Goal: Task Accomplishment & Management: Use online tool/utility

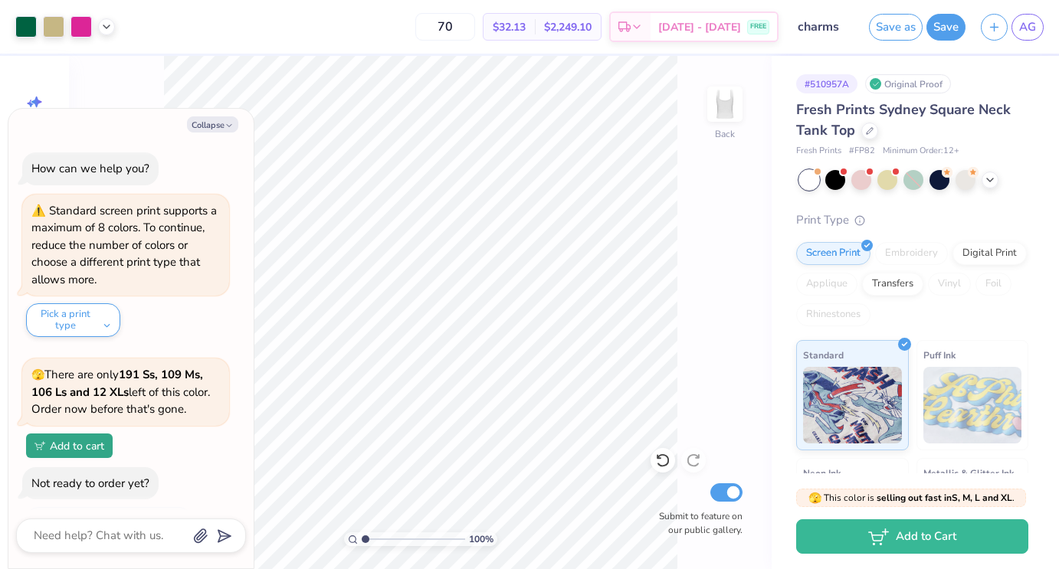
scroll to position [62, 0]
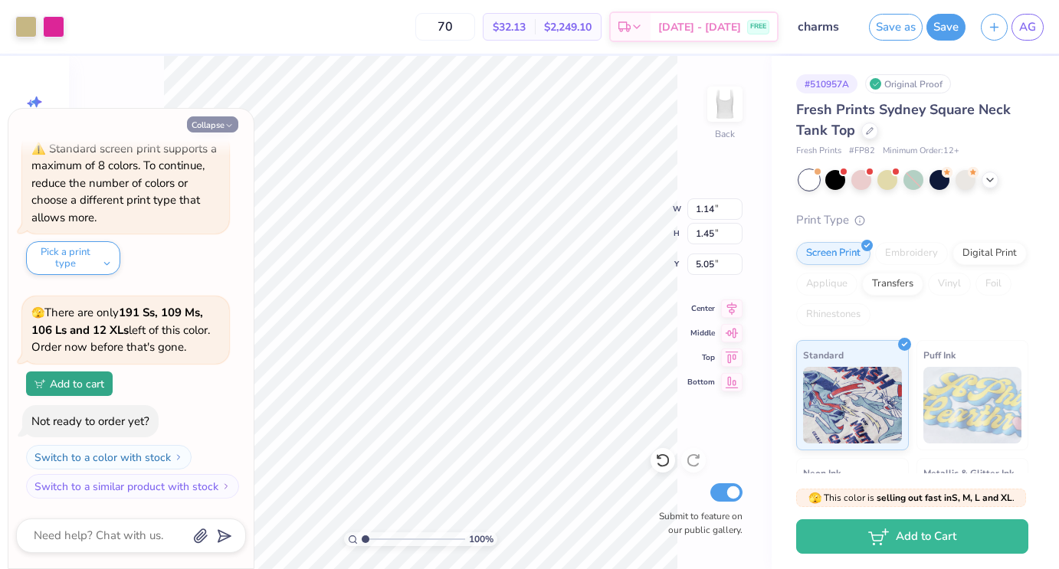
click at [227, 122] on icon "button" at bounding box center [229, 125] width 9 height 9
type textarea "x"
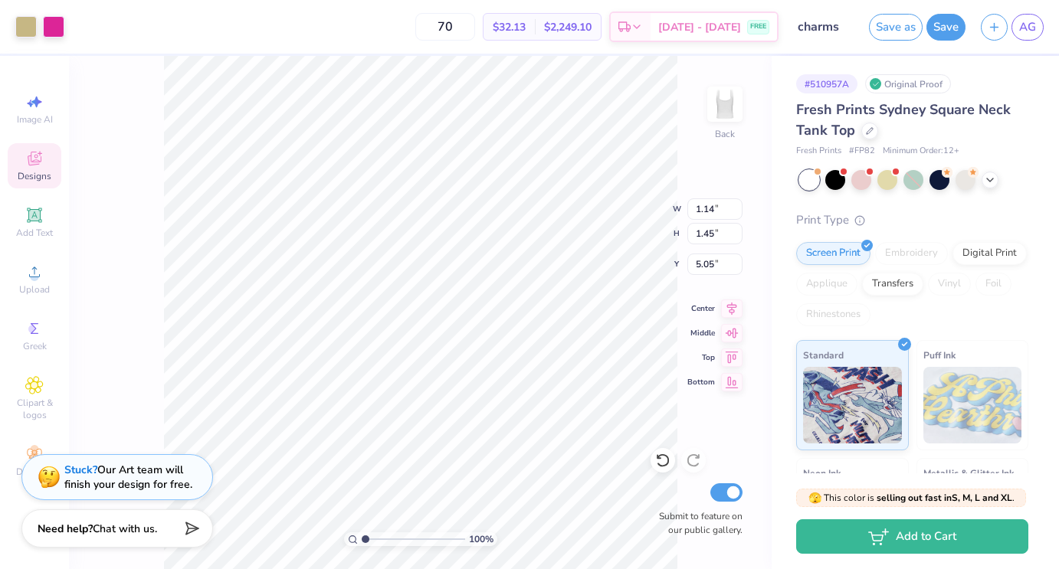
click at [44, 168] on div "Designs" at bounding box center [35, 165] width 54 height 45
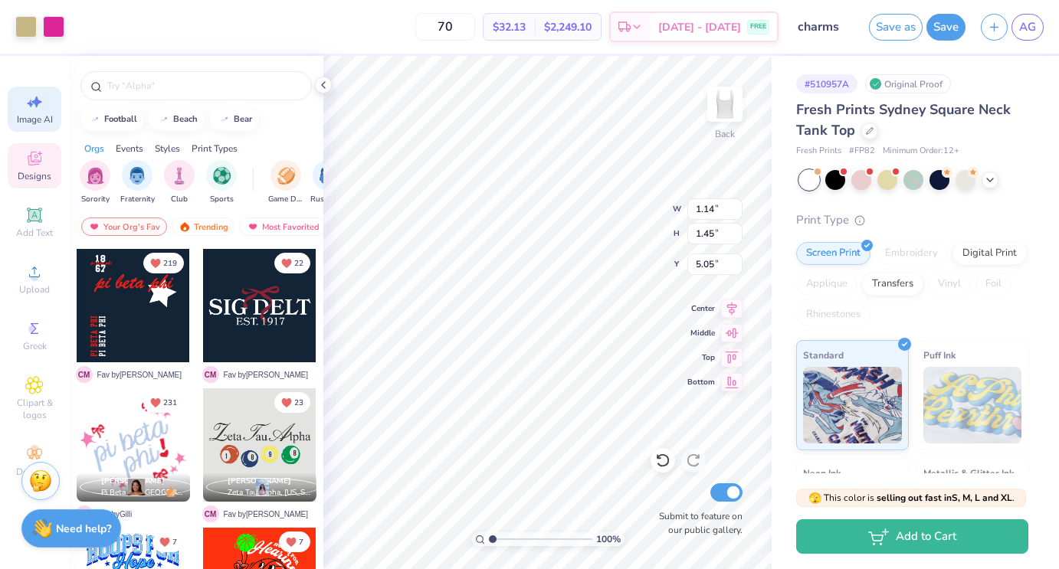
click at [54, 117] on div "Image AI" at bounding box center [35, 109] width 54 height 45
select select "4"
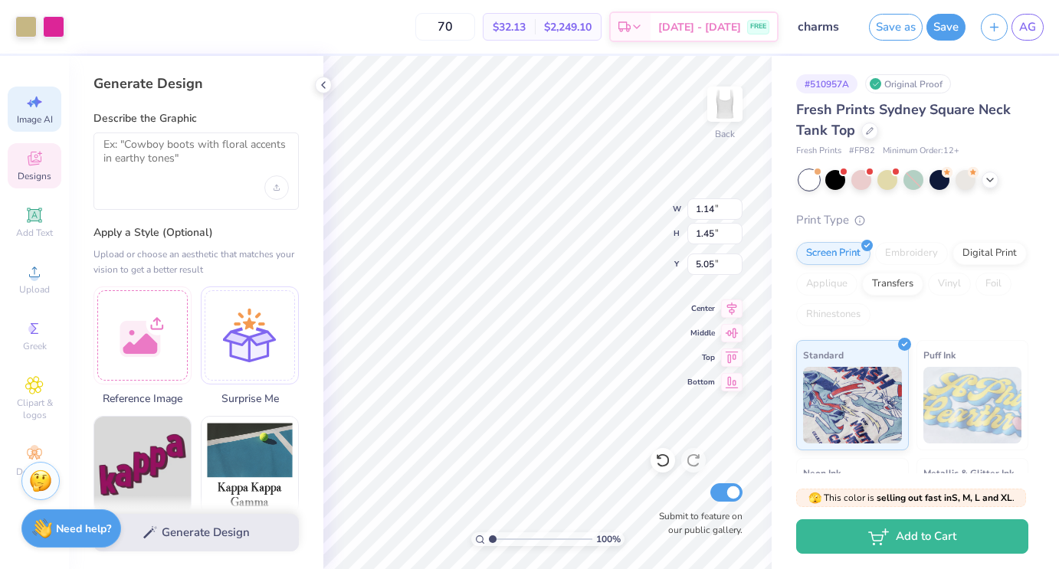
click at [54, 184] on div "Designs" at bounding box center [35, 165] width 54 height 45
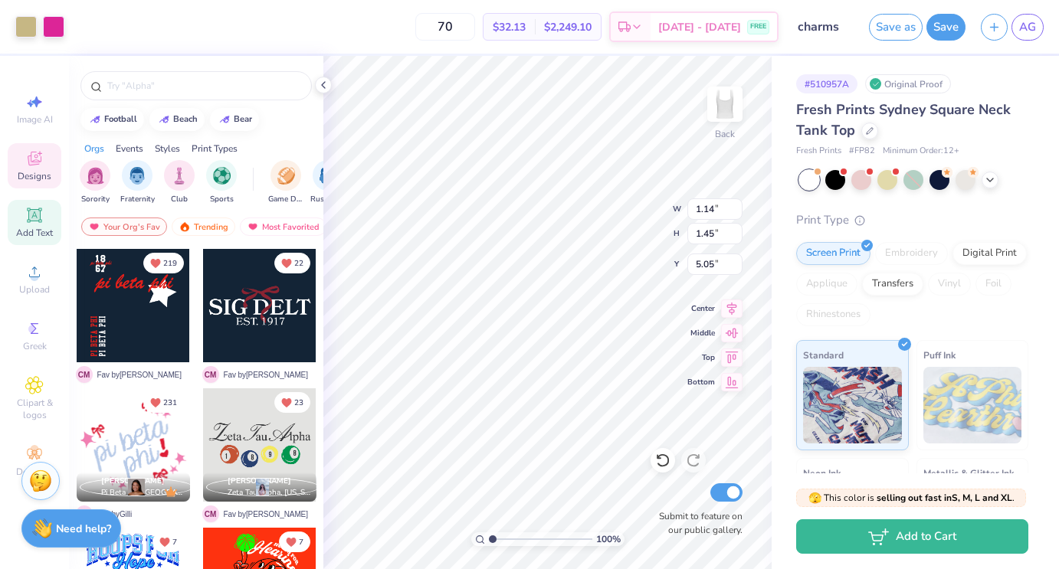
click at [52, 200] on div "Add Text" at bounding box center [35, 222] width 54 height 45
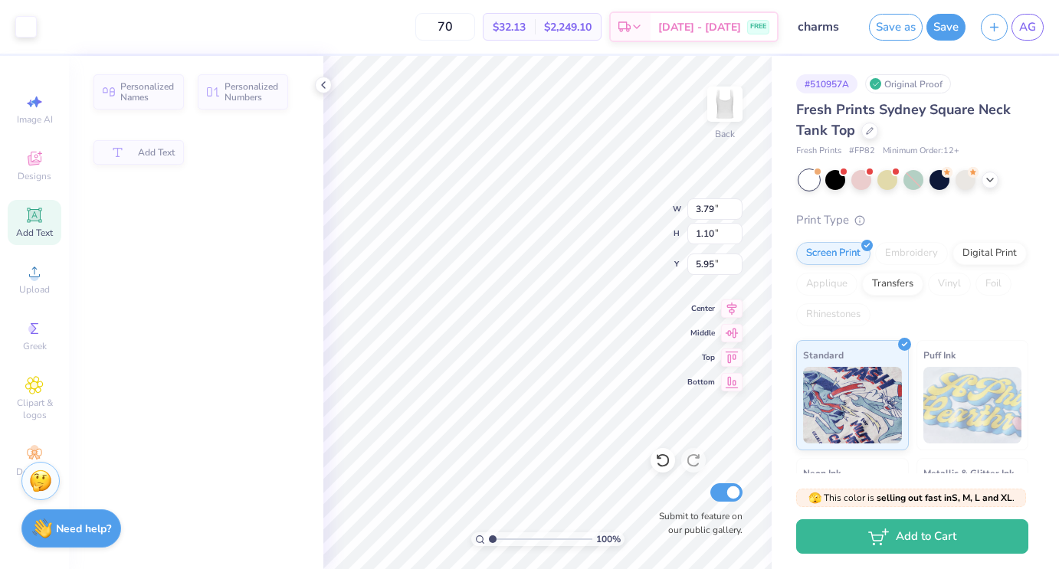
type input "3.79"
type input "1.10"
type input "5.95"
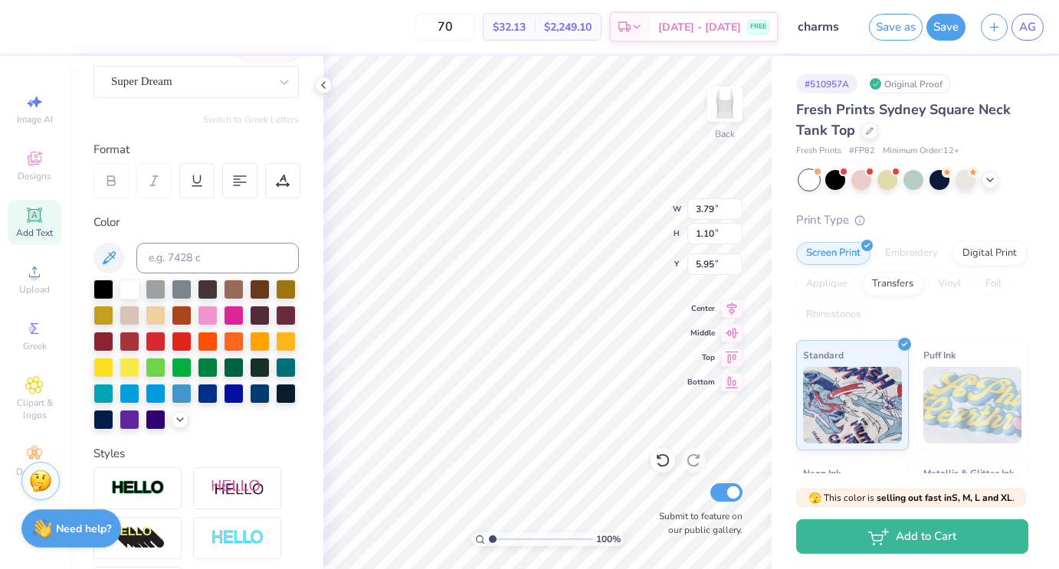
scroll to position [140, 0]
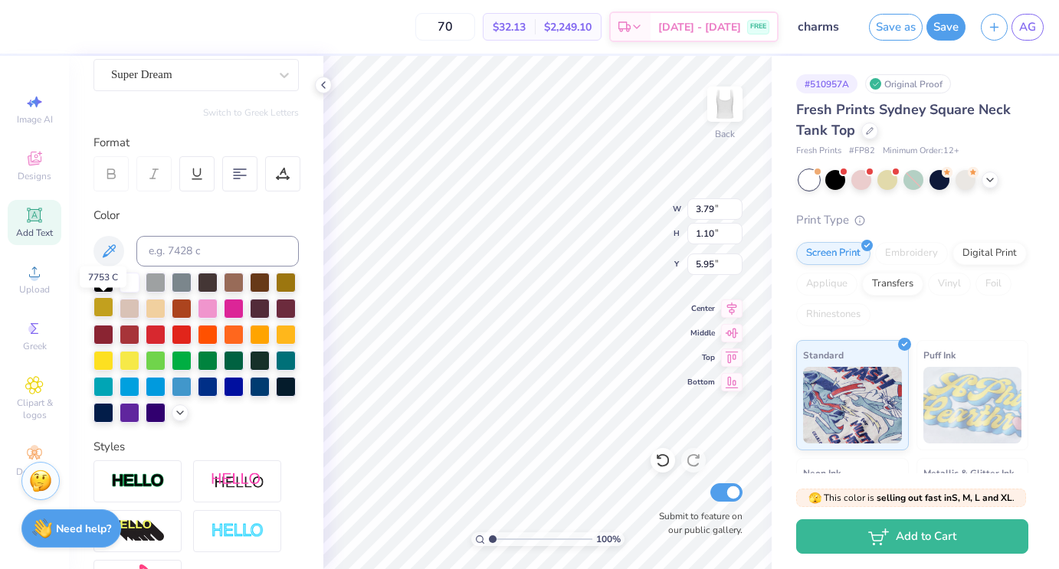
click at [107, 312] on div at bounding box center [104, 307] width 20 height 20
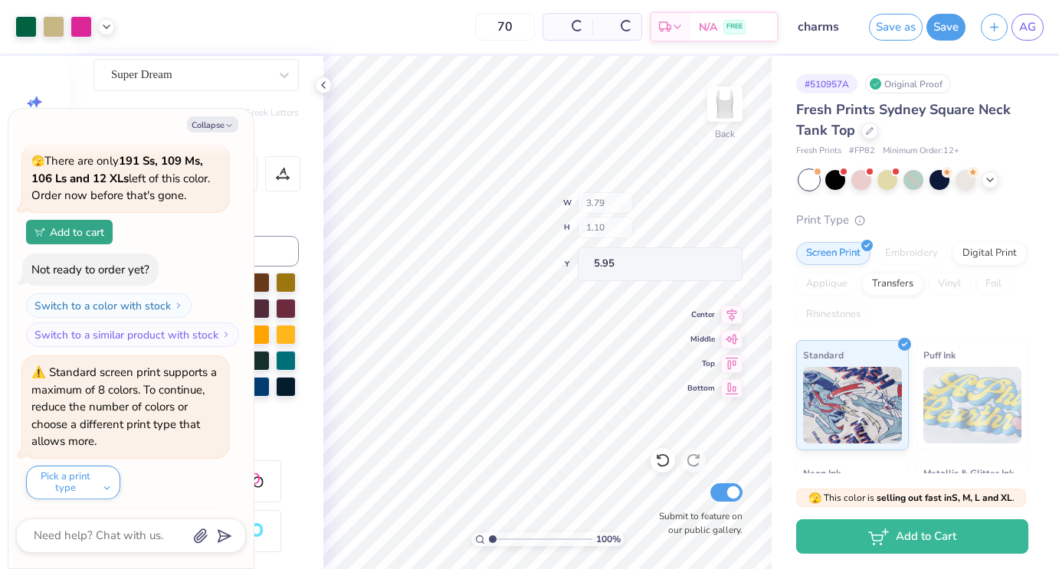
scroll to position [366, 0]
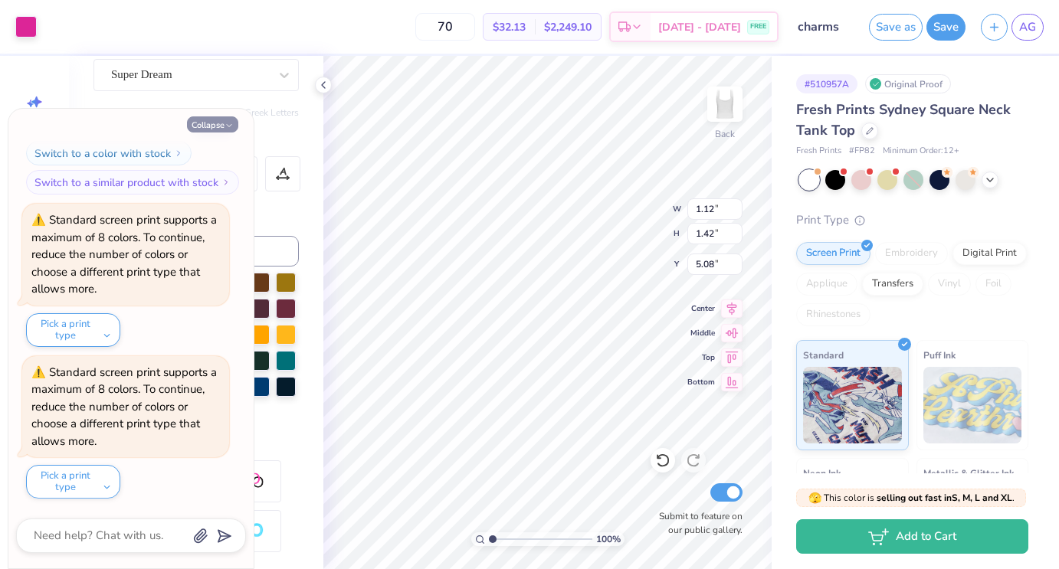
click at [222, 129] on button "Collapse" at bounding box center [212, 125] width 51 height 16
type textarea "x"
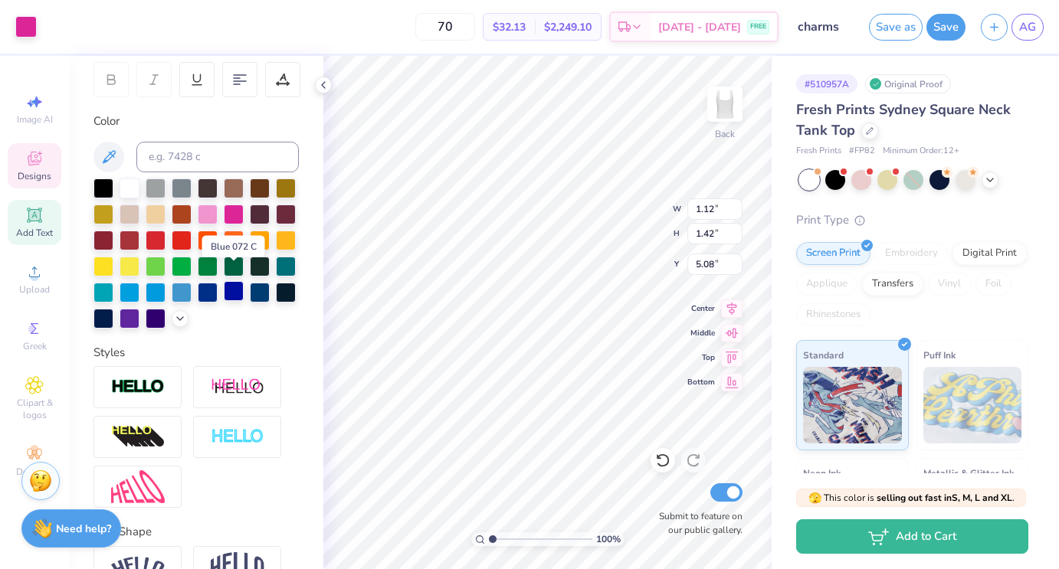
scroll to position [224, 0]
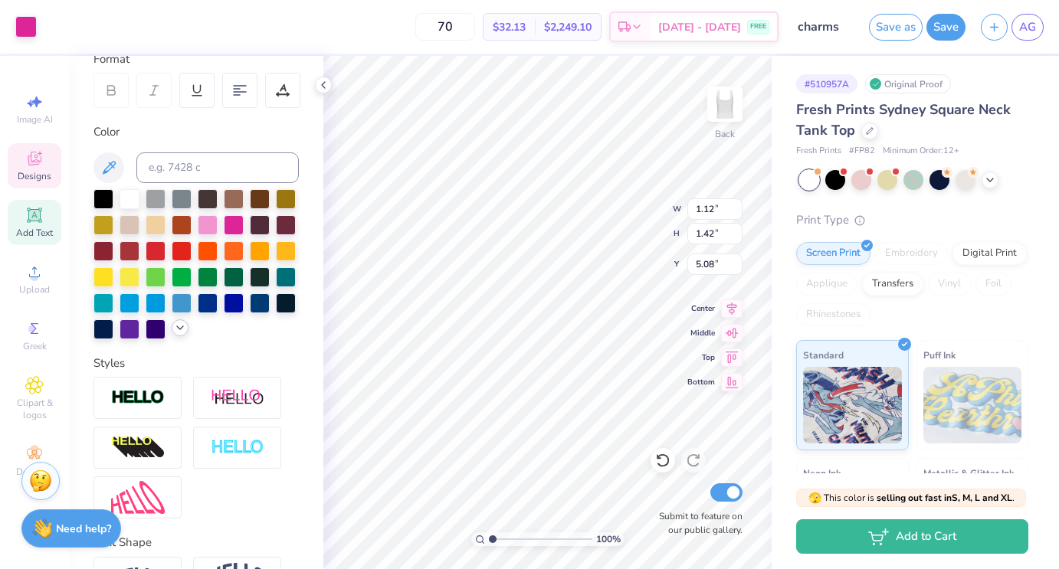
click at [176, 333] on div at bounding box center [180, 328] width 17 height 17
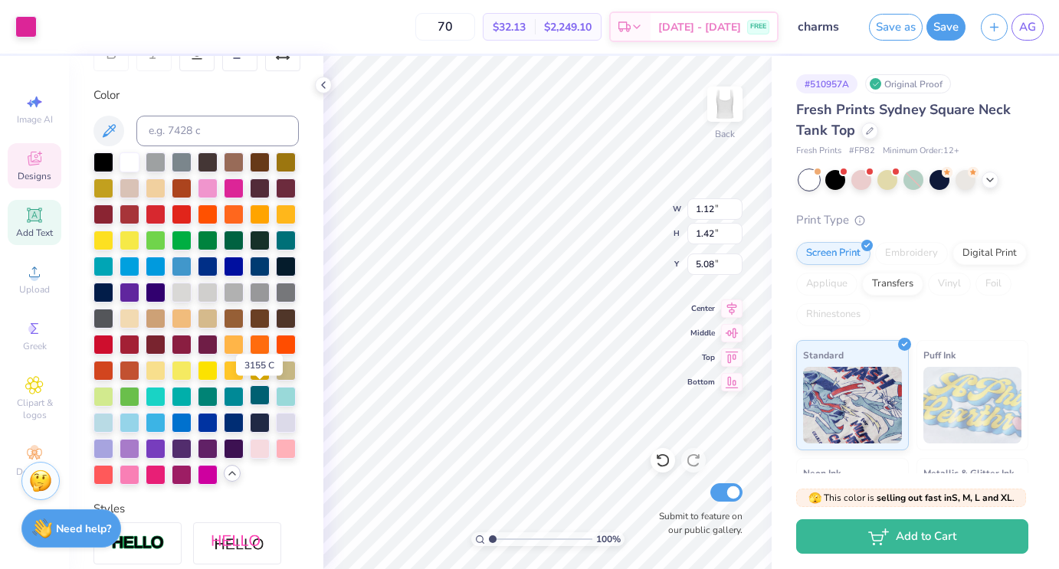
scroll to position [264, 0]
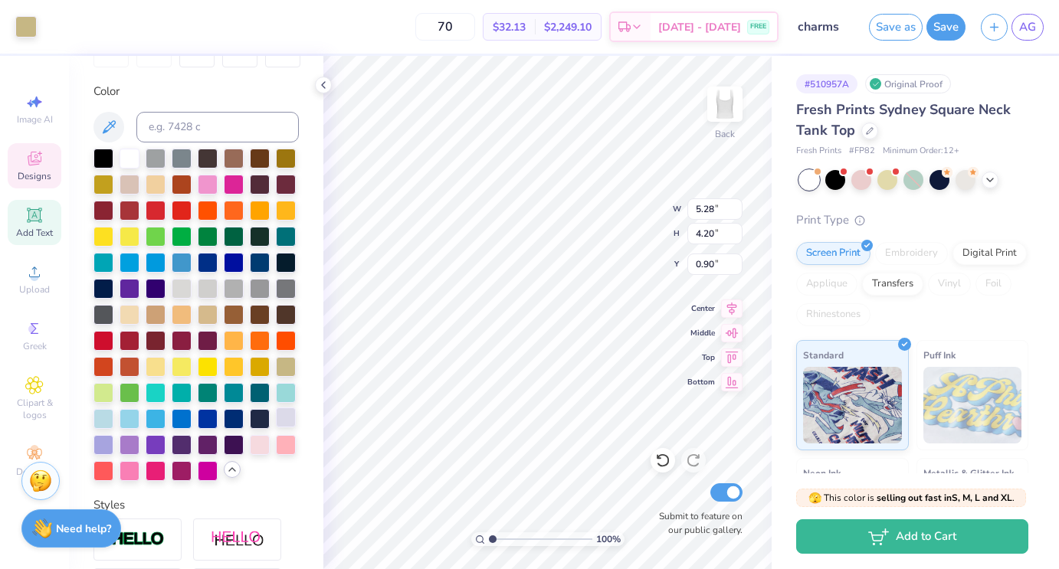
type input "5.28"
type input "4.20"
type input "0.90"
click at [102, 187] on div at bounding box center [104, 183] width 20 height 20
click at [106, 185] on div at bounding box center [104, 183] width 20 height 20
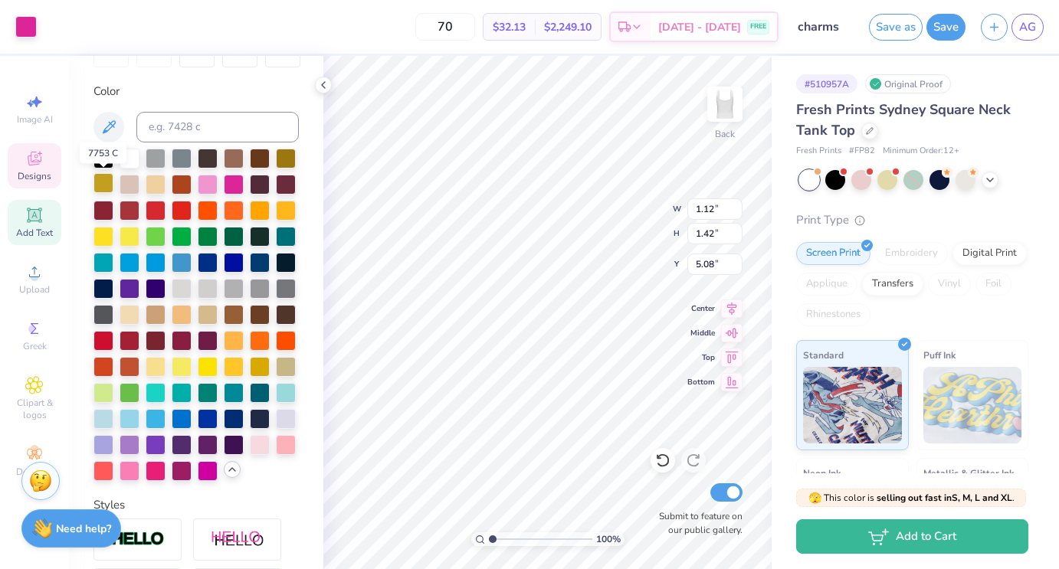
click at [106, 185] on div at bounding box center [104, 183] width 20 height 20
type input "6.73"
type input "1.26"
type input "1.45"
type input "1.14"
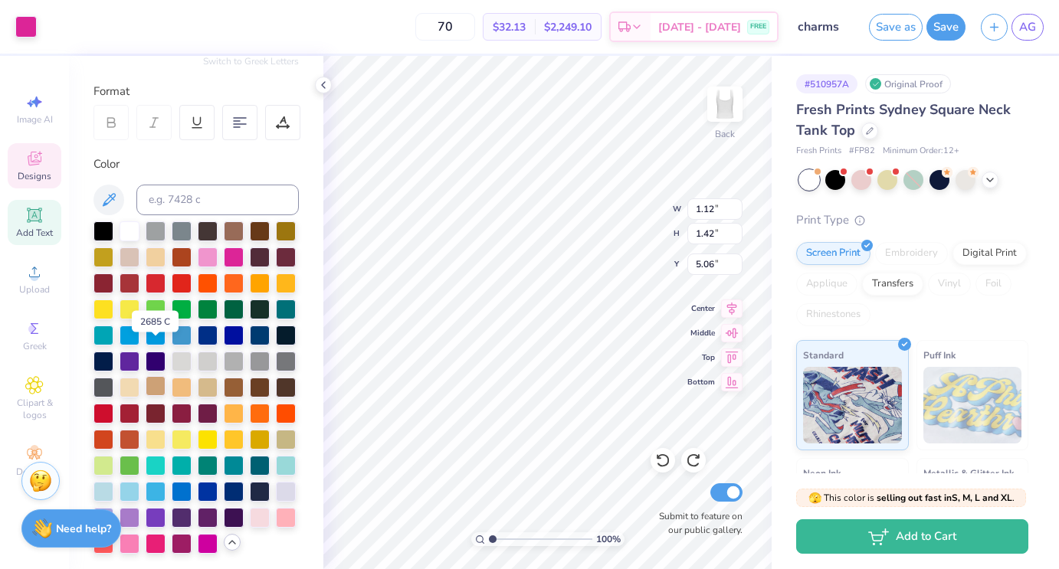
scroll to position [190, 0]
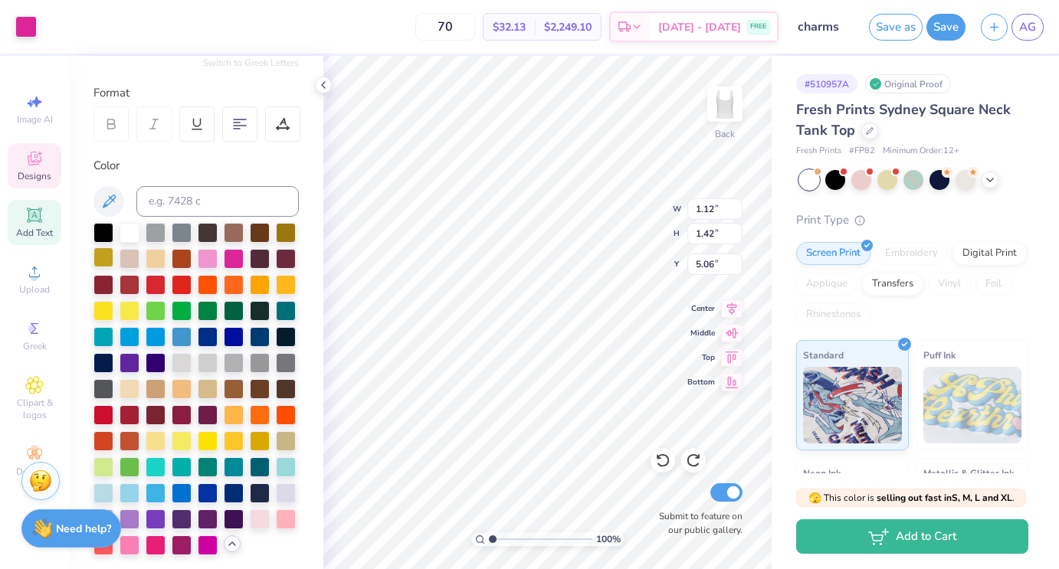
click at [106, 259] on div at bounding box center [104, 258] width 20 height 20
click at [102, 259] on div at bounding box center [104, 258] width 20 height 20
click at [106, 261] on div at bounding box center [104, 258] width 20 height 20
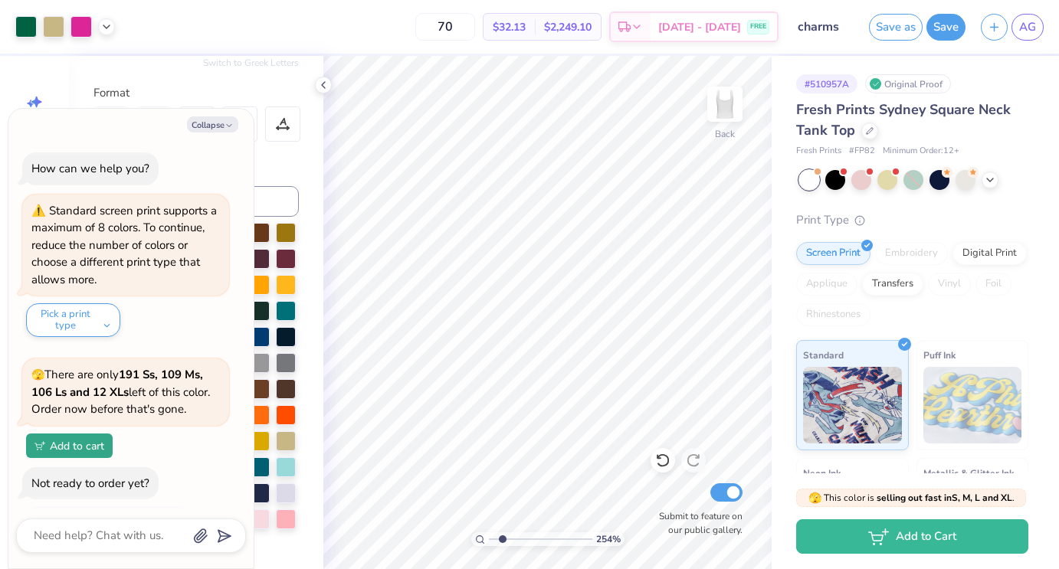
type input "2.54"
type textarea "x"
type input "2.6"
type textarea "x"
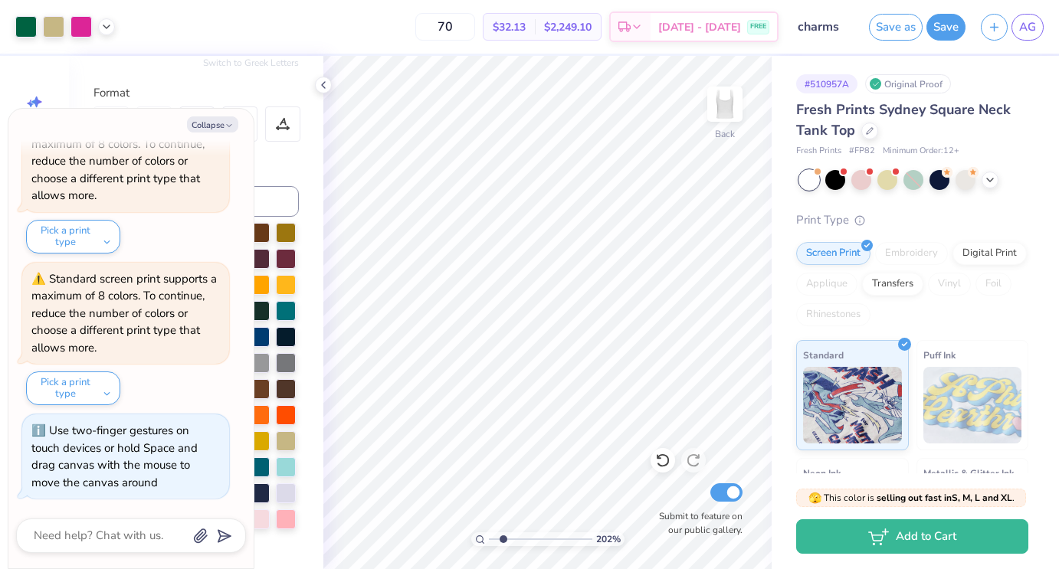
drag, startPoint x: 490, startPoint y: 540, endPoint x: 503, endPoint y: 540, distance: 13.1
type input "2.02"
click at [503, 540] on input "range" at bounding box center [540, 540] width 103 height 14
click at [222, 125] on button "Collapse" at bounding box center [212, 125] width 51 height 16
type textarea "x"
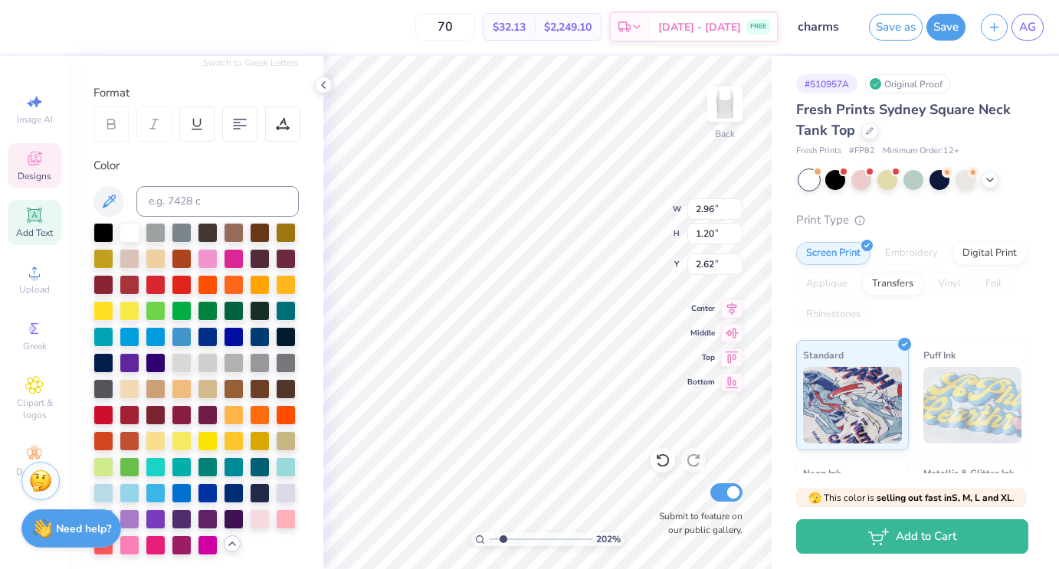
type input "2.61"
type input "1.25"
type input "1.57"
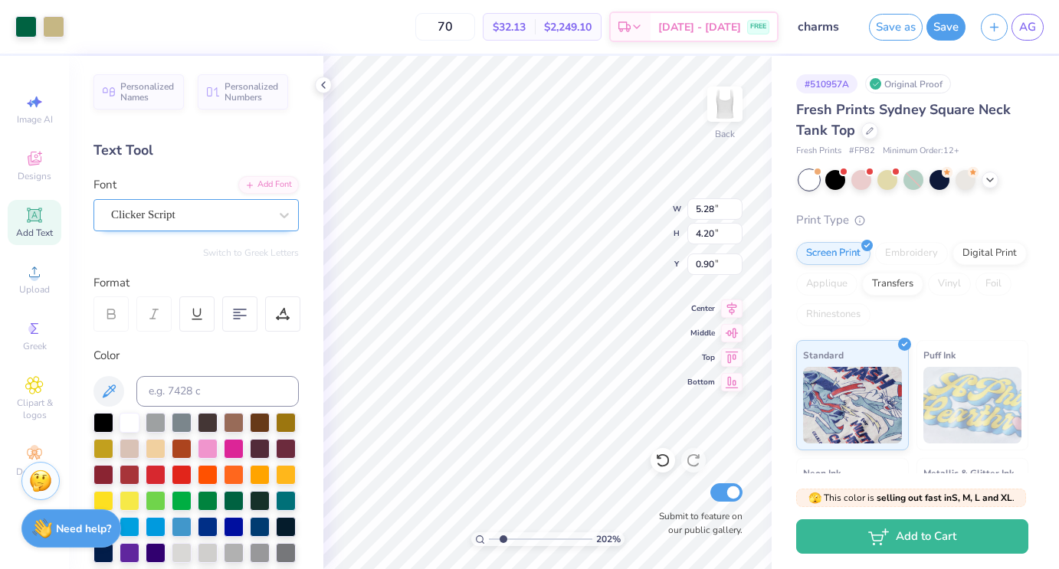
click at [204, 212] on div "Clicker Script" at bounding box center [190, 215] width 161 height 24
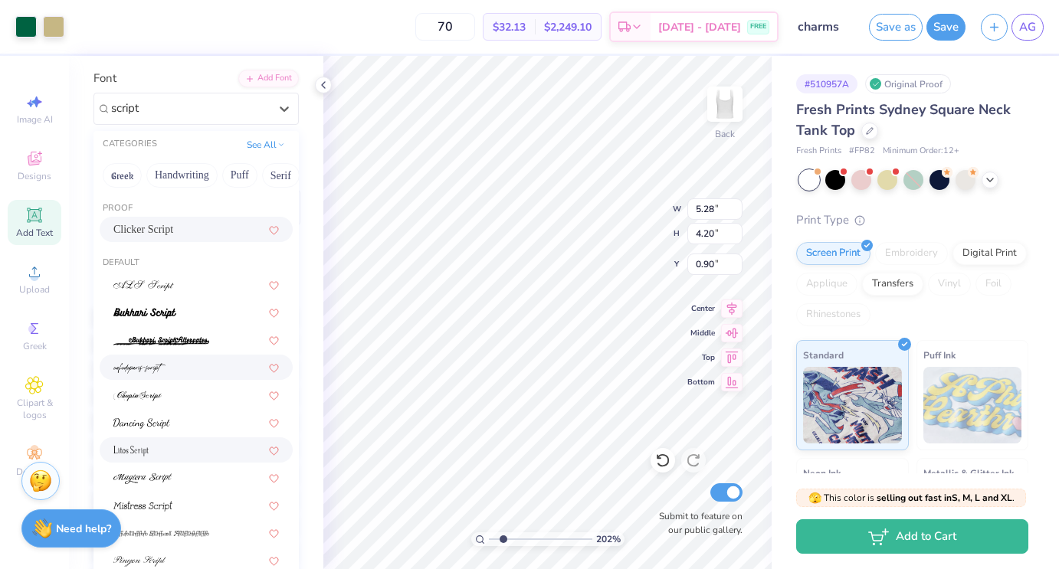
scroll to position [107, 0]
click at [217, 420] on div at bounding box center [196, 422] width 166 height 16
type input "script"
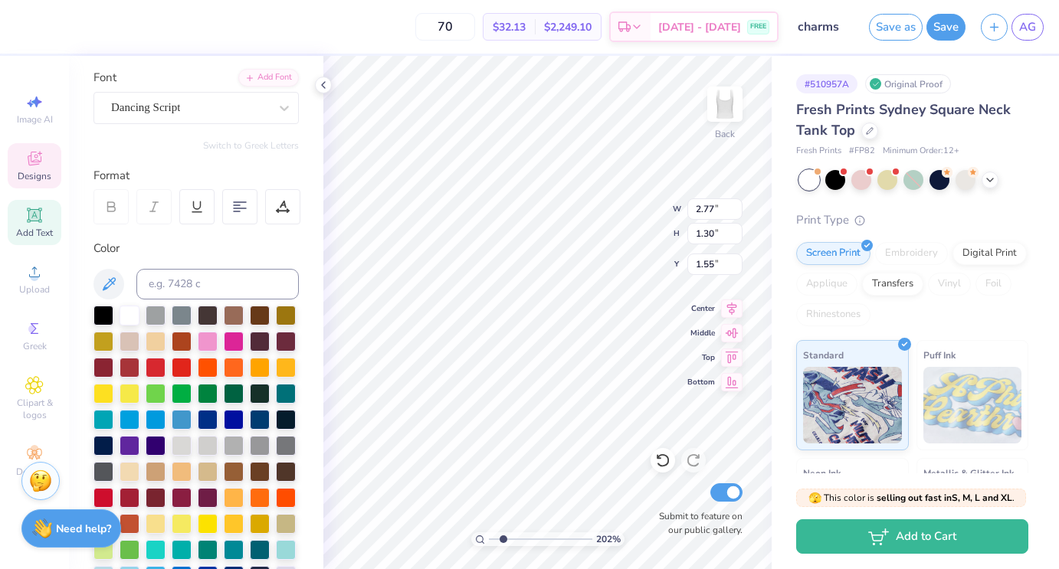
type input "2.96"
type input "1.20"
type input "2.62"
click at [242, 100] on div "Clicker Script" at bounding box center [190, 108] width 161 height 24
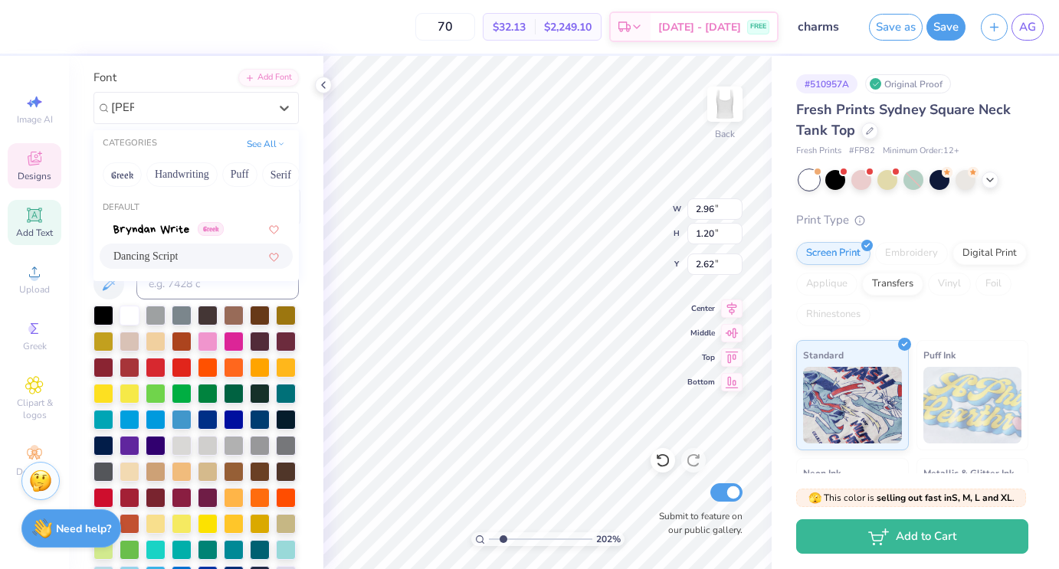
click at [208, 258] on div "Dancing Script" at bounding box center [196, 256] width 166 height 16
type input "[PERSON_NAME]"
type input "3.10"
type input "1.21"
type input "2.61"
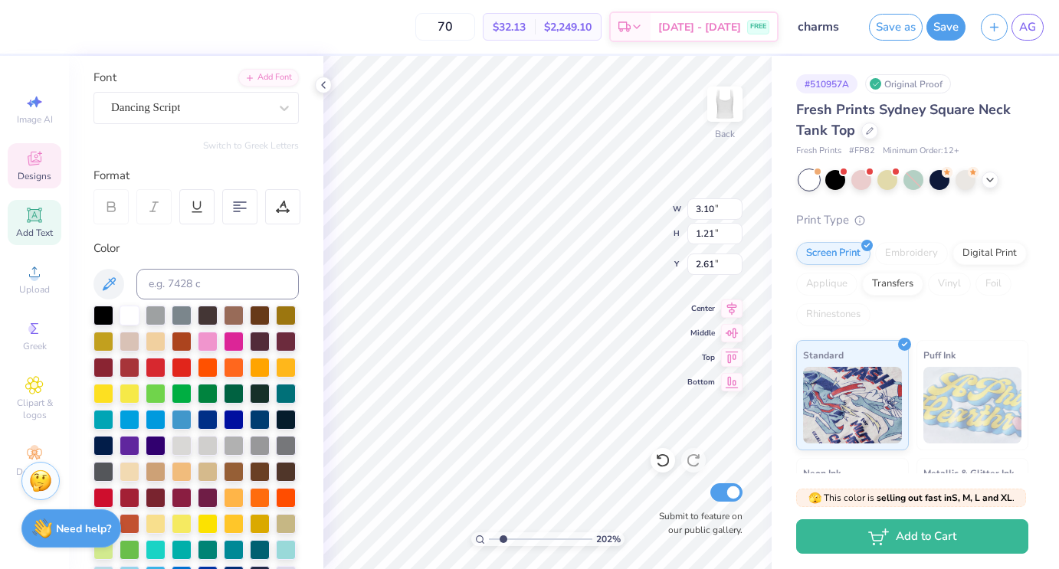
type input "1.69"
type input "1.02"
type input "3.86"
click at [185, 107] on div "Clicker Script" at bounding box center [190, 108] width 161 height 24
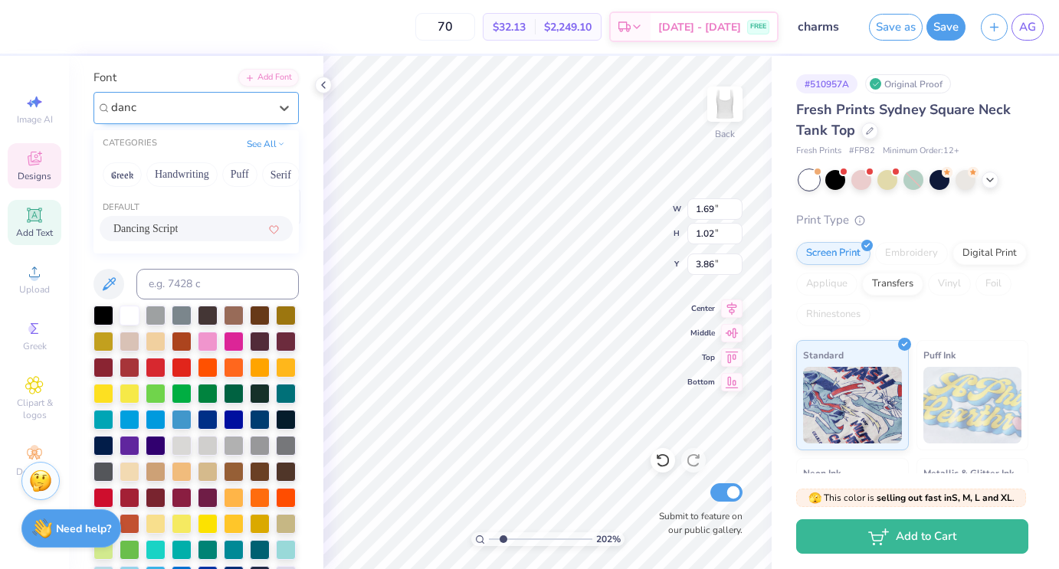
click at [193, 231] on div "Dancing Script" at bounding box center [196, 229] width 166 height 16
type input "danc"
type input "1.62"
type input "1.04"
type input "3.85"
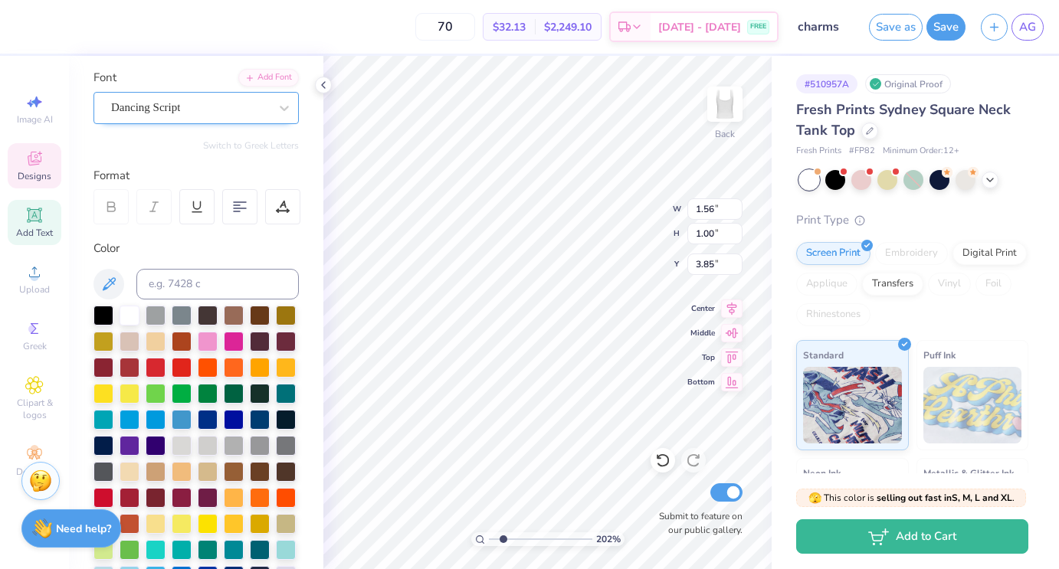
type input "1.56"
type input "1.00"
type input "3.68"
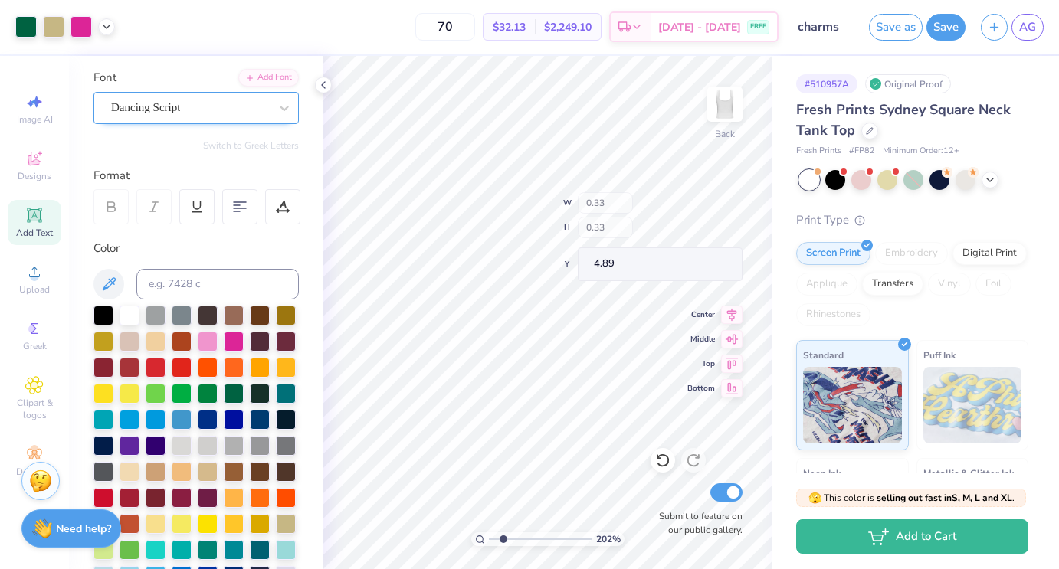
type input "4.89"
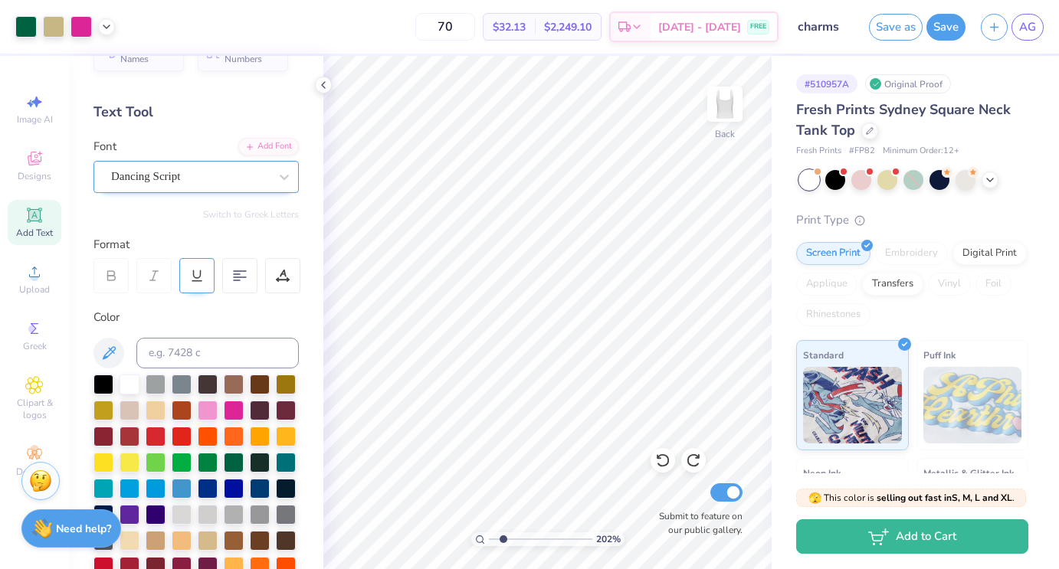
scroll to position [0, 0]
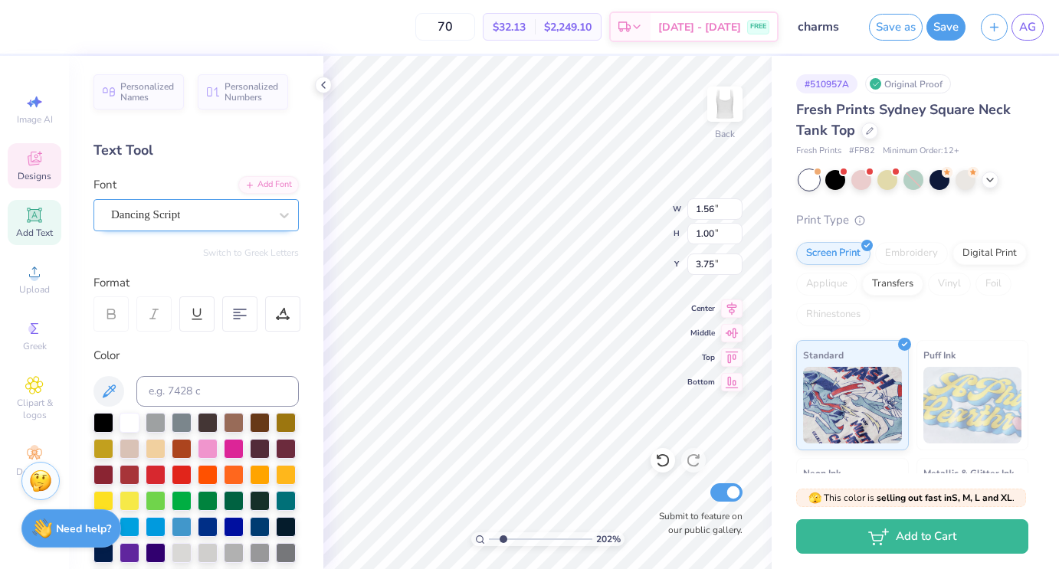
type input "3.75"
type input "1.12"
type input "1.42"
type input "5.06"
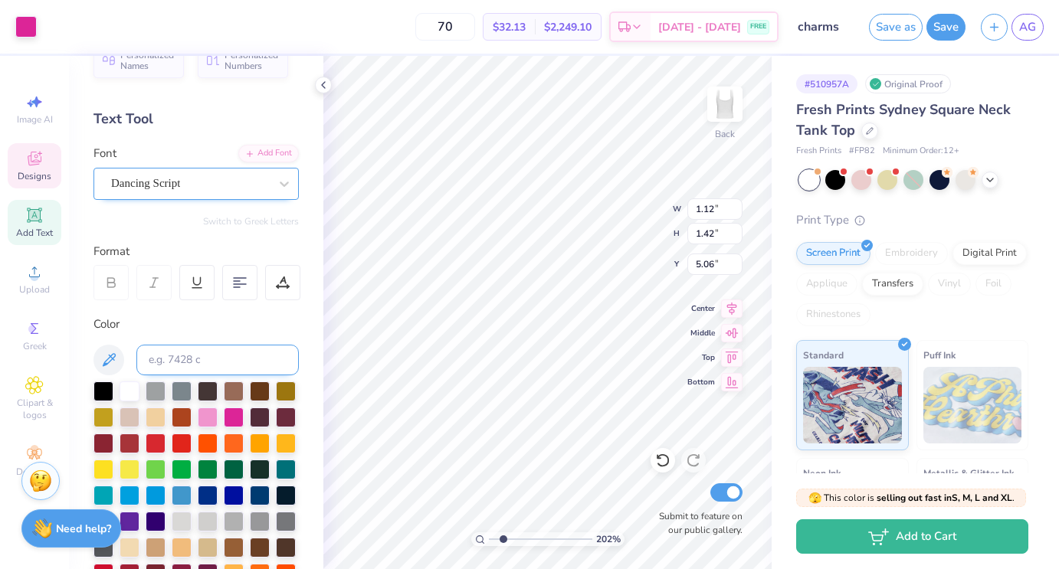
scroll to position [45, 0]
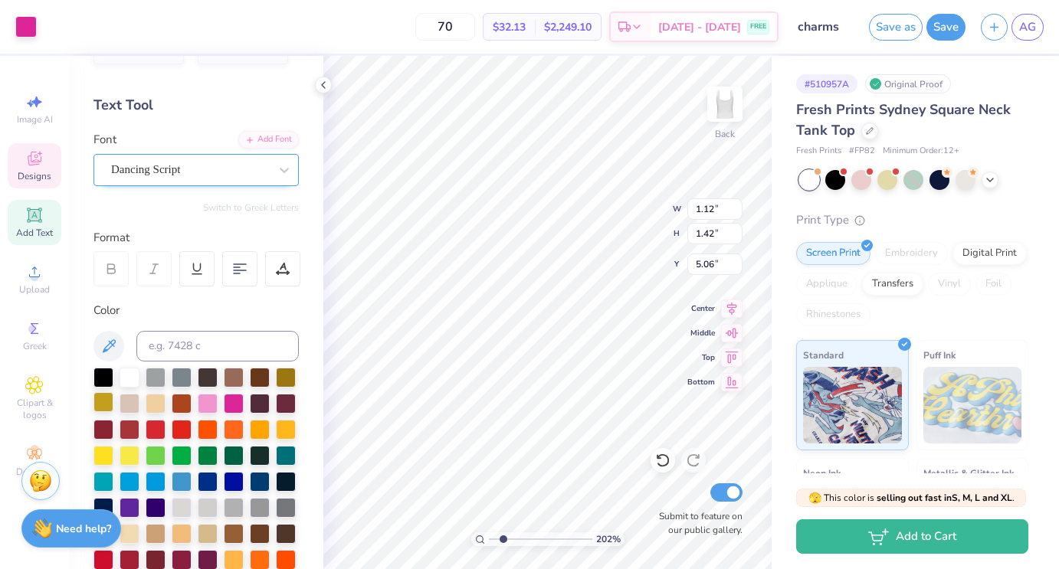
click at [100, 403] on div at bounding box center [104, 402] width 20 height 20
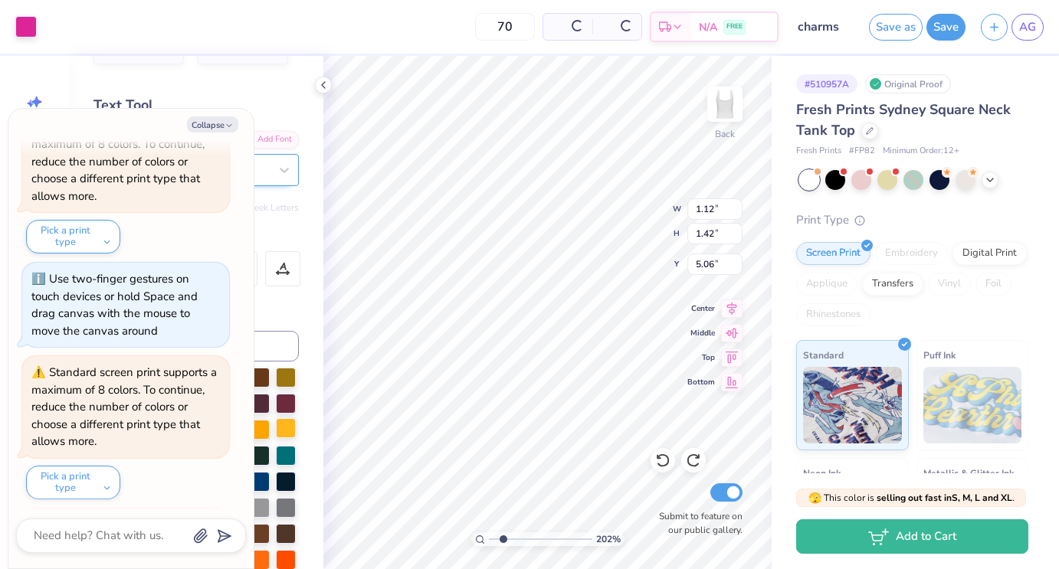
scroll to position [764, 0]
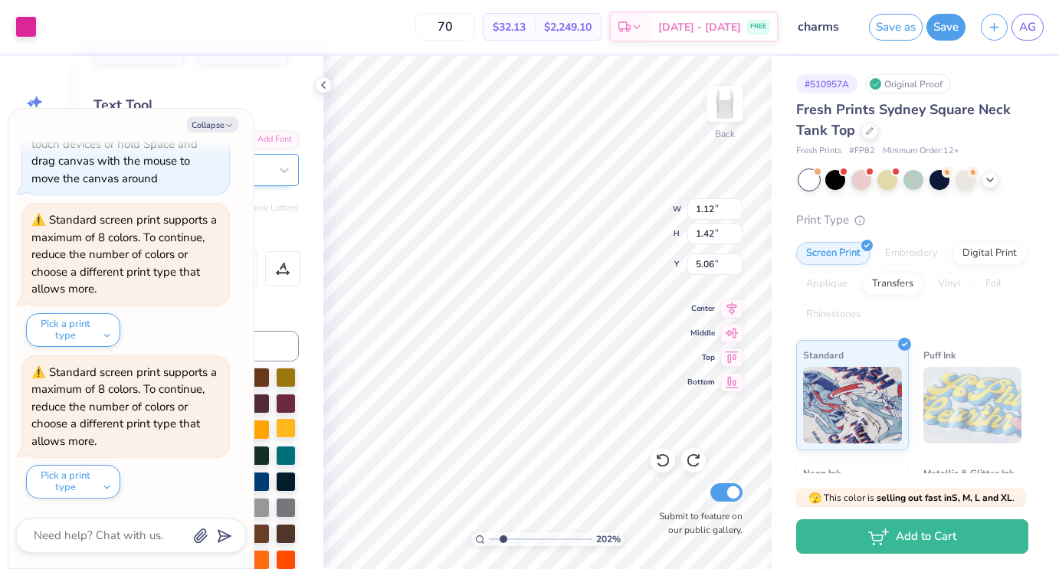
type textarea "x"
type input "1.56"
type input "1.00"
type input "3.75"
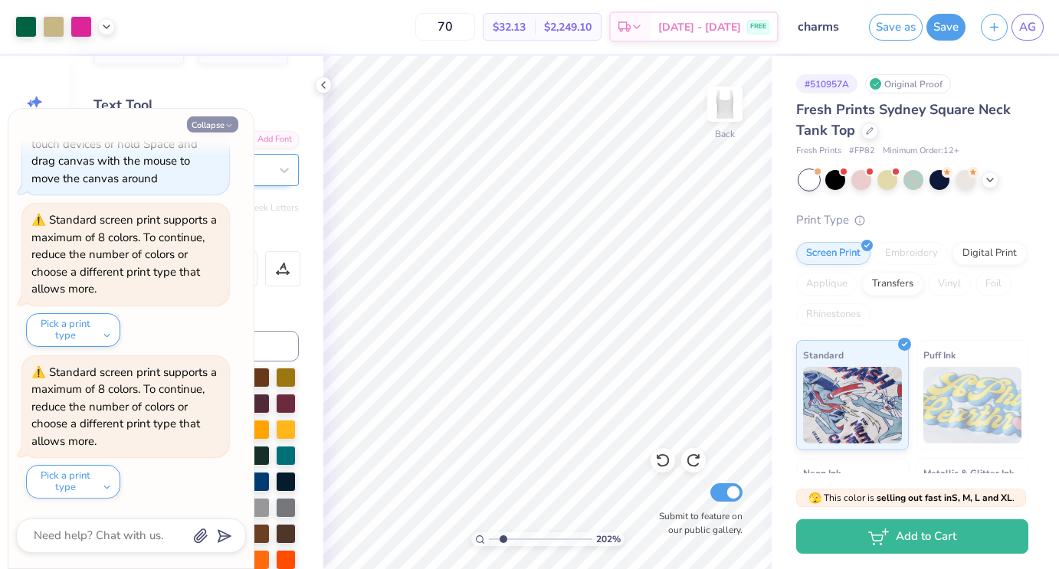
click at [208, 124] on button "Collapse" at bounding box center [212, 125] width 51 height 16
type textarea "x"
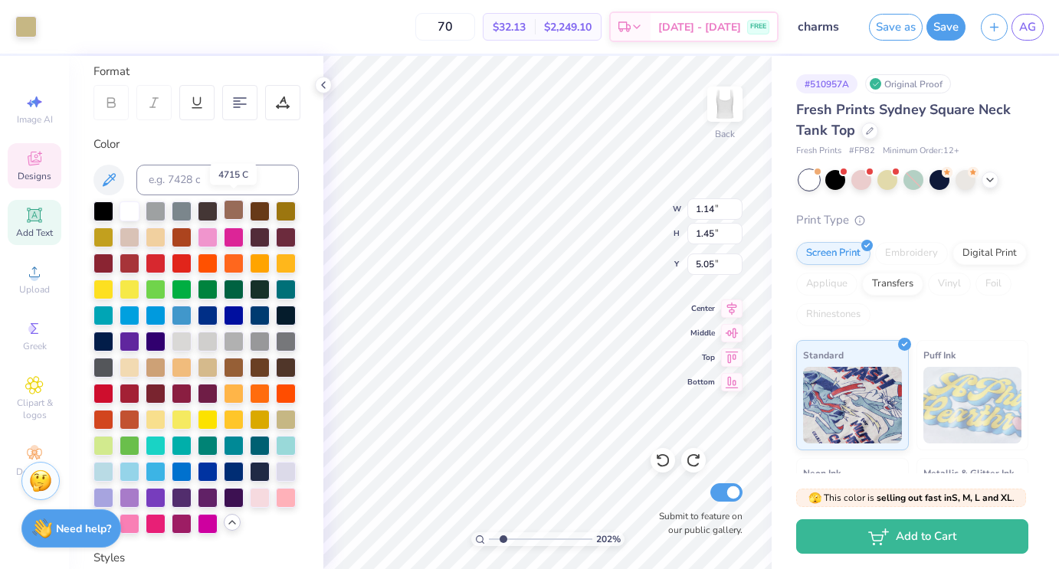
scroll to position [234, 0]
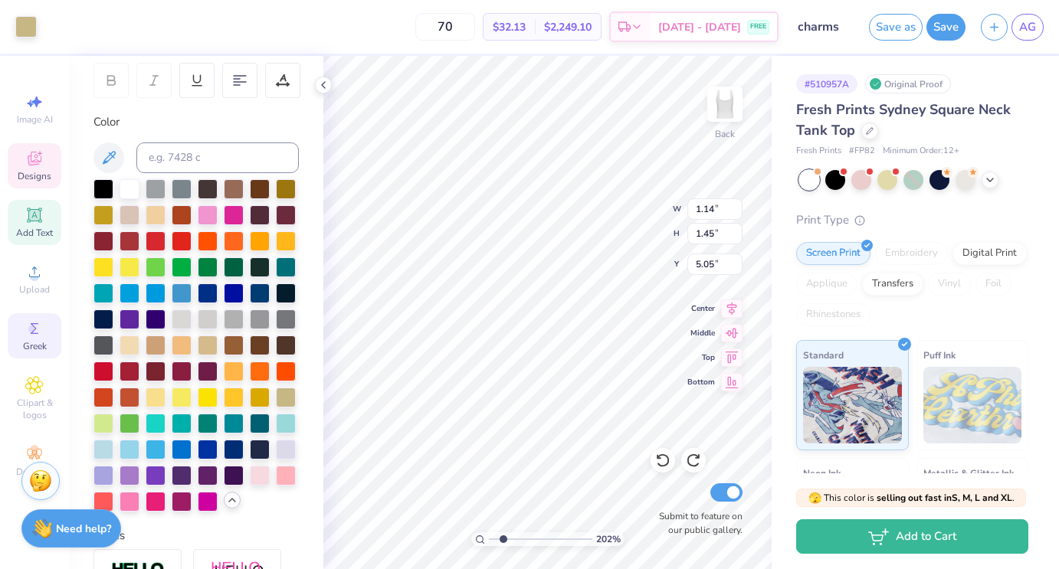
click at [45, 336] on div "Greek" at bounding box center [35, 335] width 54 height 45
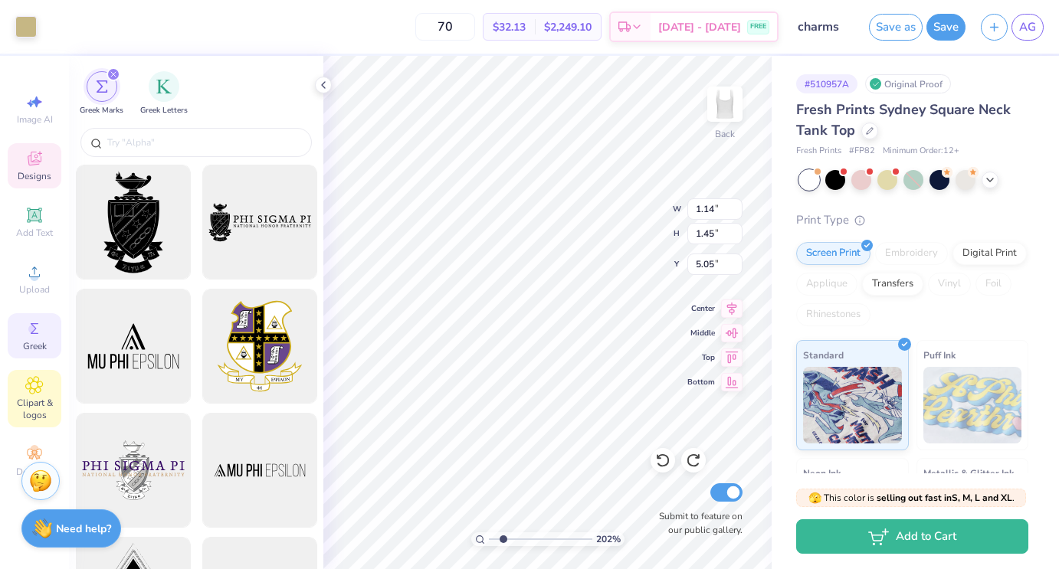
click at [41, 405] on span "Clipart & logos" at bounding box center [35, 409] width 54 height 25
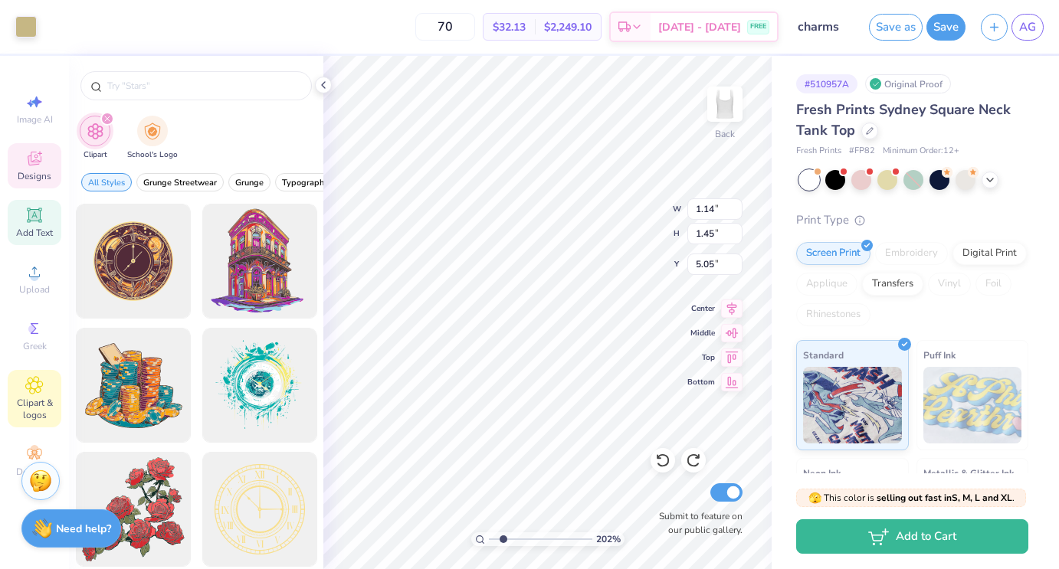
click at [44, 237] on span "Add Text" at bounding box center [34, 233] width 37 height 12
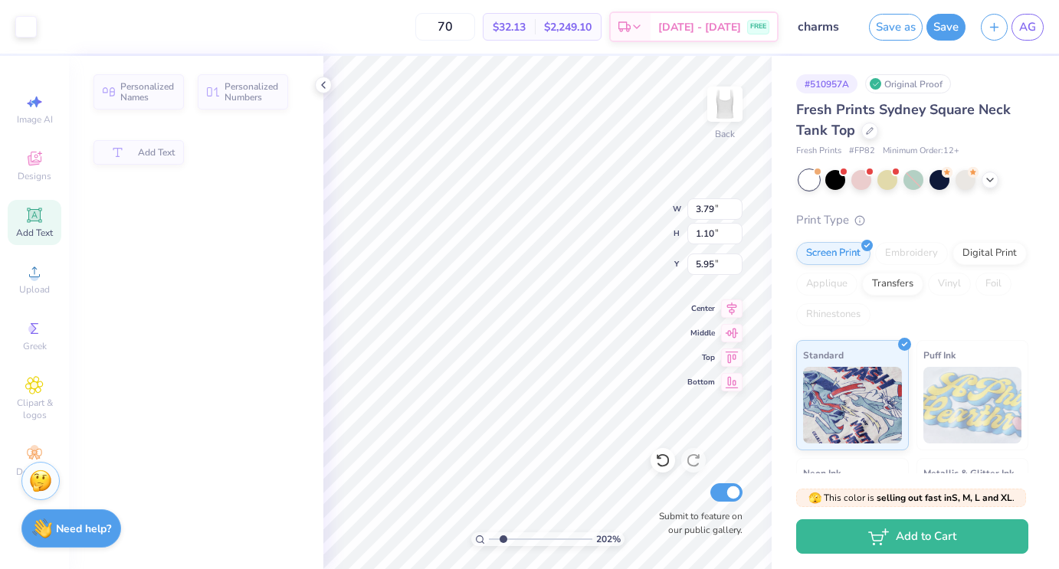
type input "3.79"
type input "1.10"
type input "5.95"
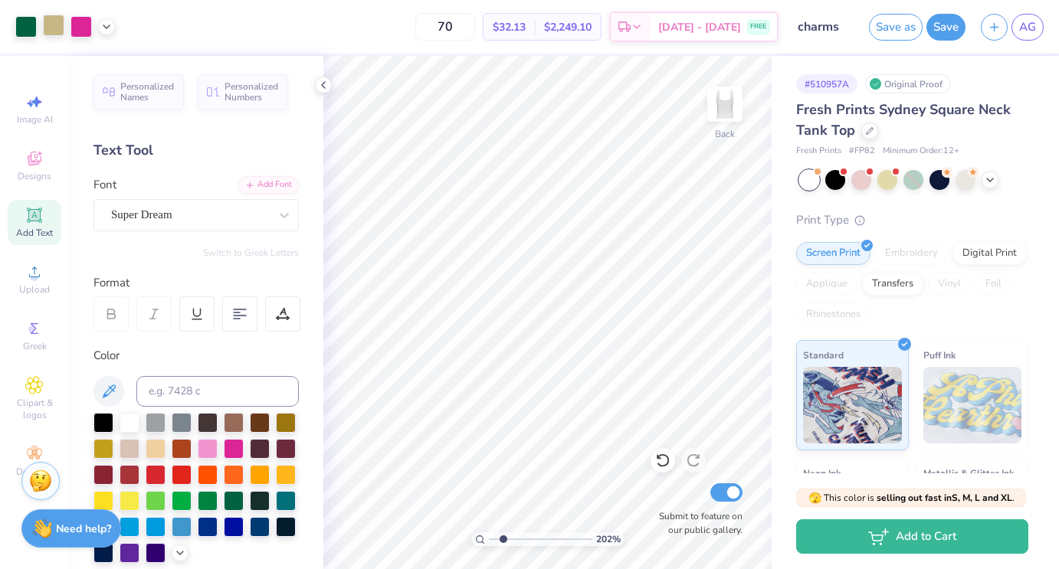
click at [55, 25] on div at bounding box center [53, 25] width 21 height 21
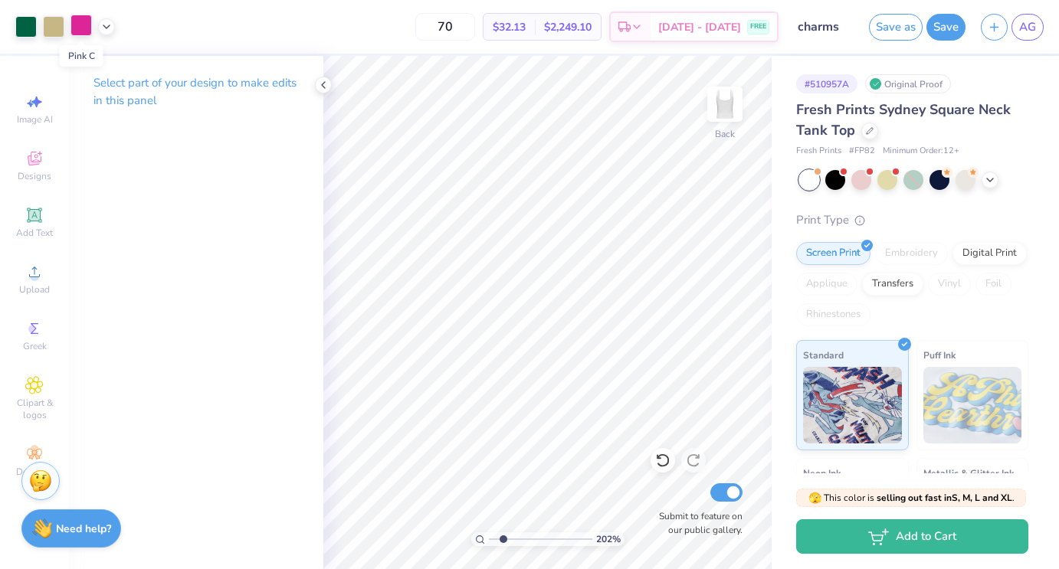
click at [85, 27] on div at bounding box center [81, 25] width 21 height 21
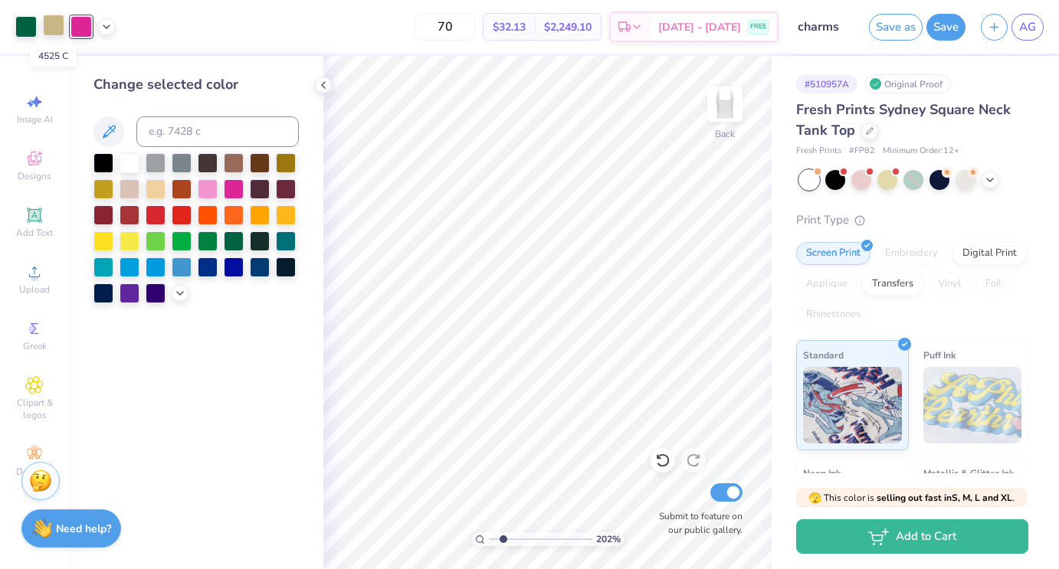
click at [56, 21] on div at bounding box center [53, 25] width 21 height 21
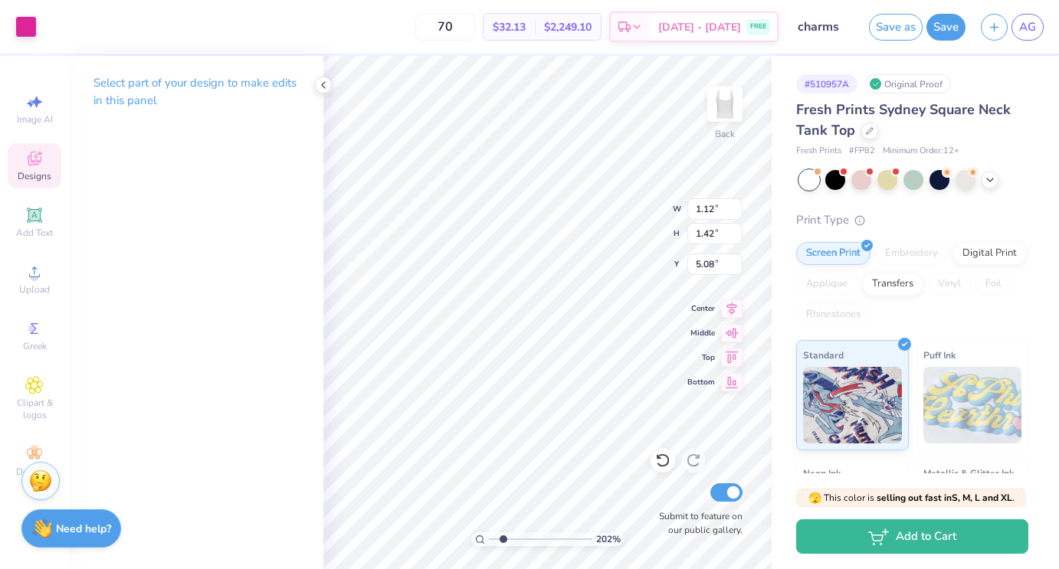
type input "6.71"
click at [31, 31] on div at bounding box center [25, 25] width 21 height 21
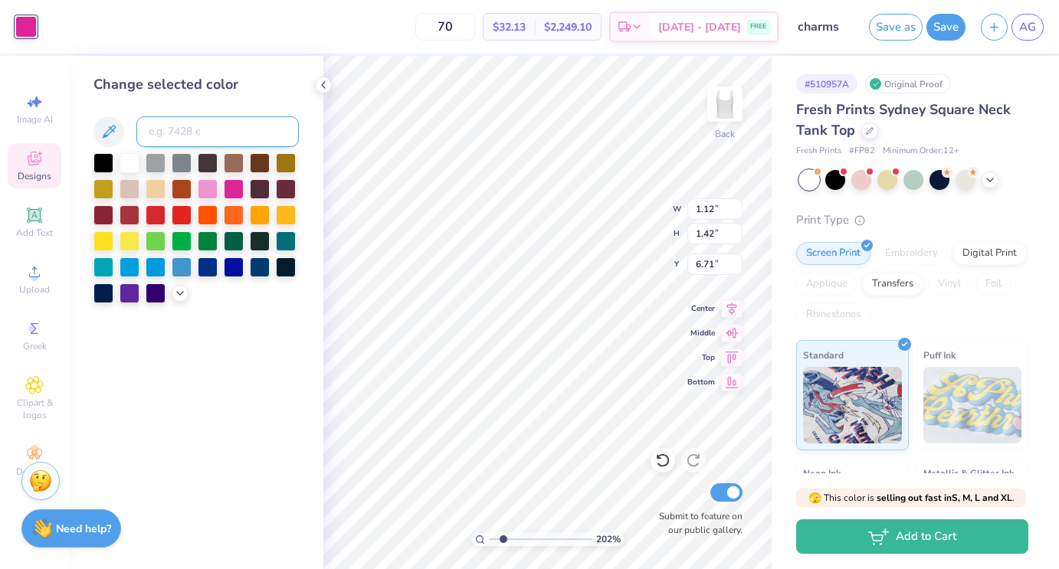
click at [189, 131] on input at bounding box center [217, 132] width 162 height 31
type input "4525"
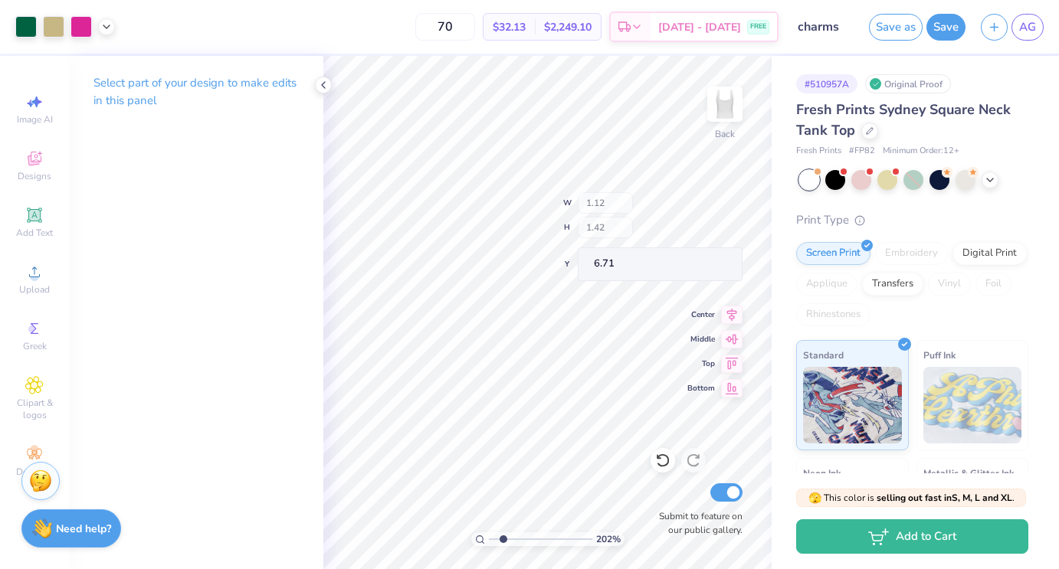
type input "5.08"
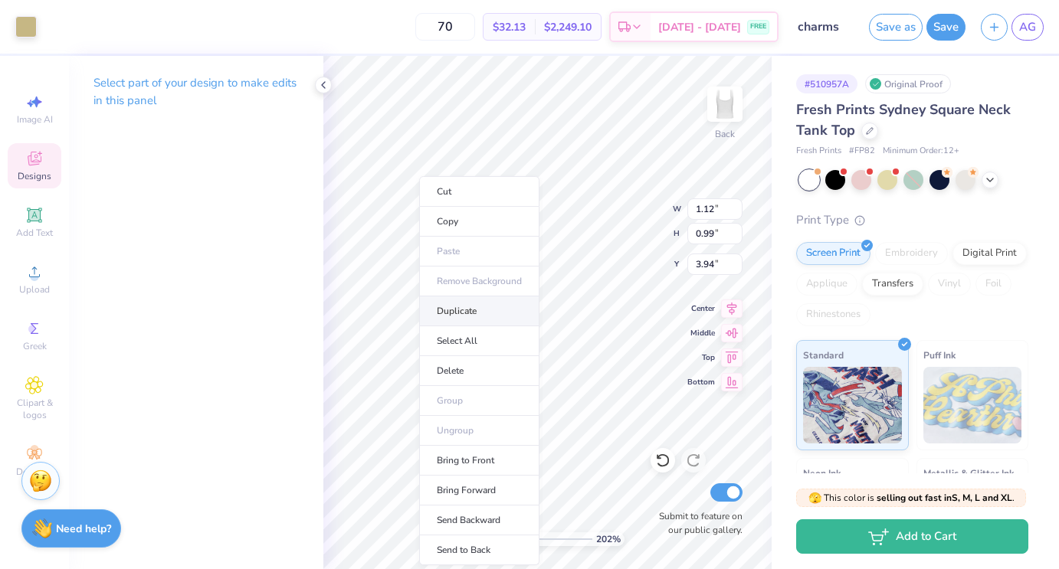
click at [449, 309] on li "Duplicate" at bounding box center [479, 312] width 120 height 30
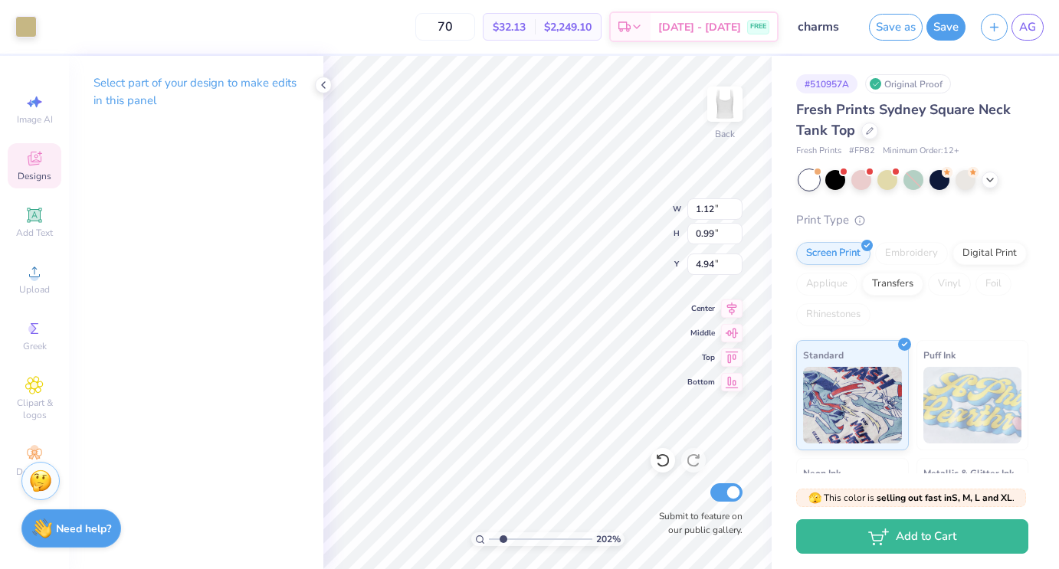
type input "5.76"
type input "1.49"
type input "1.33"
type input "1.29"
type input "1.15"
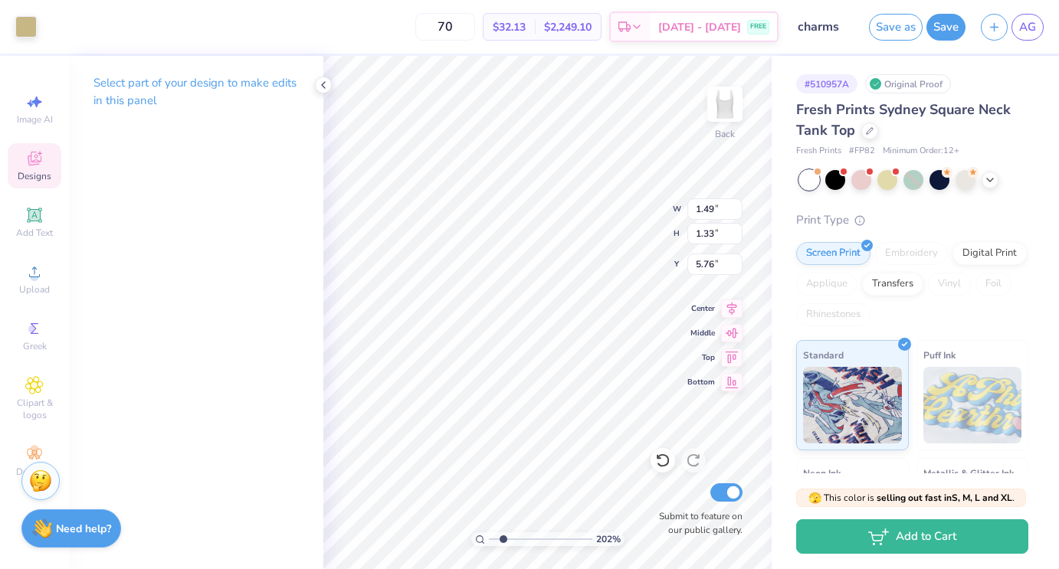
type input "5.94"
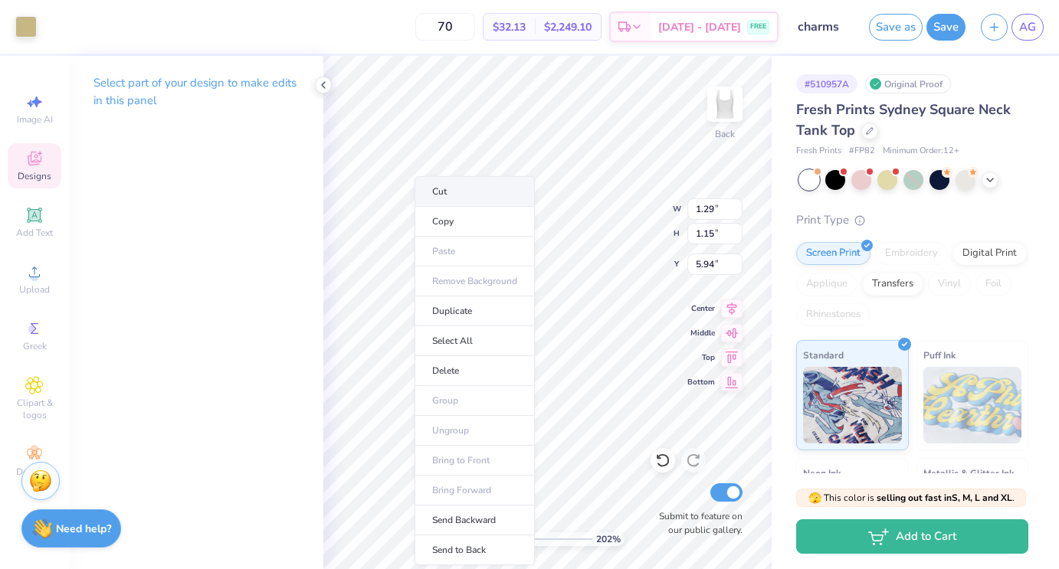
click at [486, 190] on li "Cut" at bounding box center [475, 191] width 120 height 31
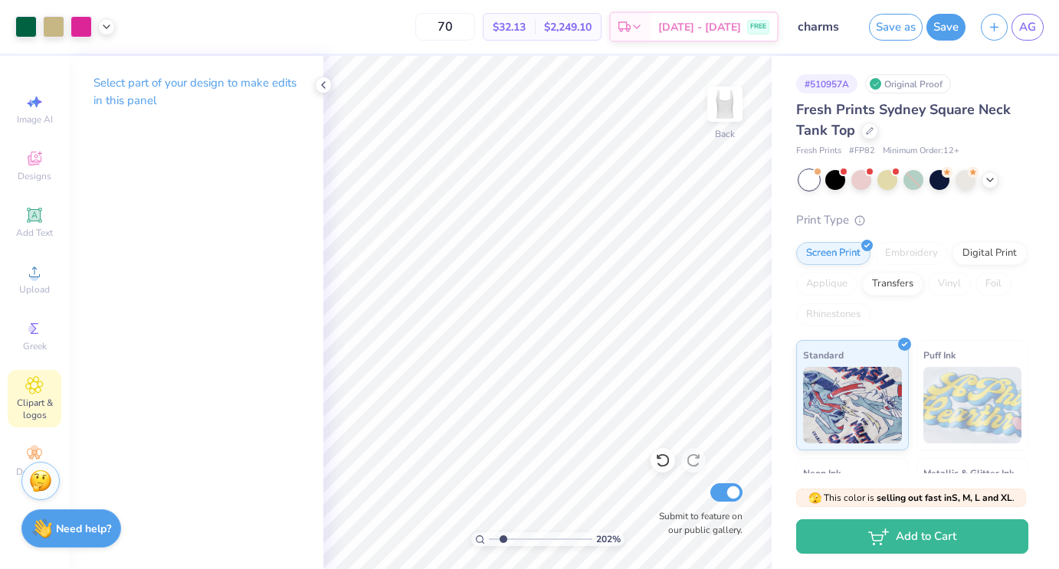
click at [44, 400] on span "Clipart & logos" at bounding box center [35, 409] width 54 height 25
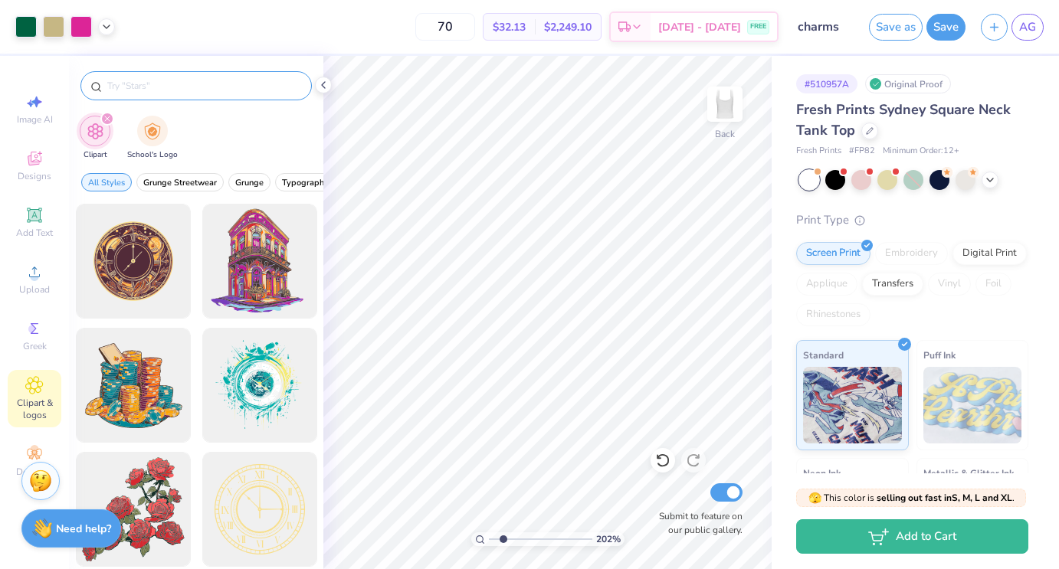
click at [166, 82] on input "text" at bounding box center [204, 85] width 196 height 15
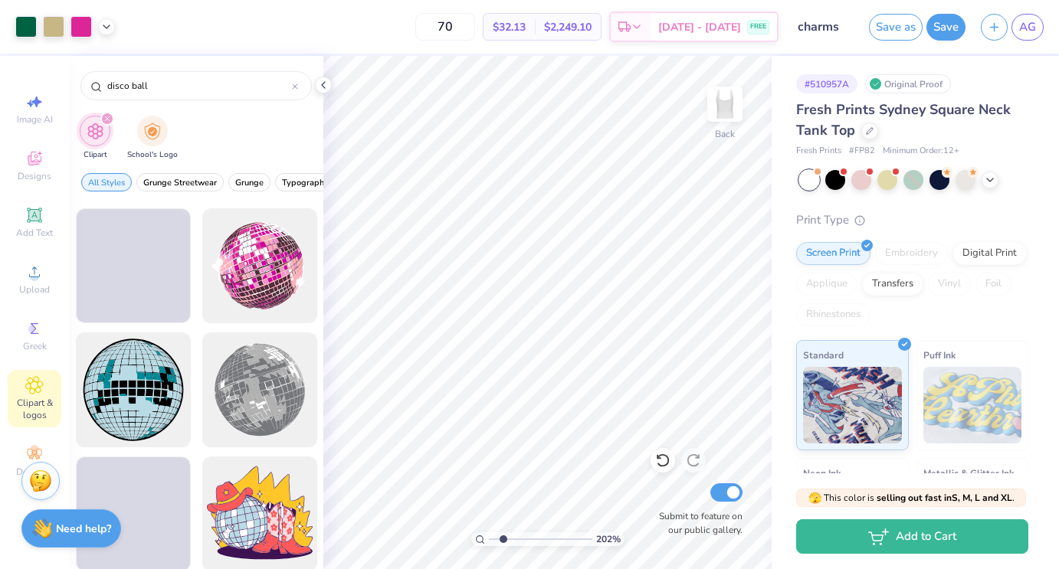
scroll to position [988, 0]
type input "disco ball"
click at [261, 411] on div at bounding box center [259, 391] width 126 height 126
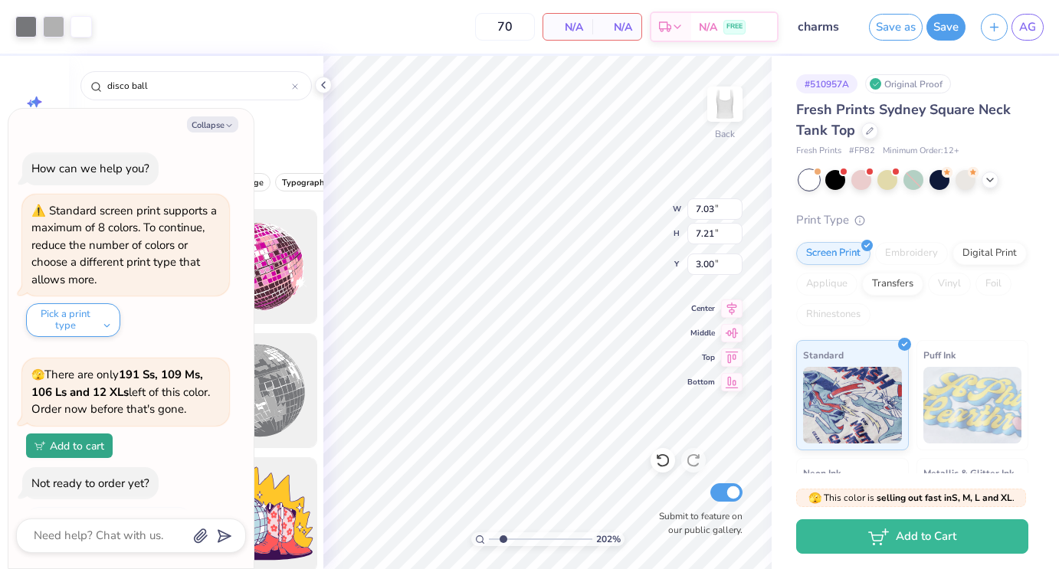
scroll to position [916, 0]
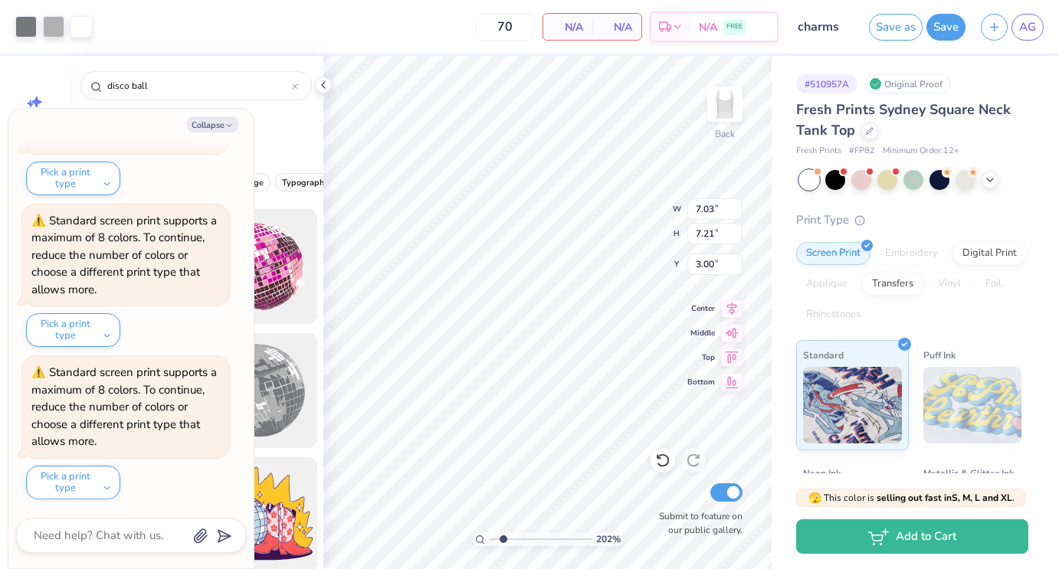
type textarea "x"
type input "2.33"
type input "2.39"
type input "7.82"
type textarea "x"
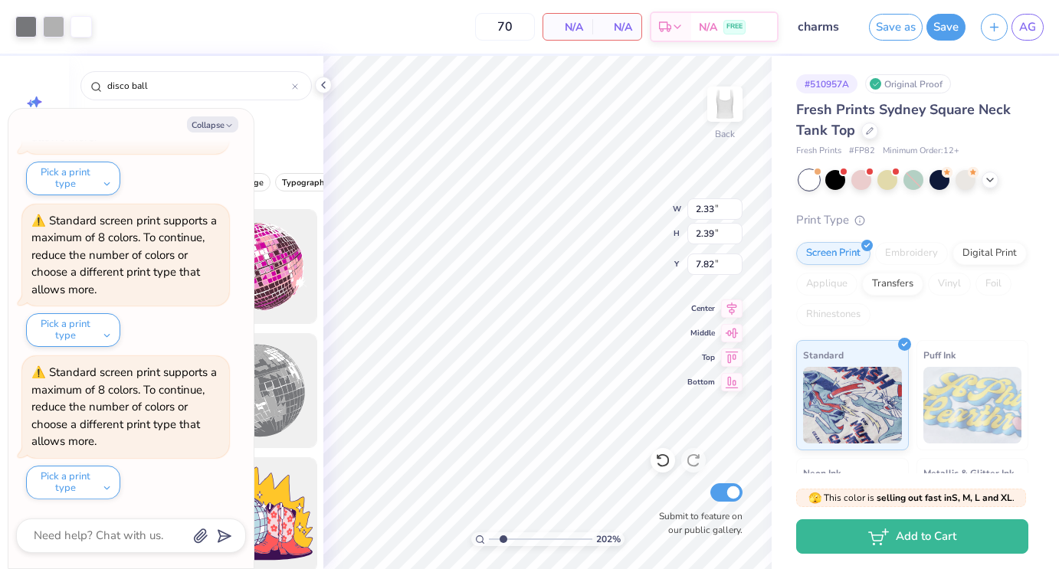
type input "6.50"
type textarea "x"
type input "0.94"
type input "0.96"
click at [31, 31] on div at bounding box center [25, 25] width 21 height 21
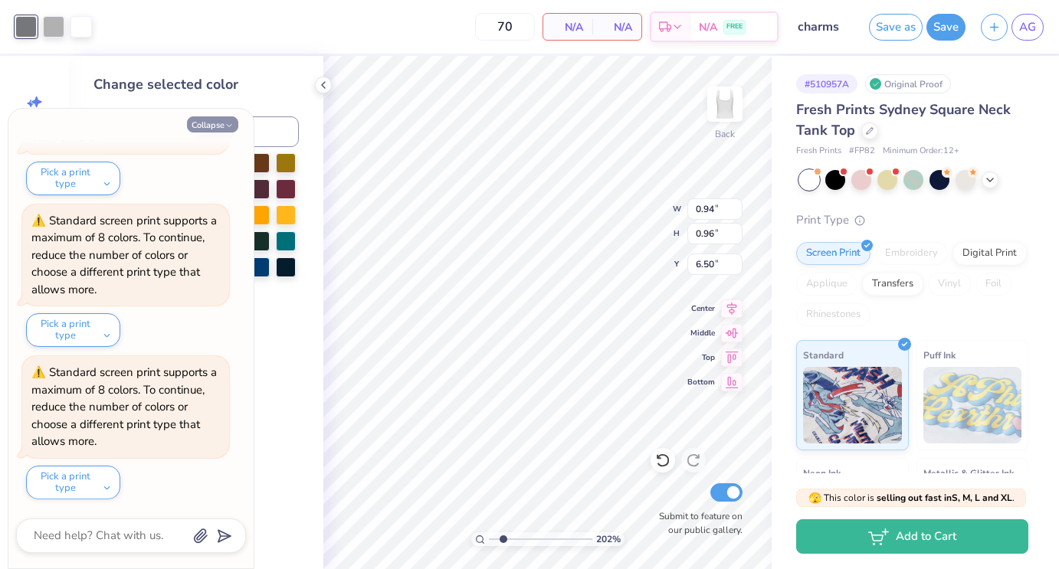
click at [202, 124] on button "Collapse" at bounding box center [212, 125] width 51 height 16
type textarea "x"
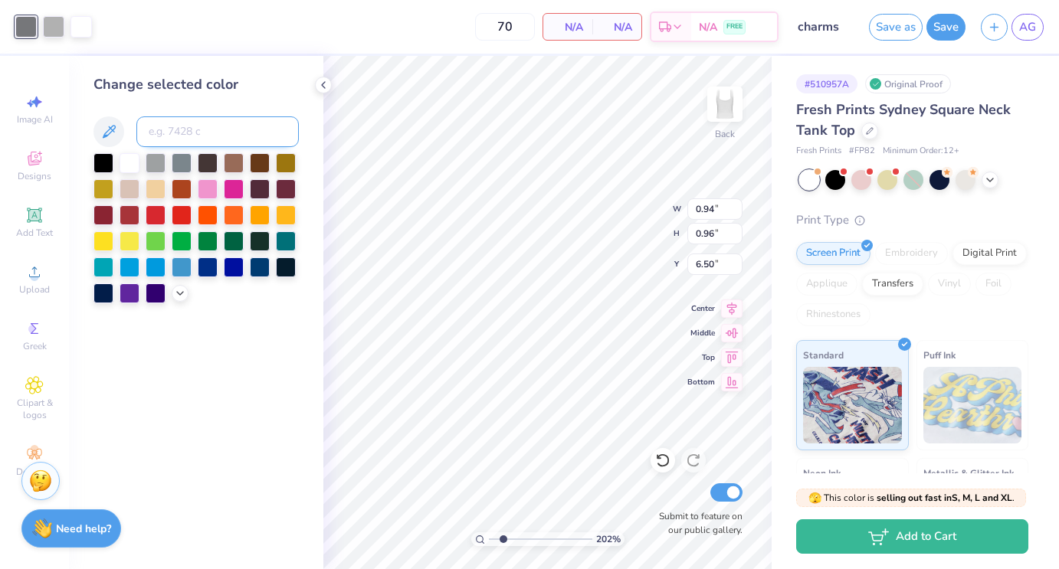
click at [183, 133] on input at bounding box center [217, 132] width 162 height 31
type input "4525"
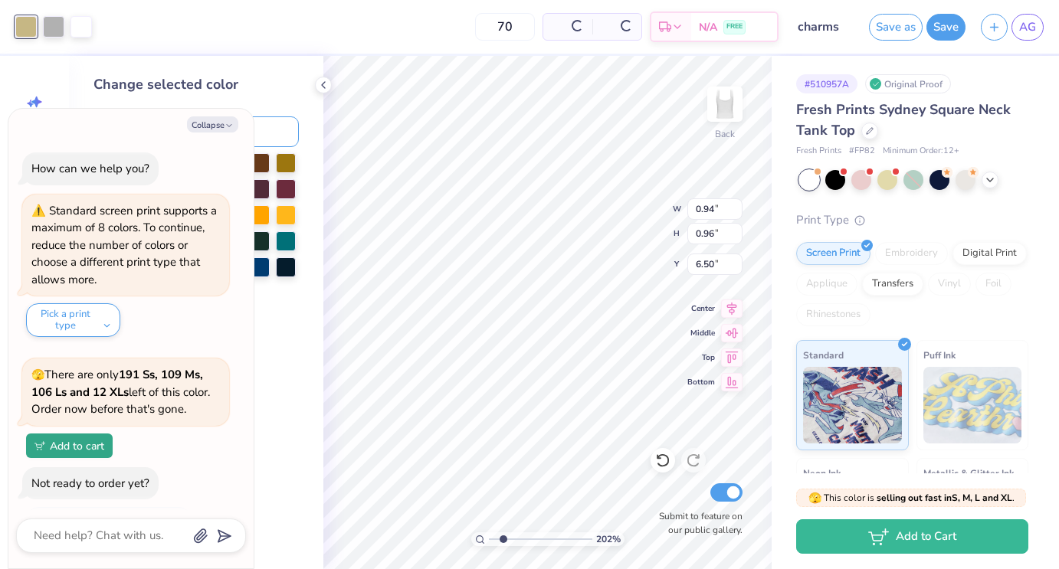
scroll to position [1068, 0]
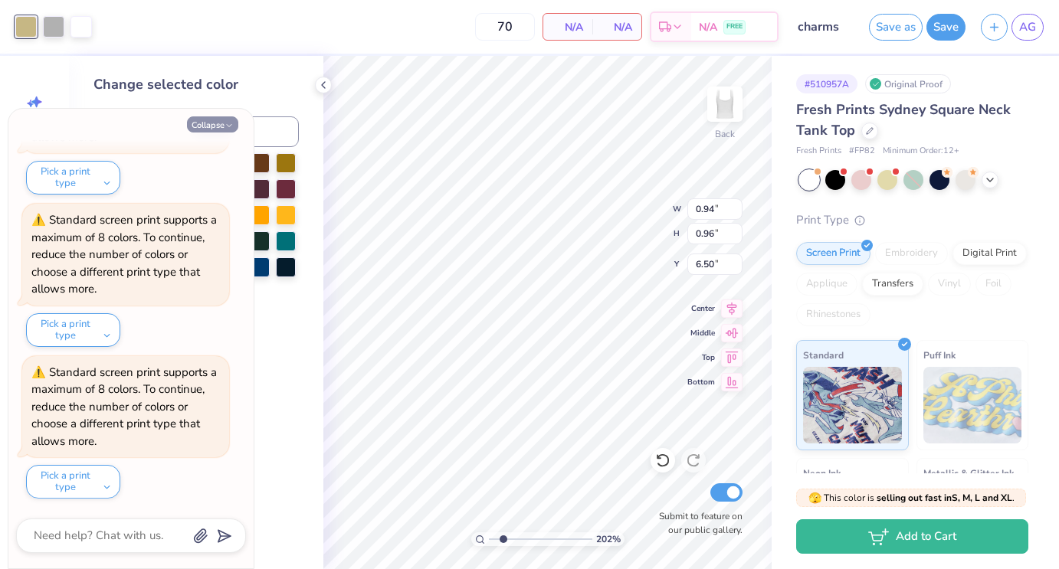
click at [228, 120] on button "Collapse" at bounding box center [212, 125] width 51 height 16
type textarea "x"
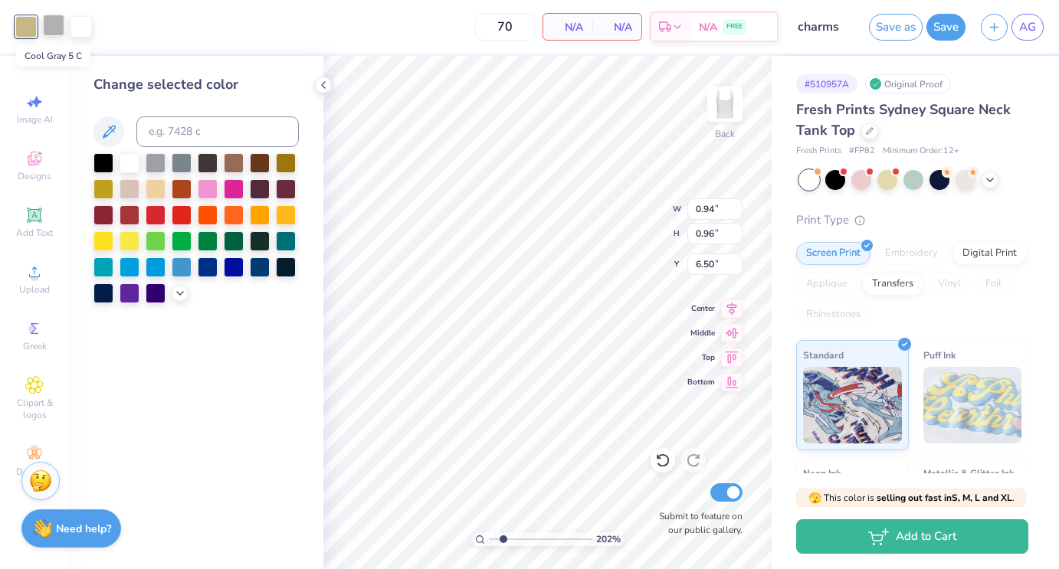
click at [55, 28] on div at bounding box center [53, 25] width 21 height 21
click at [107, 190] on div at bounding box center [104, 188] width 20 height 20
click at [85, 22] on div at bounding box center [81, 25] width 21 height 21
click at [157, 137] on input at bounding box center [217, 132] width 162 height 31
type input "4525"
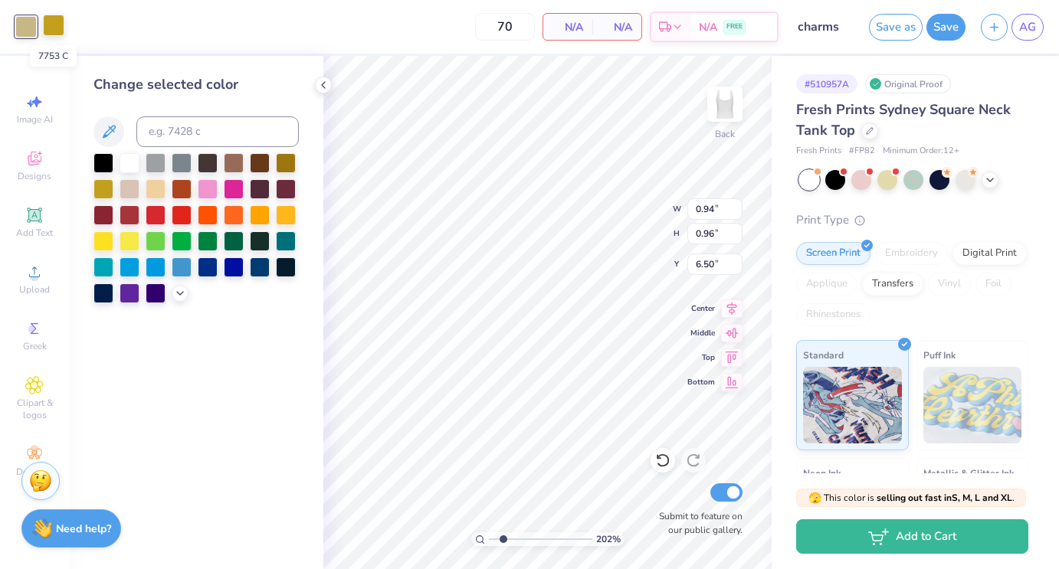
click at [55, 28] on div at bounding box center [53, 25] width 21 height 21
click at [185, 137] on input at bounding box center [217, 132] width 162 height 31
type input "4525"
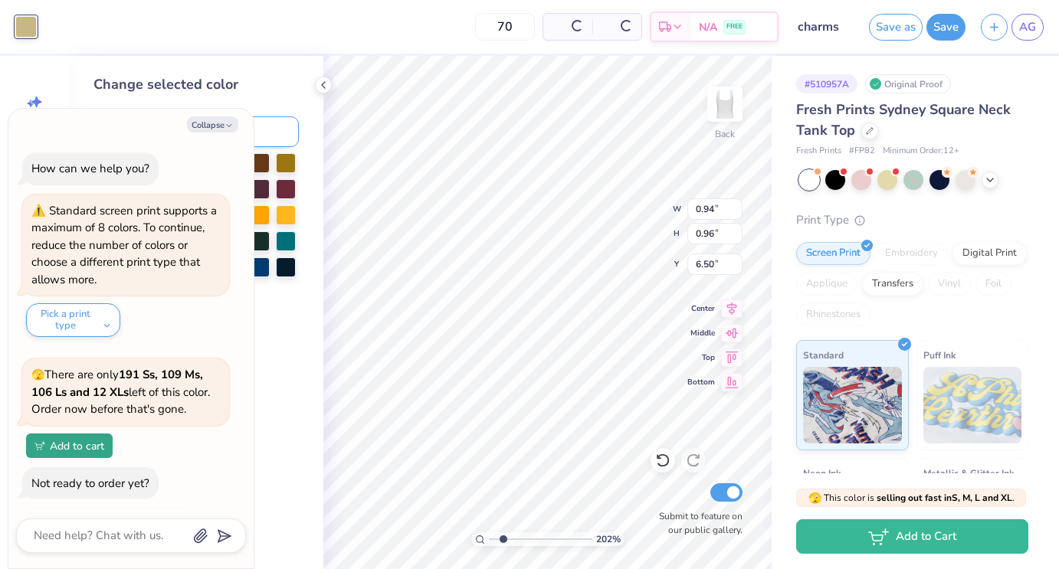
scroll to position [1220, 0]
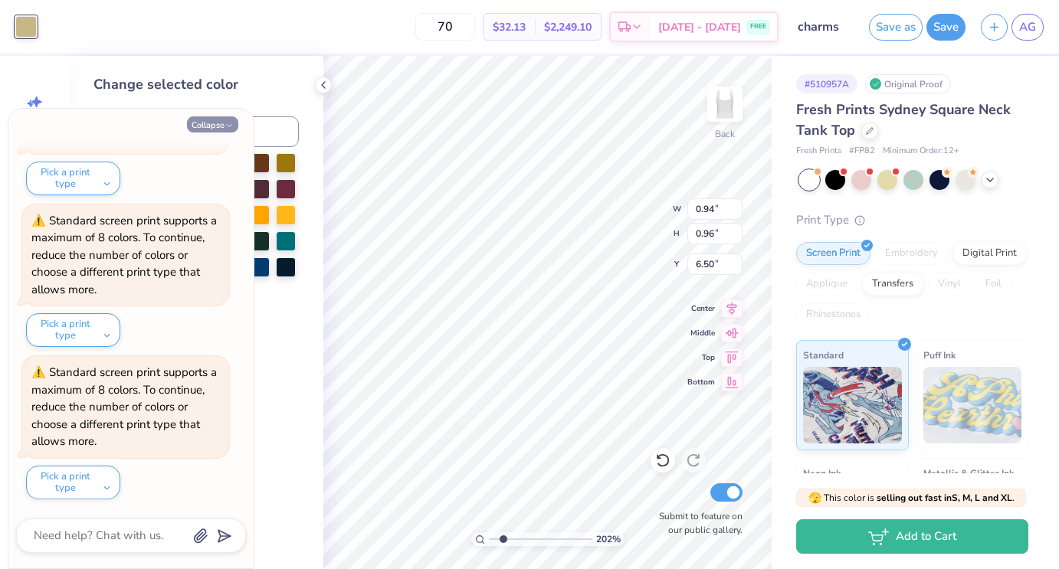
click at [225, 123] on icon "button" at bounding box center [229, 125] width 9 height 9
type textarea "x"
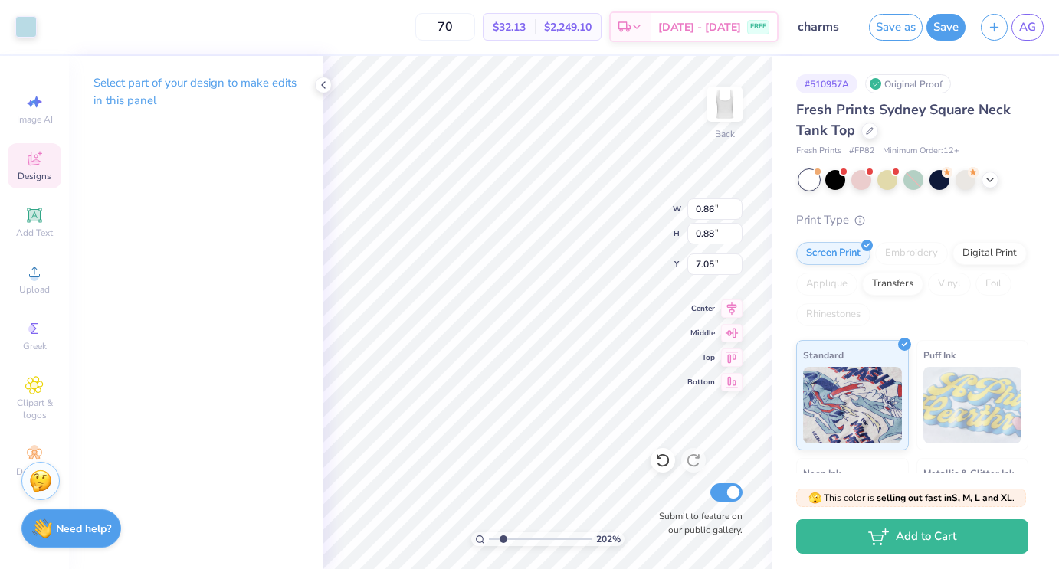
type input "6.81"
type input "1.12"
type input "1.42"
type input "5.08"
type input "0.90"
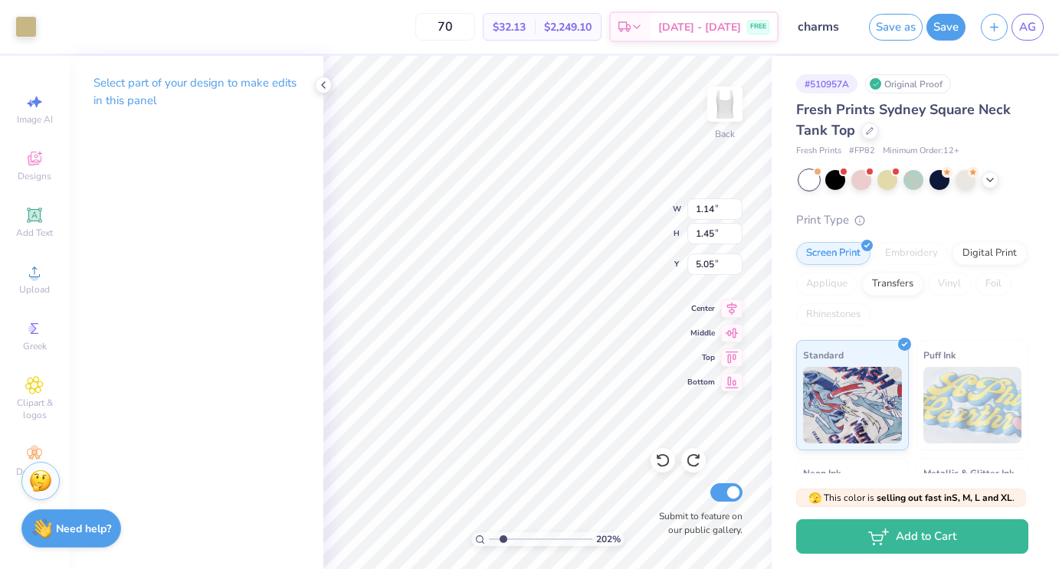
type input "6.50"
type input "5.22"
type input "1.12"
type input "1.42"
type input "6.50"
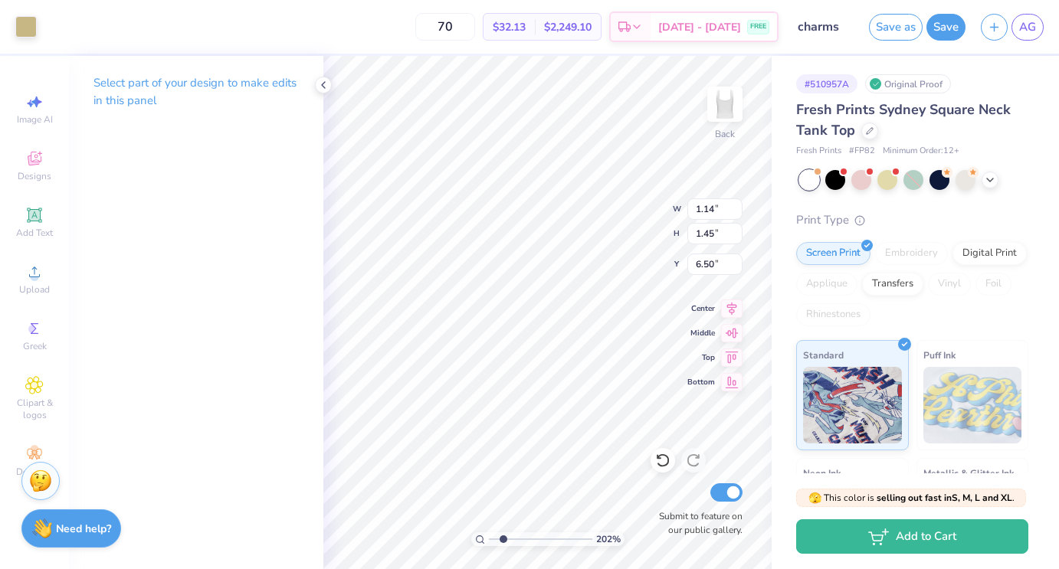
type input "5.22"
type input "5.76"
type input "4.88"
type input "5.17"
type input "4.95"
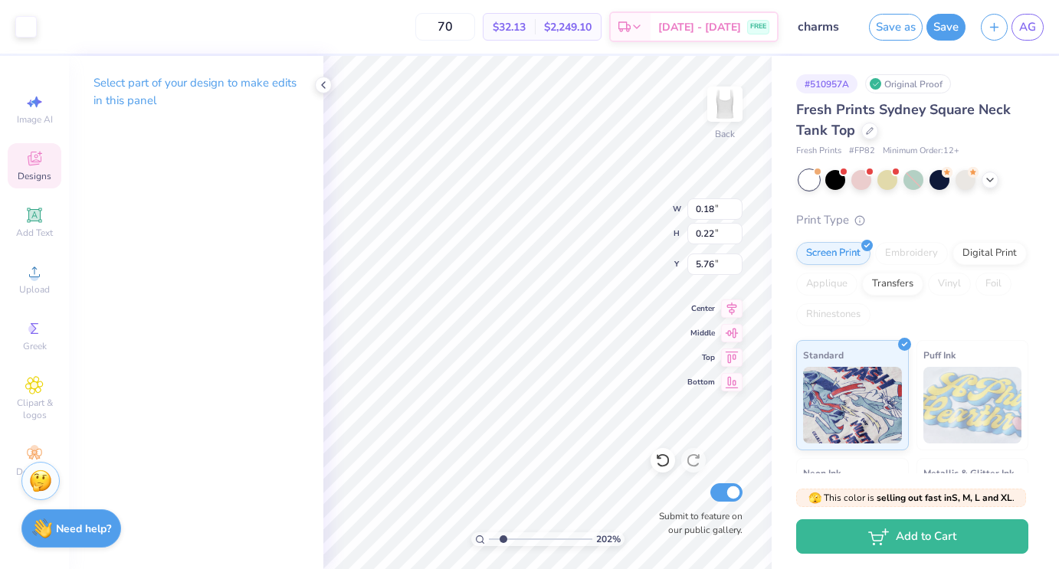
type input "6.07"
type input "0.22"
type input "0.26"
type input "5.83"
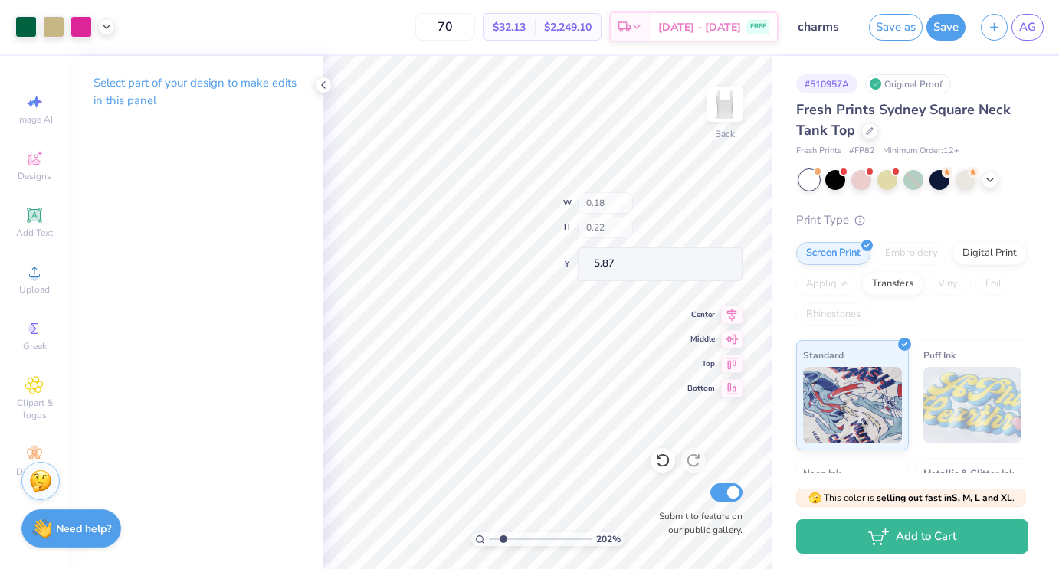
type input "5.87"
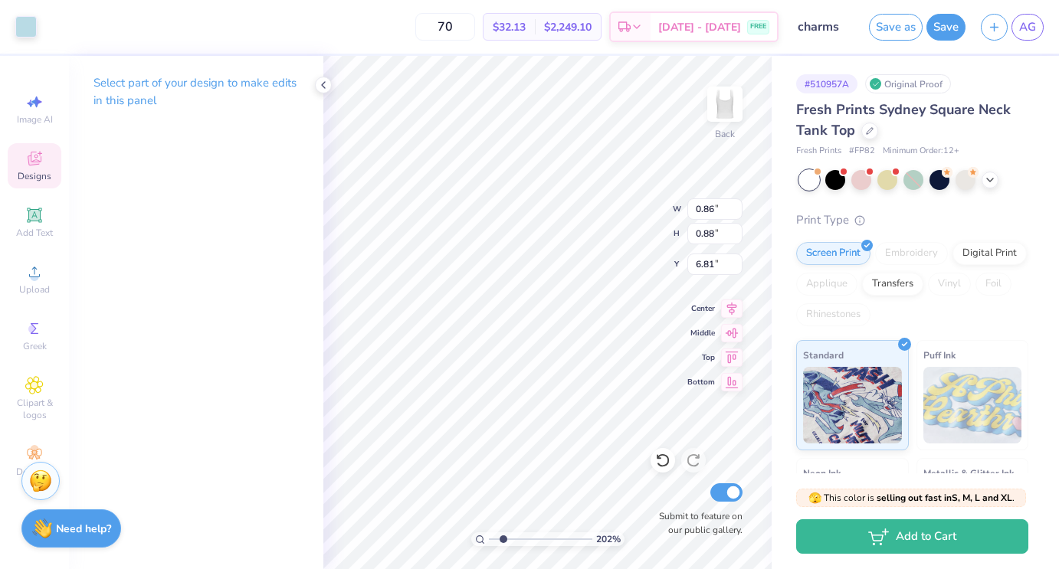
type input "5.21"
type input "6.75"
type input "0.86"
type input "0.88"
type input "6.92"
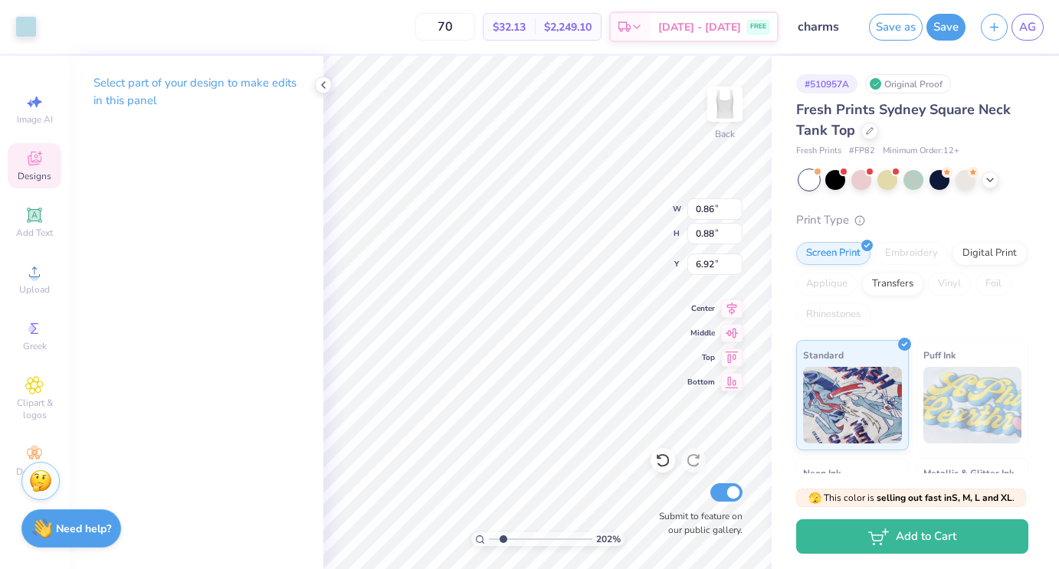
type input "0.18"
type input "0.22"
type input "5.87"
type input "0.22"
type input "0.26"
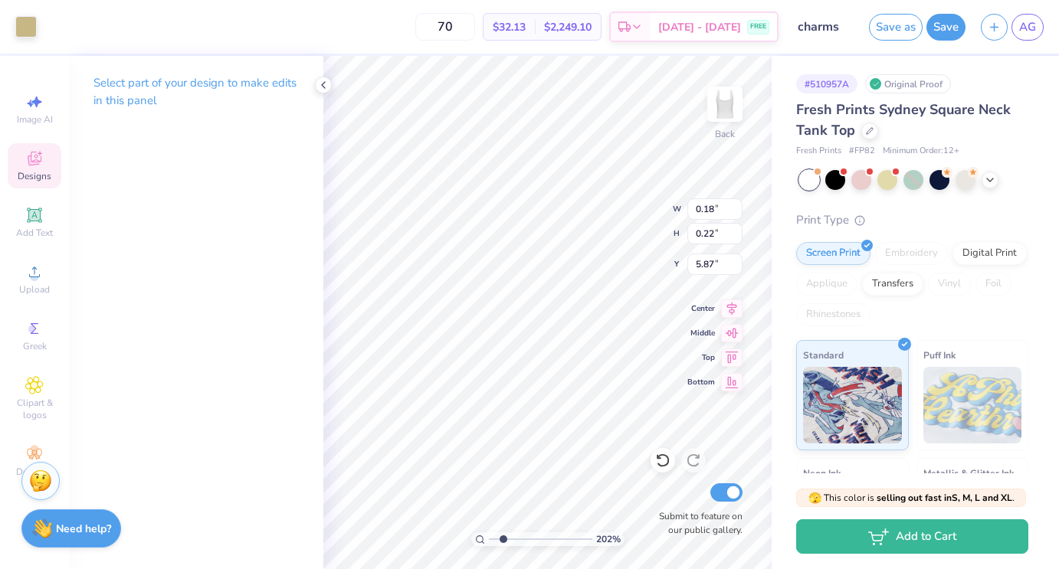
type input "5.83"
type input "0.22"
type input "0.27"
type input "0.18"
type input "0.22"
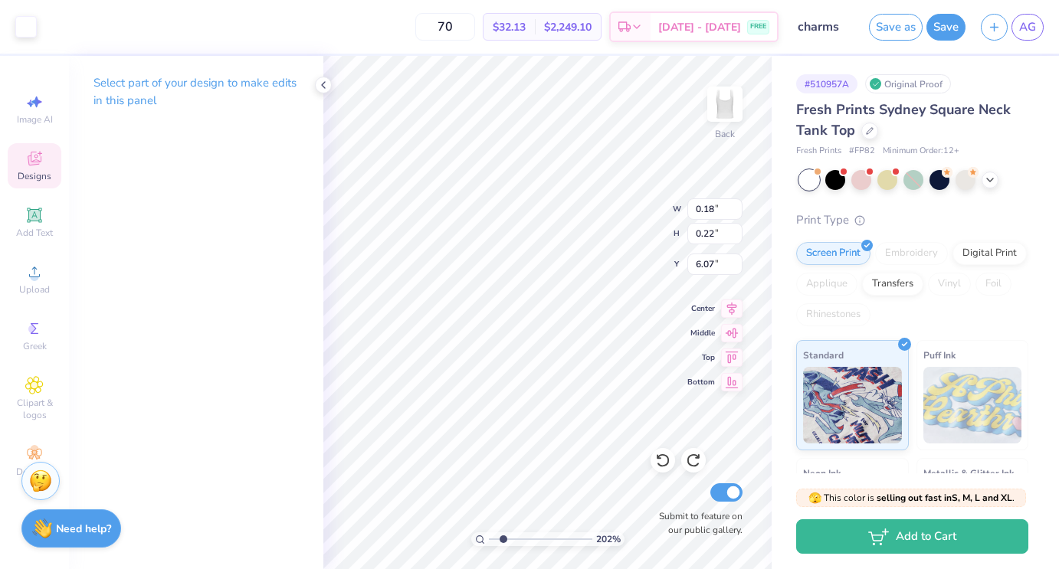
type input "5.76"
click at [32, 389] on icon at bounding box center [35, 386] width 8 height 8
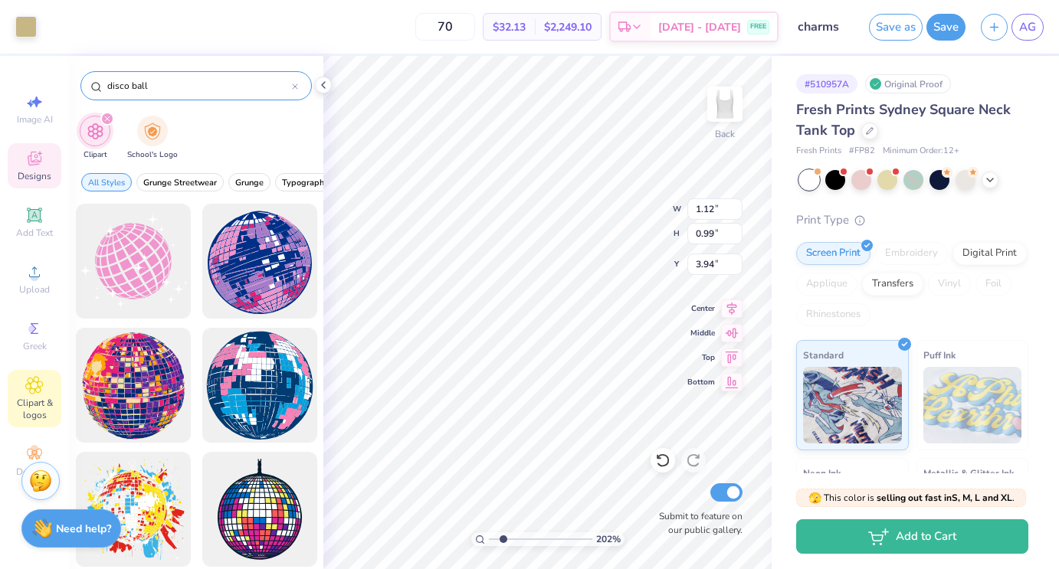
click at [149, 97] on div "disco ball" at bounding box center [195, 85] width 231 height 29
click at [153, 87] on input "disco ball" at bounding box center [199, 85] width 186 height 15
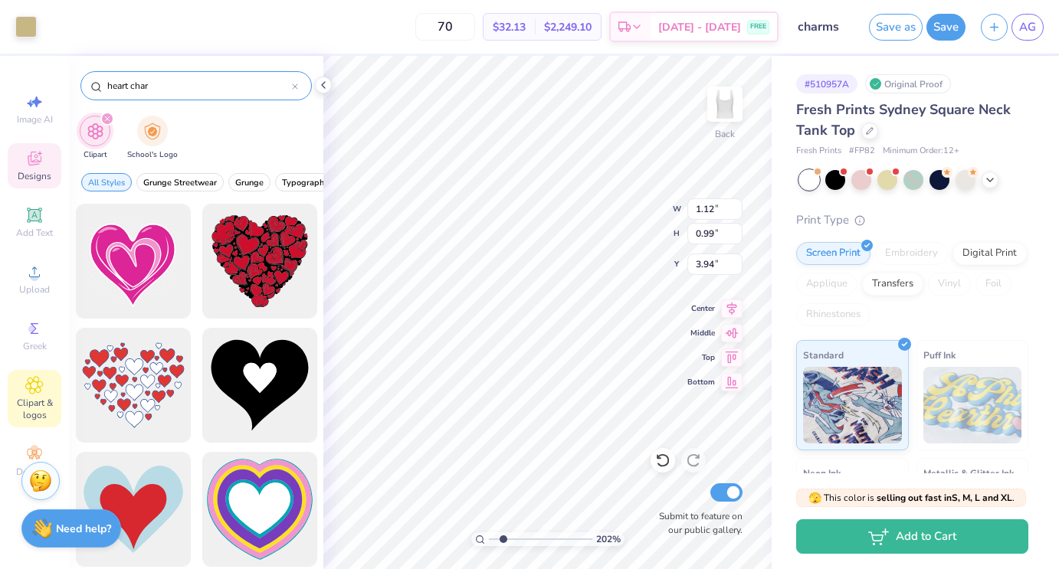
type input "heart charm"
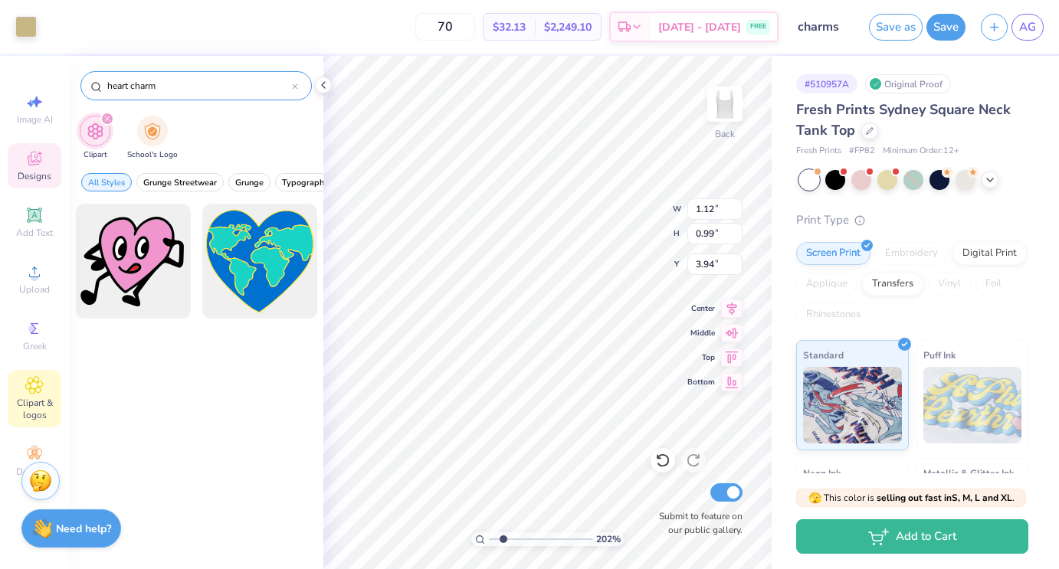
click at [297, 88] on icon at bounding box center [295, 86] width 5 height 5
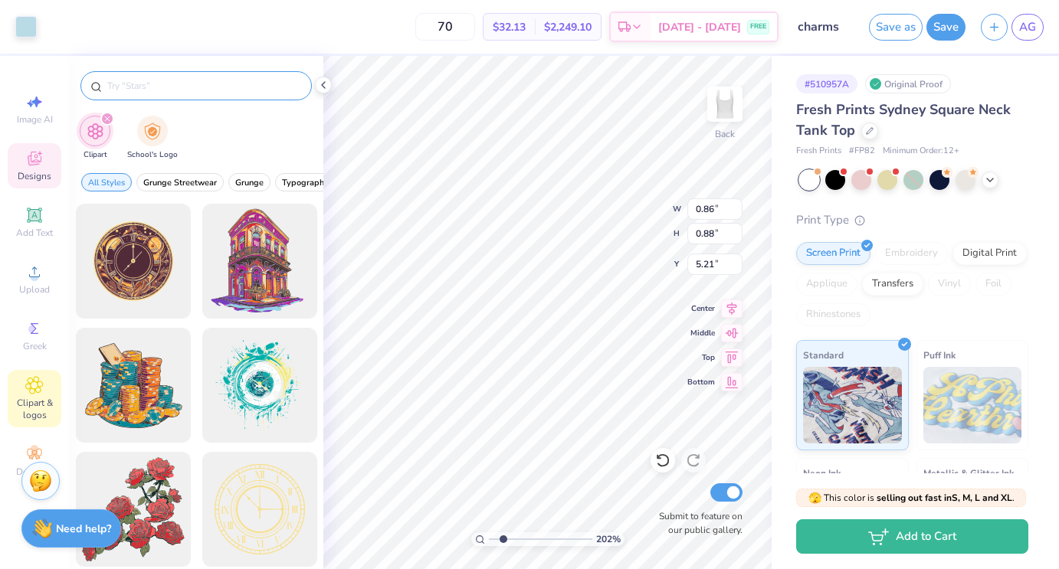
type input "5.21"
click at [28, 33] on div at bounding box center [25, 25] width 21 height 21
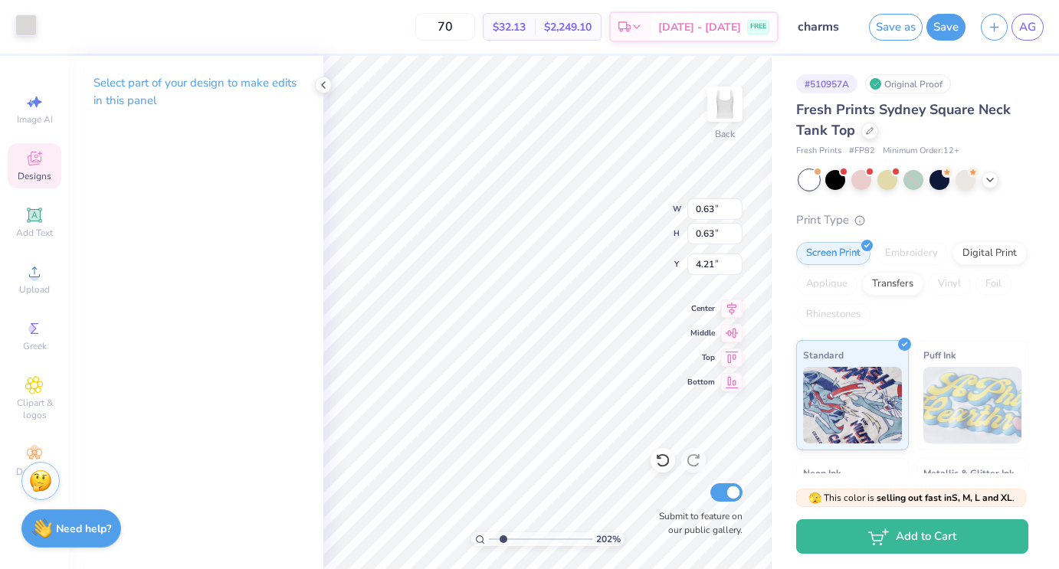
click at [25, 38] on div "Art colors" at bounding box center [18, 27] width 37 height 54
click at [15, 21] on div at bounding box center [25, 25] width 21 height 21
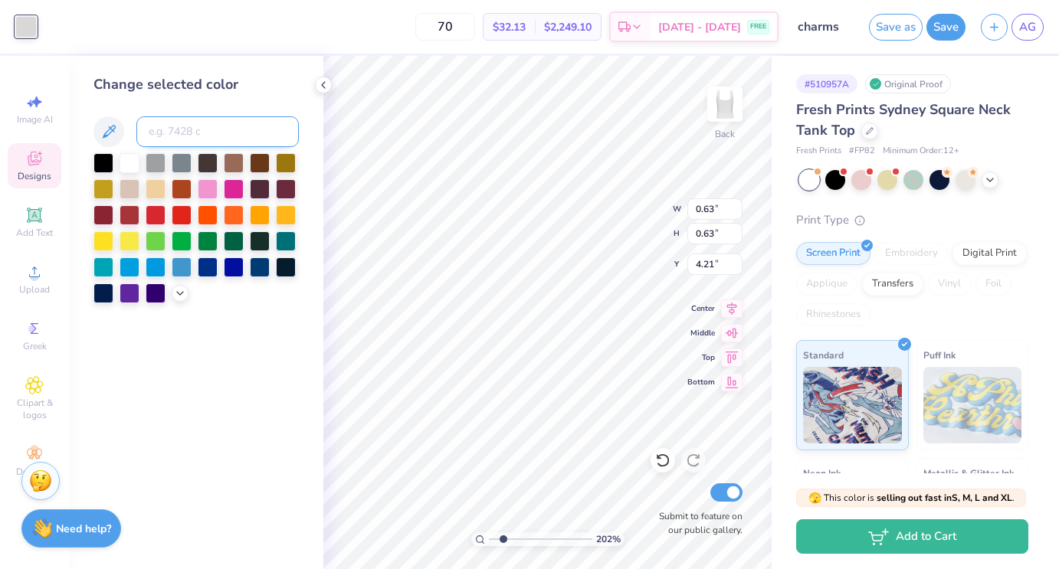
click at [155, 123] on input at bounding box center [217, 132] width 162 height 31
type input "4525"
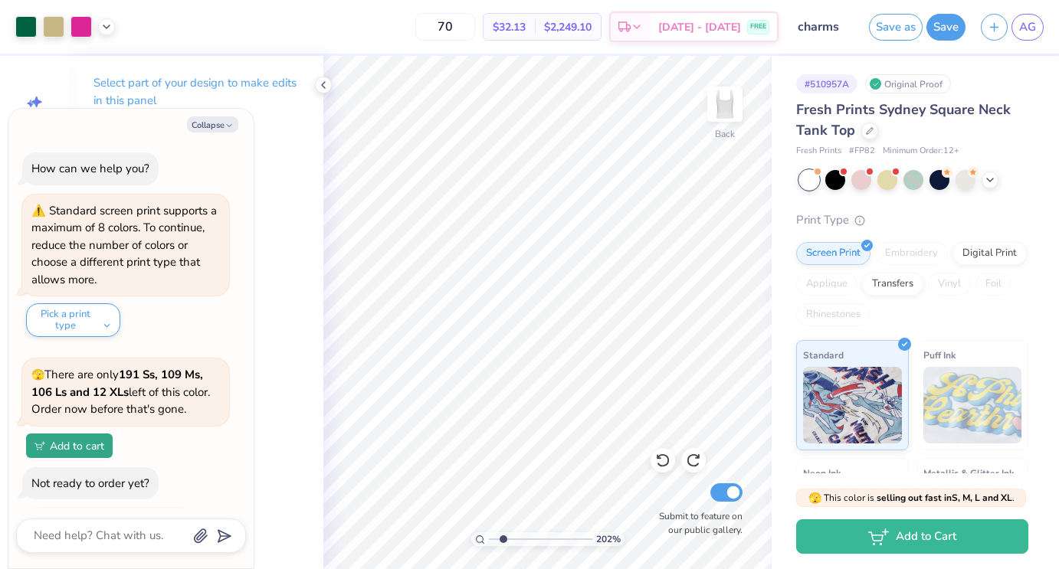
scroll to position [1373, 0]
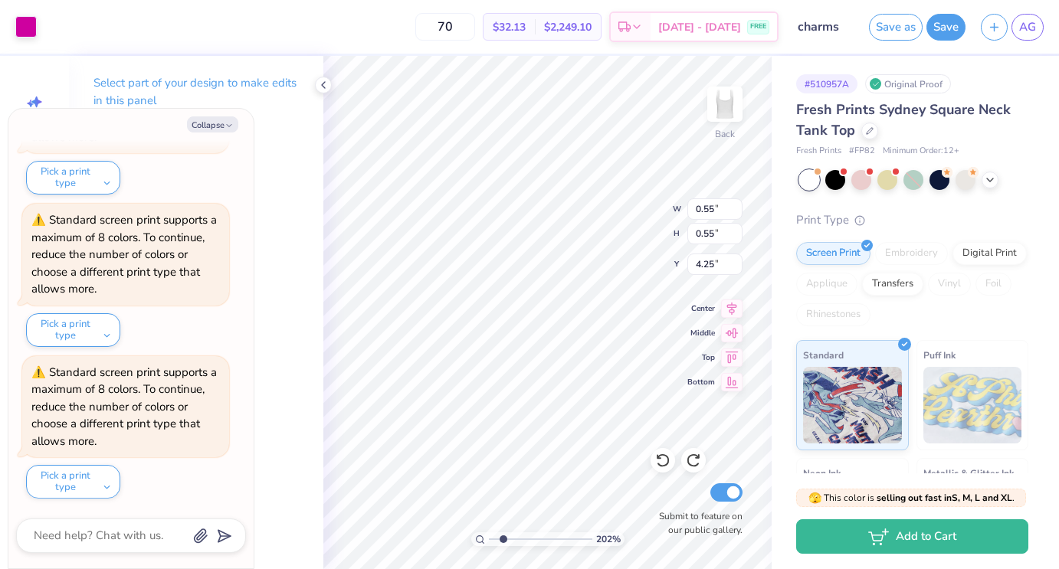
click at [11, 27] on div "Art colors" at bounding box center [18, 27] width 37 height 54
drag, startPoint x: 21, startPoint y: 27, endPoint x: 110, endPoint y: 139, distance: 142.9
click at [21, 27] on div at bounding box center [25, 26] width 21 height 21
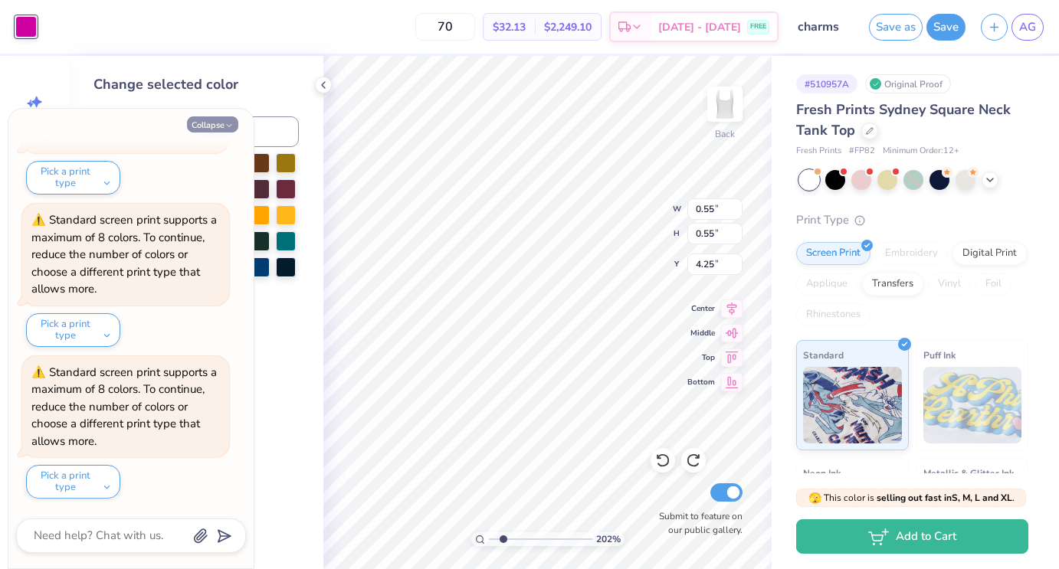
click at [228, 126] on polyline "button" at bounding box center [229, 126] width 5 height 2
type textarea "x"
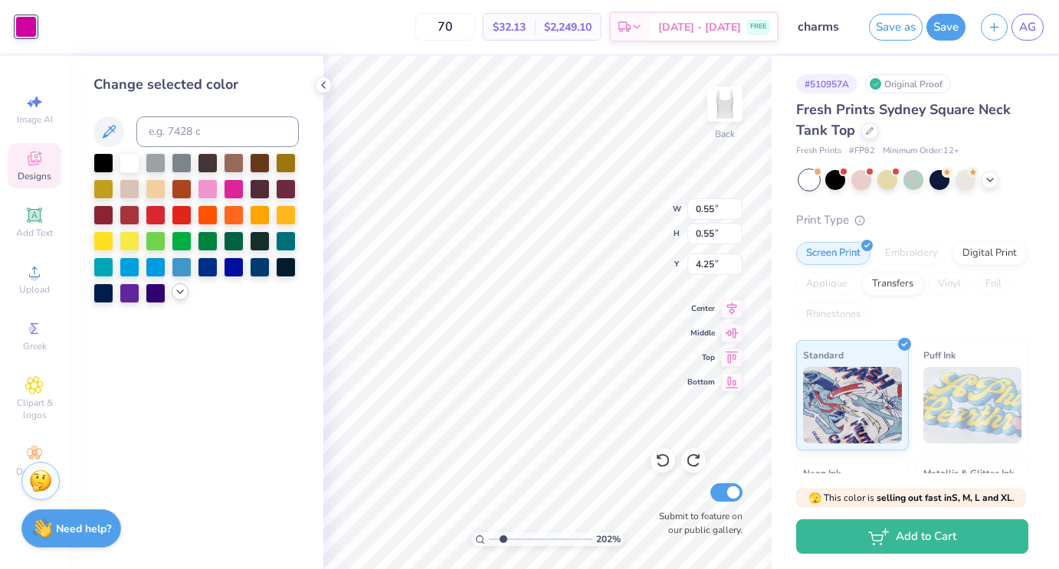
click at [177, 294] on icon at bounding box center [180, 292] width 12 height 12
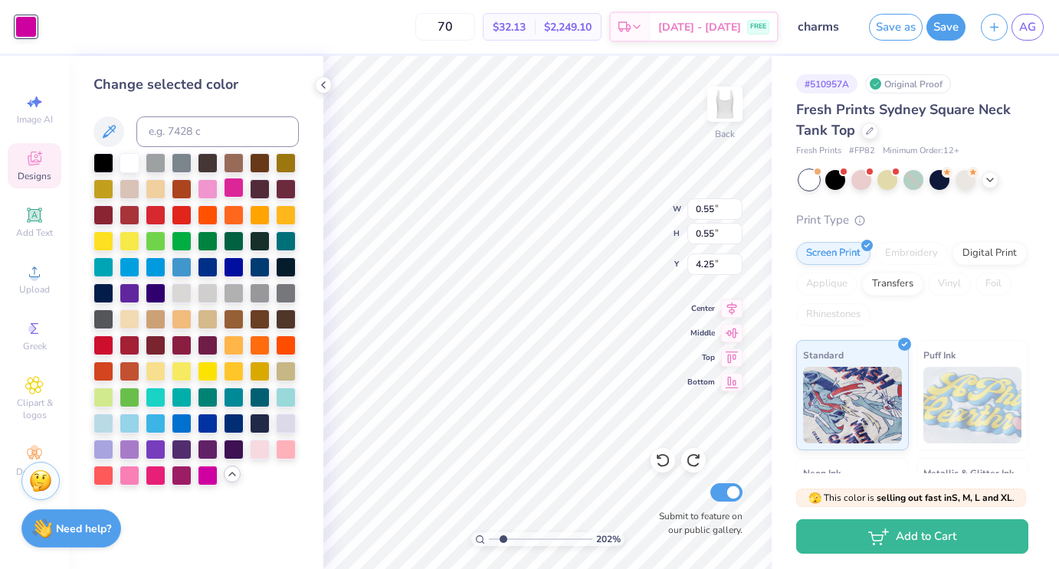
click at [234, 193] on div at bounding box center [234, 188] width 20 height 20
click at [166, 126] on input at bounding box center [217, 132] width 162 height 31
type input "4525"
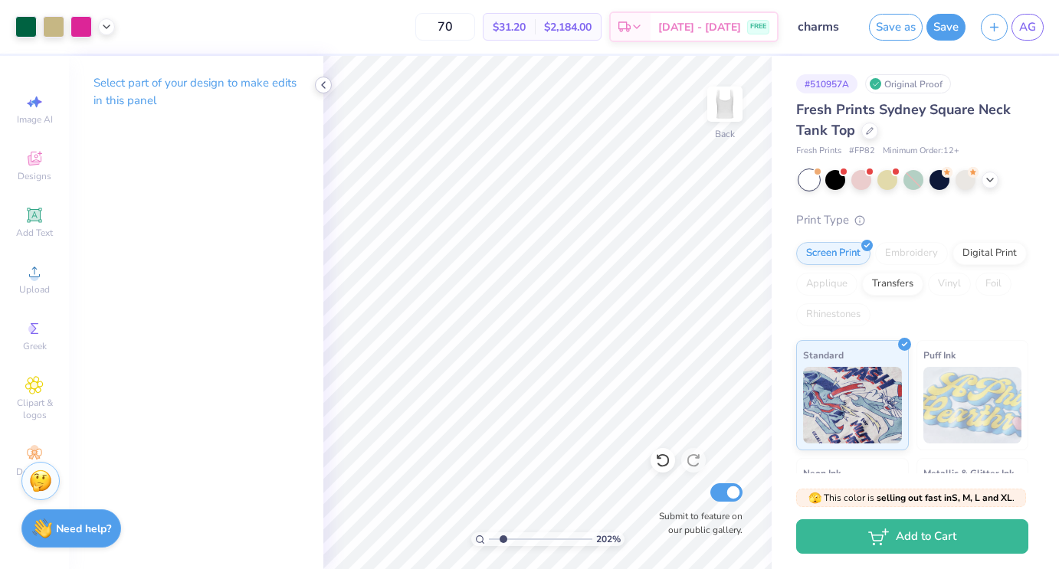
click at [326, 88] on icon at bounding box center [323, 85] width 12 height 12
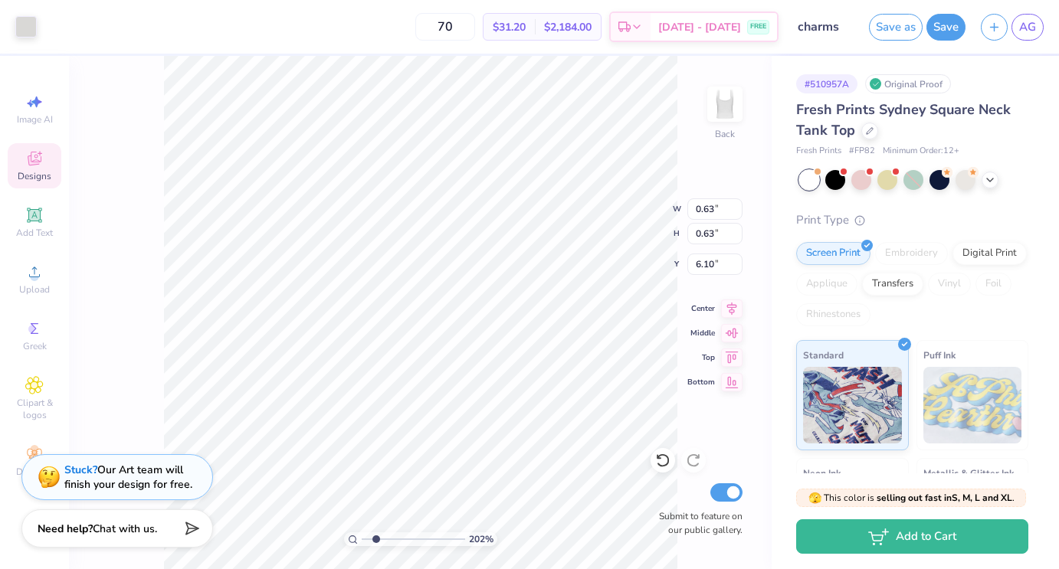
type input "6.10"
type input "5.76"
type input "5.87"
type input "0.66"
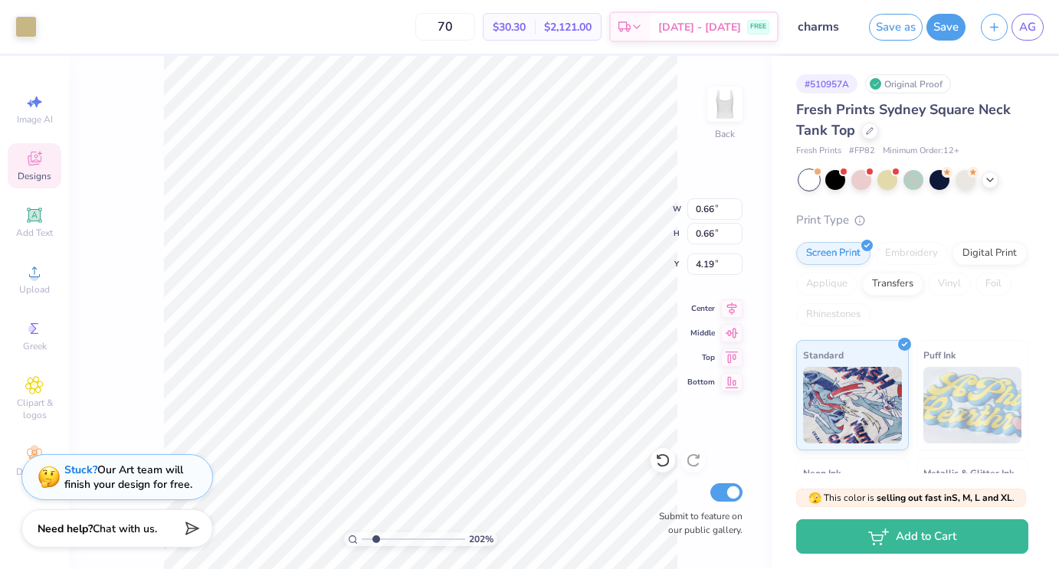
type input "5.98"
type input "0.59"
type input "0.47"
type input "4.21"
type input "0.55"
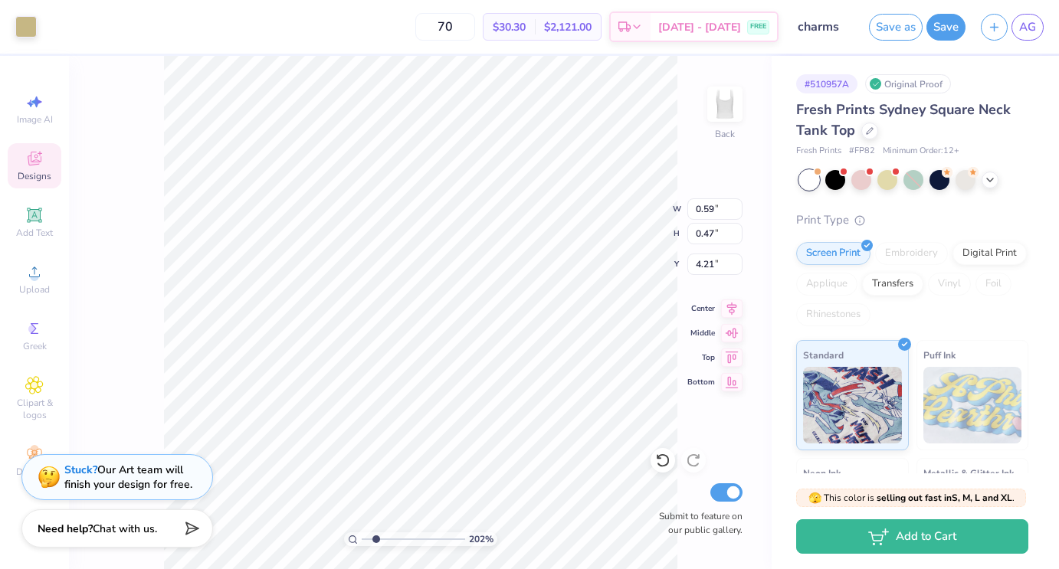
type input "0.58"
type input "4.15"
type input "5.88"
type input "4.21"
type input "0.55"
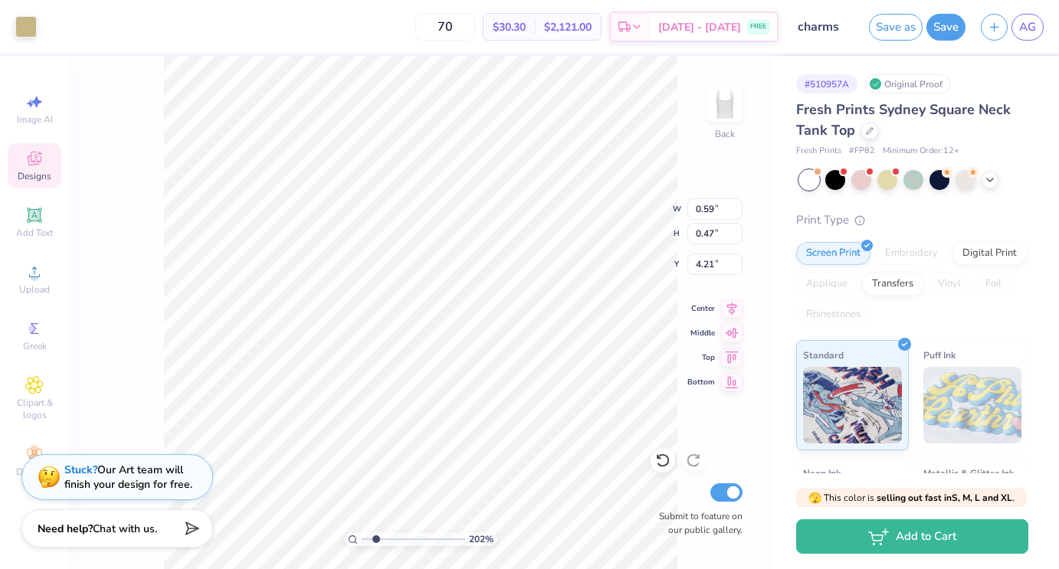
type input "0.58"
type input "4.15"
type input "4.23"
type input "0.66"
type input "0.70"
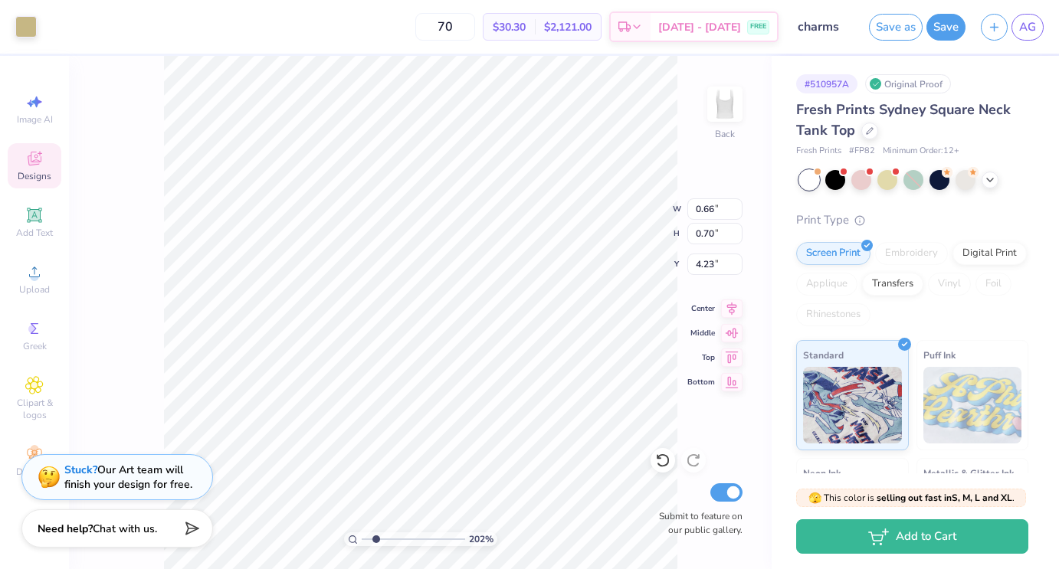
type input "4.25"
type input "0.89"
type input "0.93"
type input "6.42"
type input "0.86"
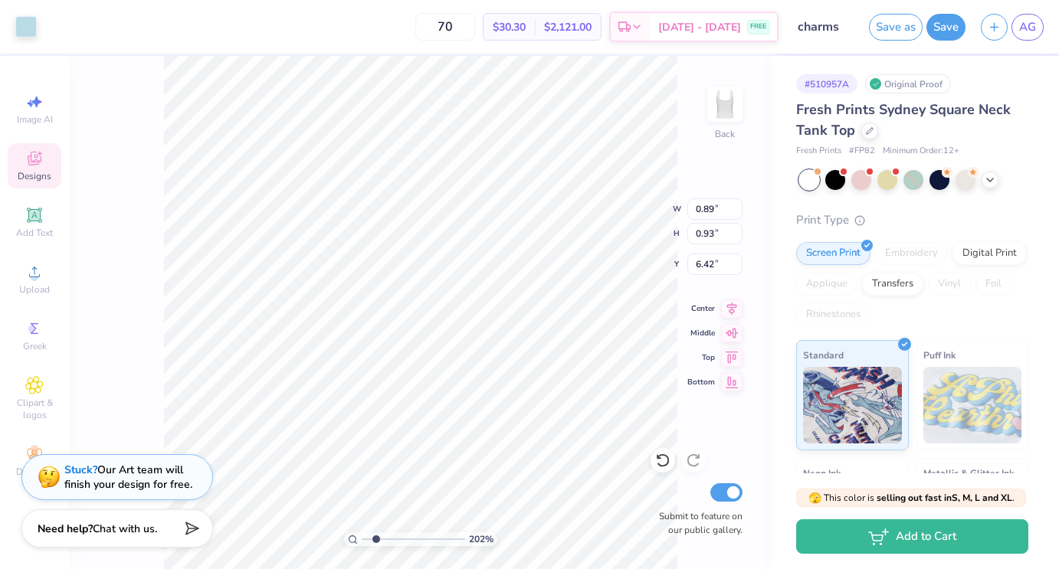
type input "0.88"
type input "7.47"
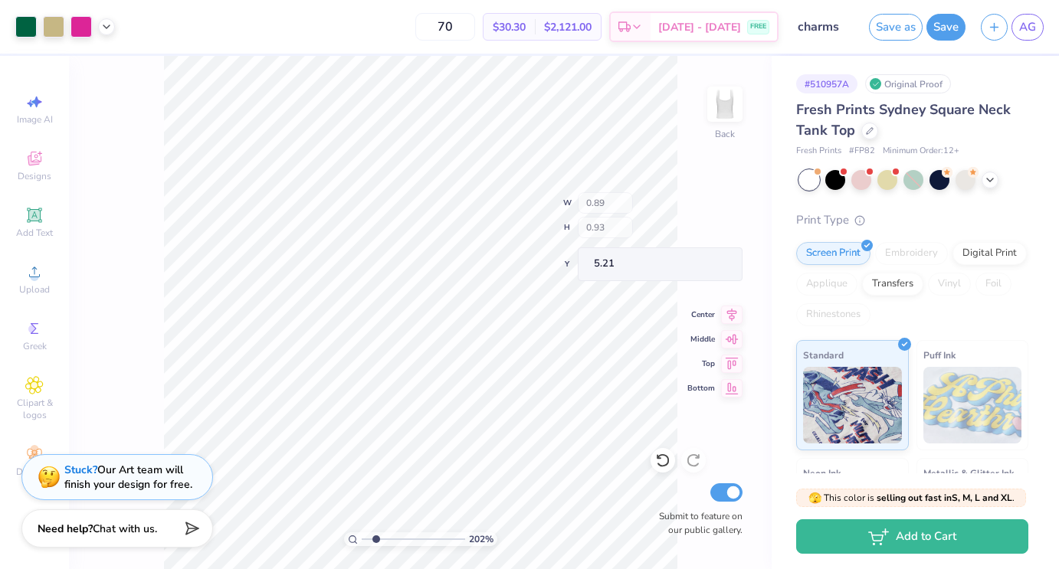
type input "5.21"
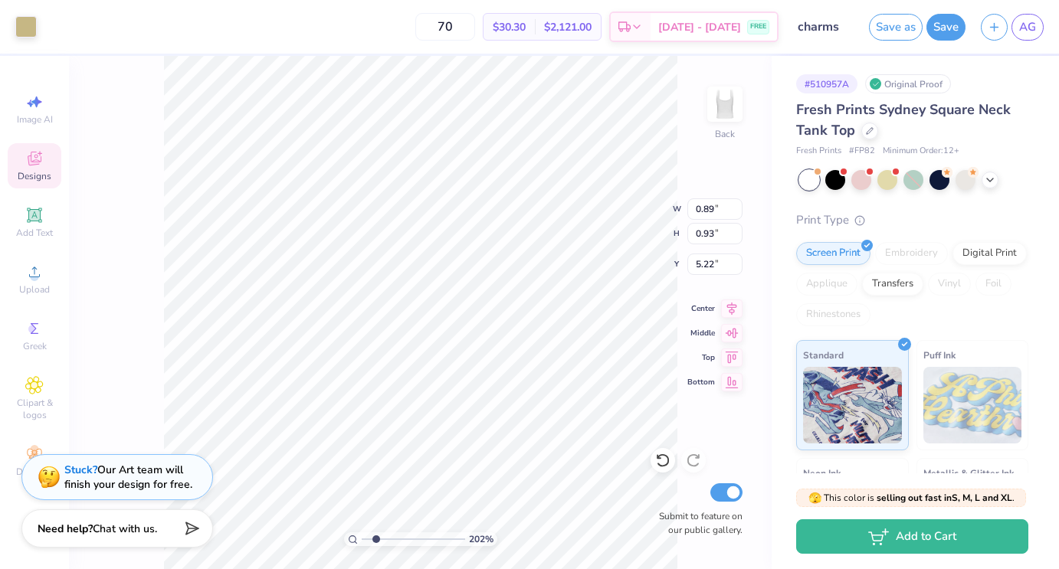
type input "5.22"
type input "5.05"
type input "5.22"
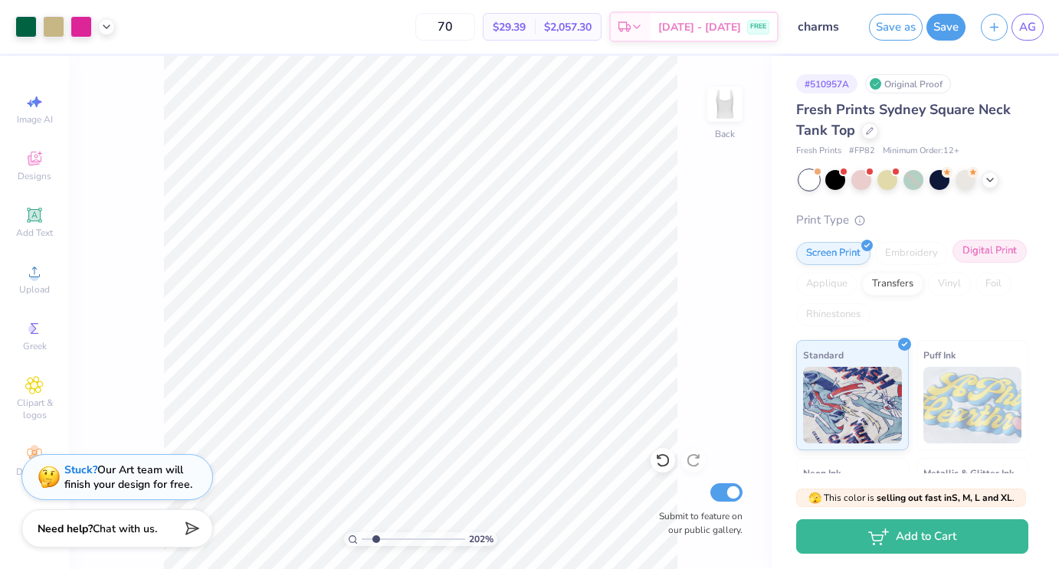
click at [997, 261] on div "Digital Print" at bounding box center [990, 251] width 74 height 23
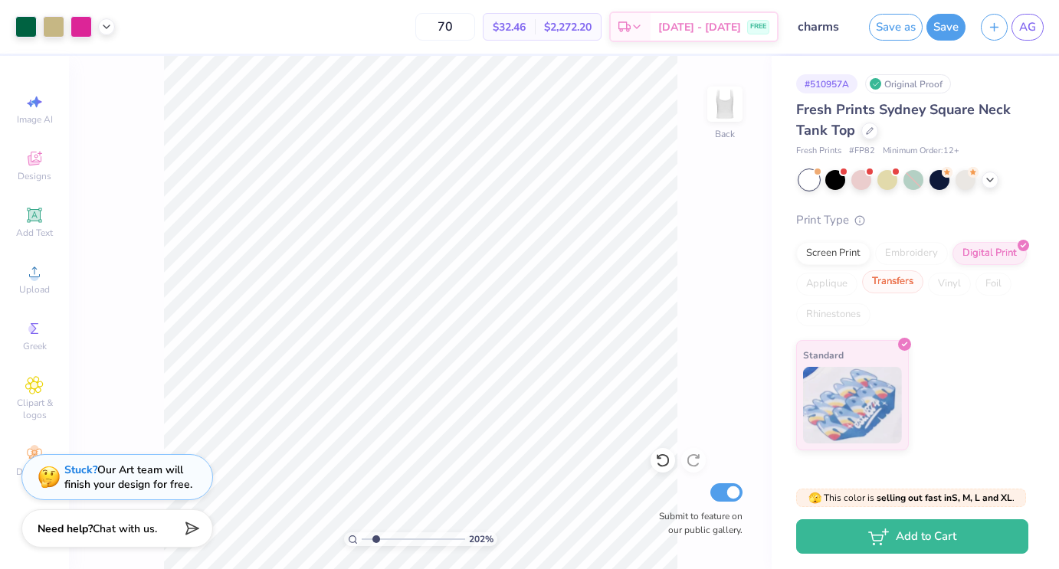
click at [907, 284] on div "Transfers" at bounding box center [892, 282] width 61 height 23
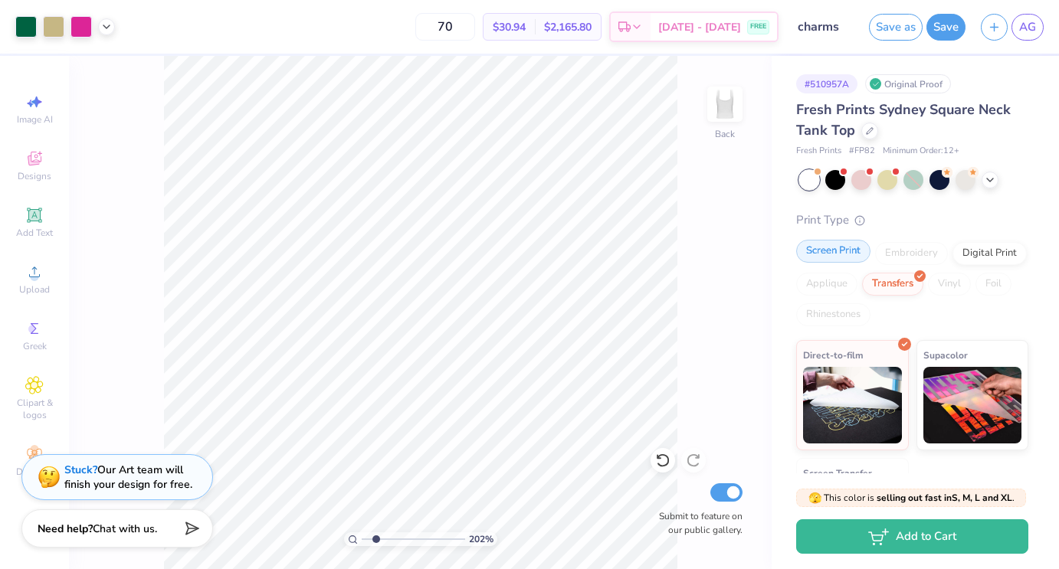
click at [830, 256] on div "Screen Print" at bounding box center [833, 251] width 74 height 23
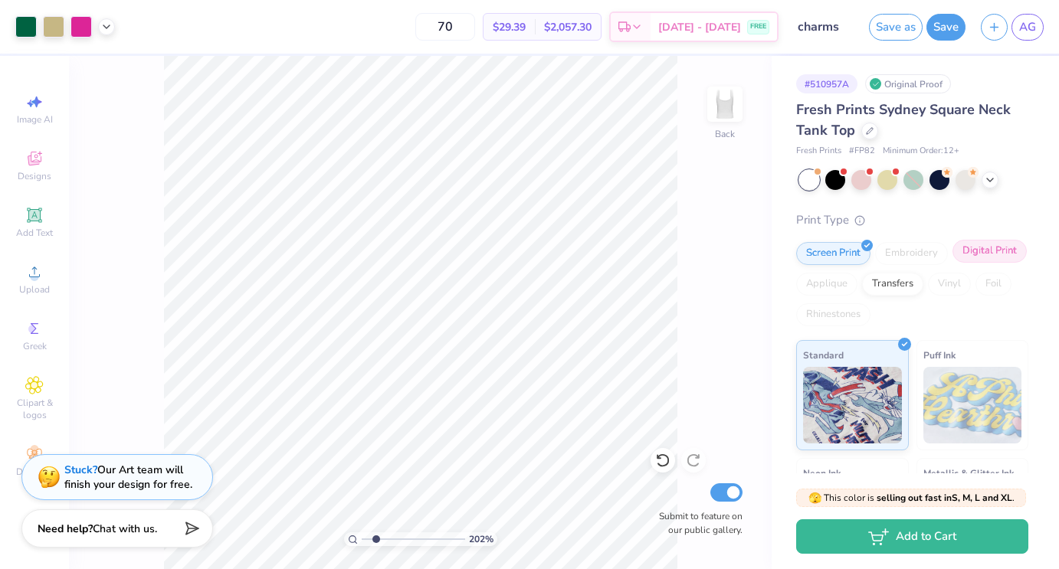
click at [996, 249] on div "Digital Print" at bounding box center [990, 251] width 74 height 23
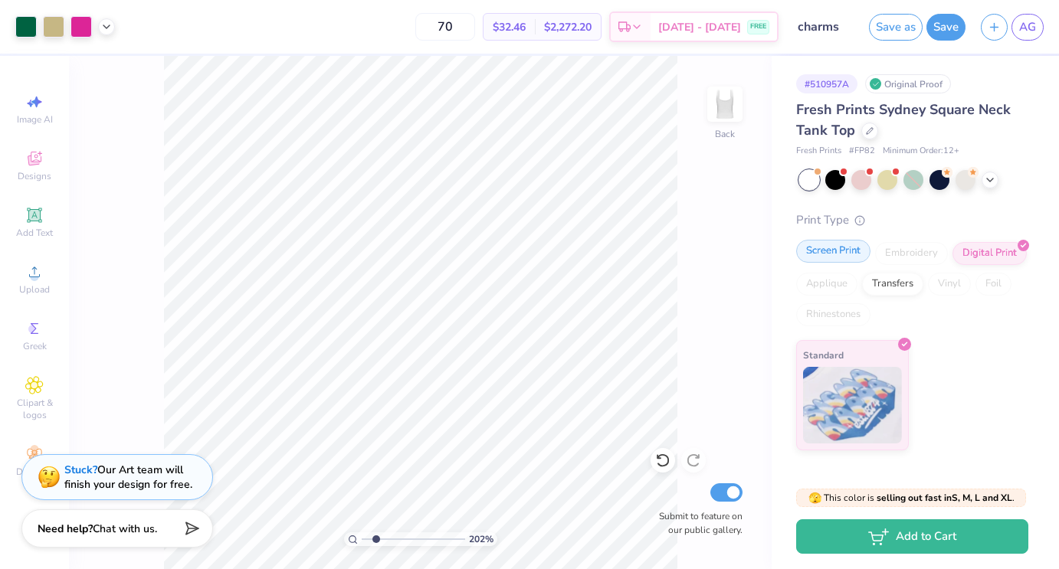
click at [832, 253] on div "Screen Print" at bounding box center [833, 251] width 74 height 23
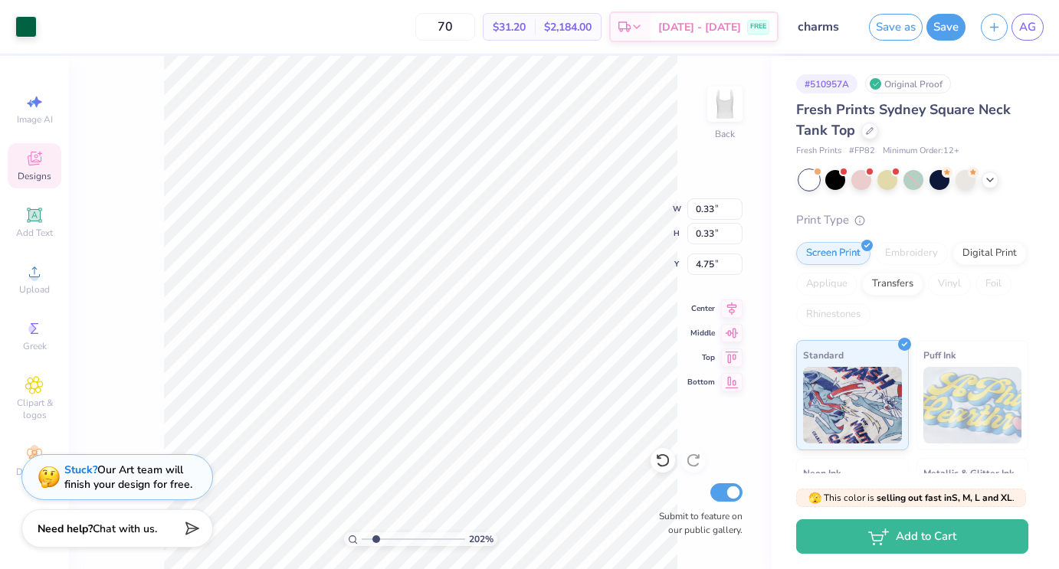
type input "0.62"
type input "4.68"
type input "5.87"
type input "0.44"
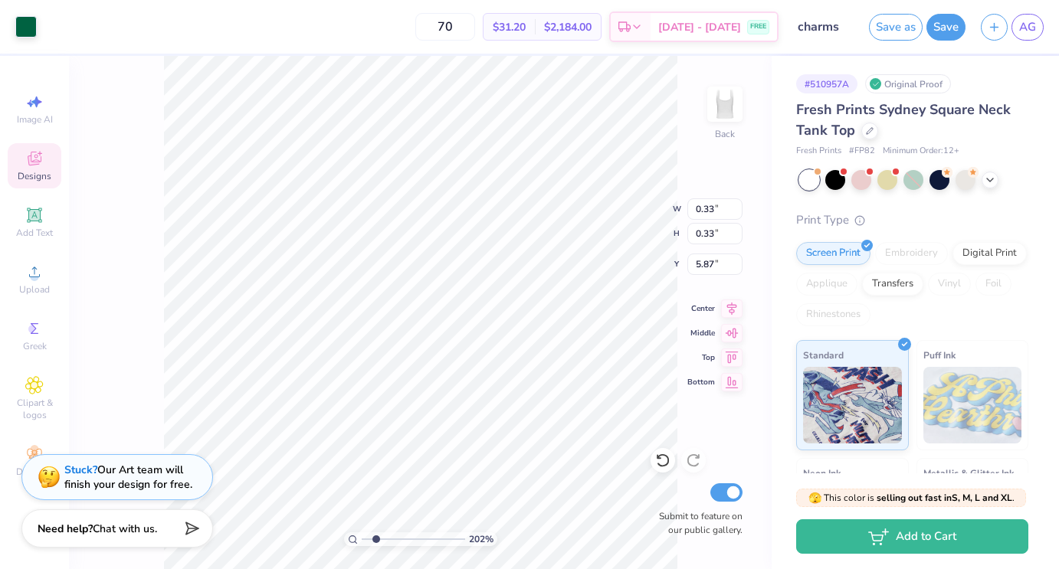
type input "0.44"
type input "4.75"
type input "0.37"
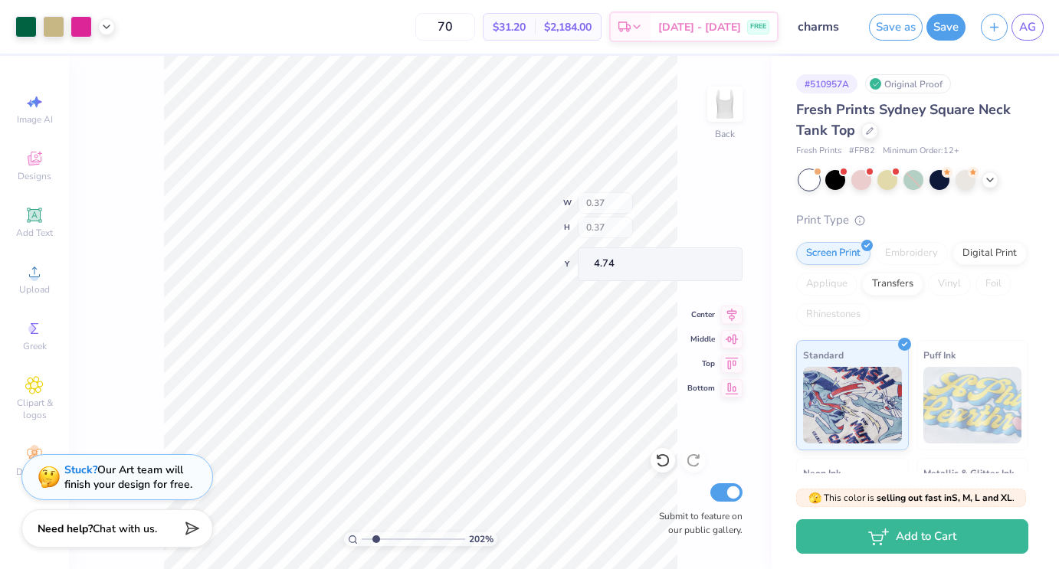
type input "4.75"
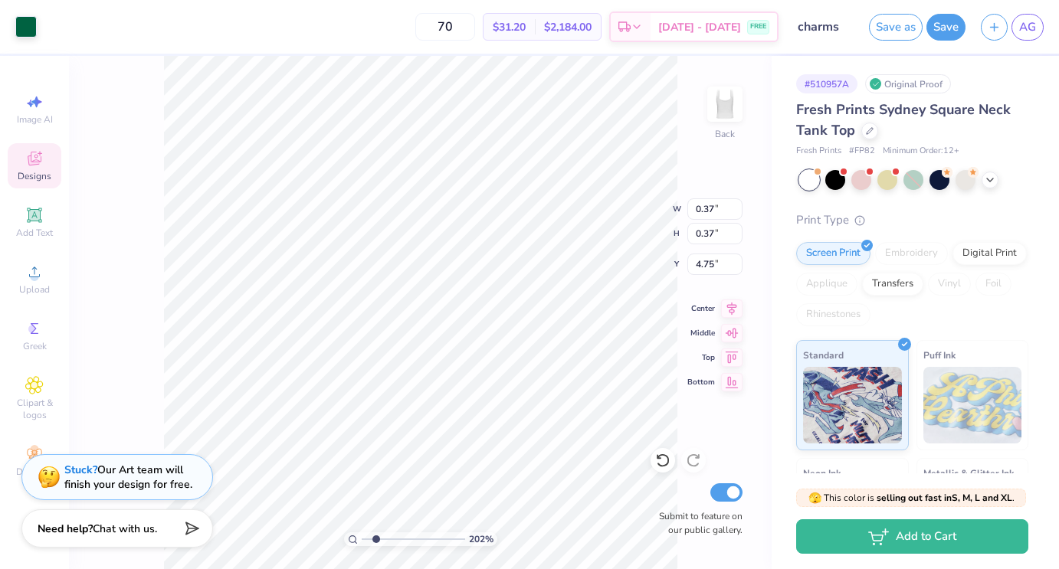
type input "4.86"
type input "0.42"
type input "4.80"
type input "4.75"
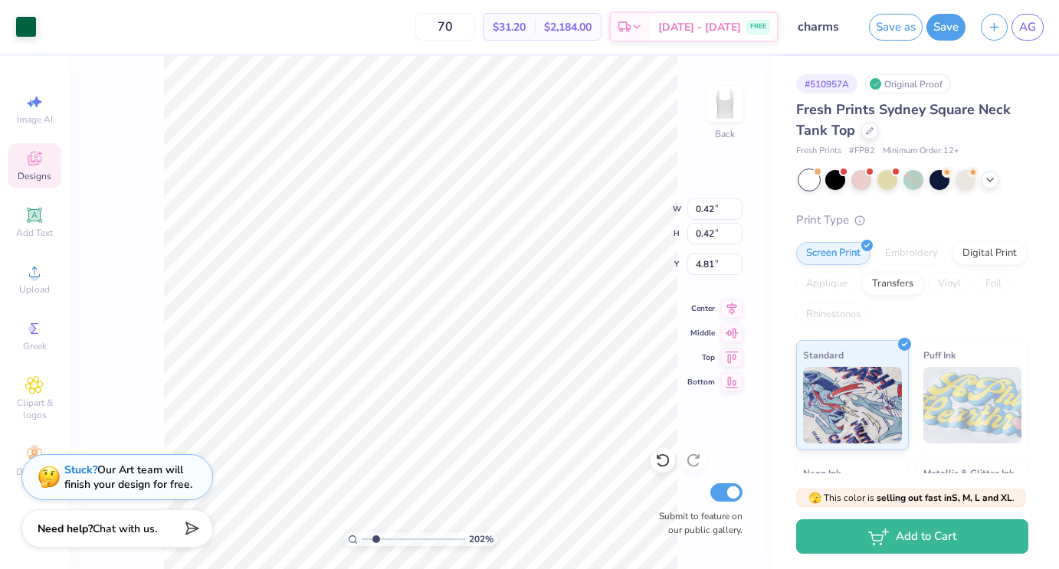
type input "4.81"
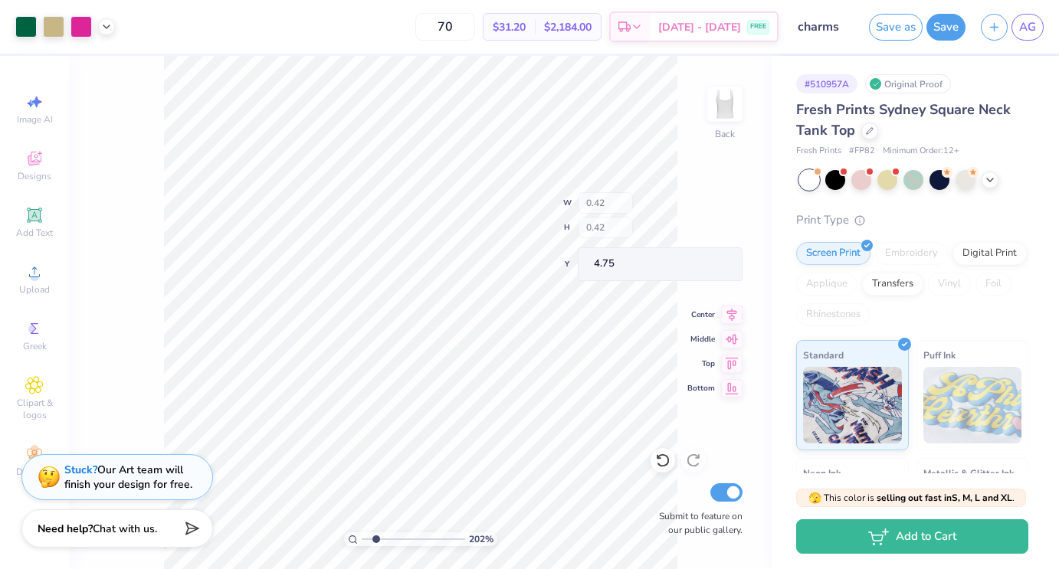
type input "4.75"
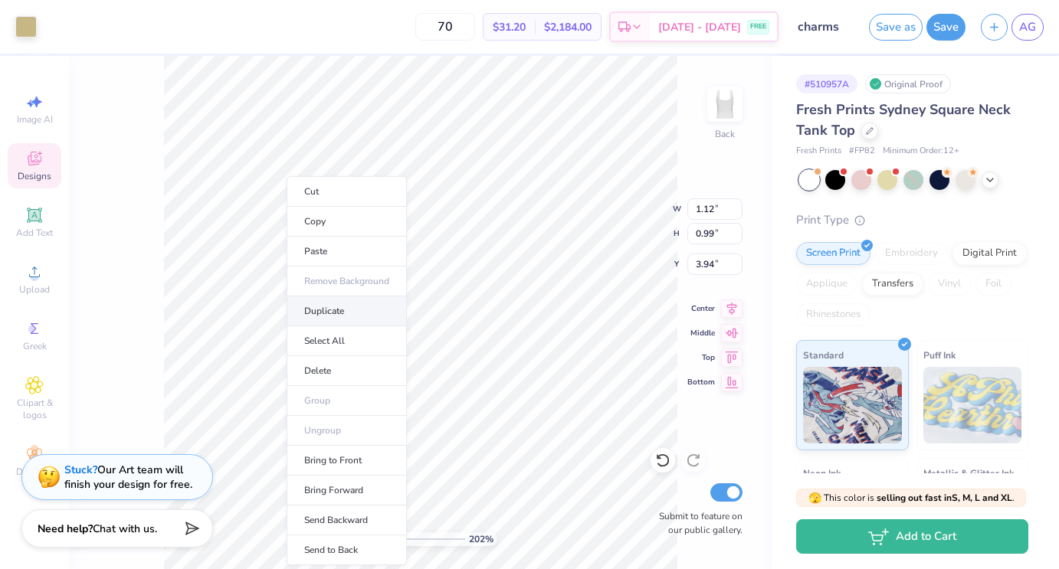
click at [314, 307] on li "Duplicate" at bounding box center [347, 312] width 120 height 30
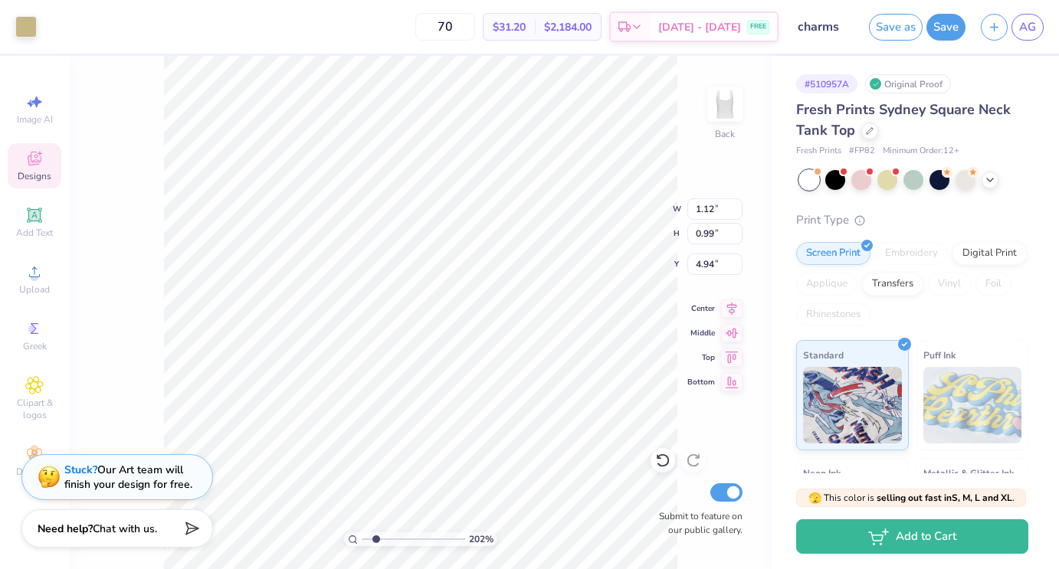
type input "5.87"
type input "1.31"
type input "1.16"
type input "5.70"
type input "1.66"
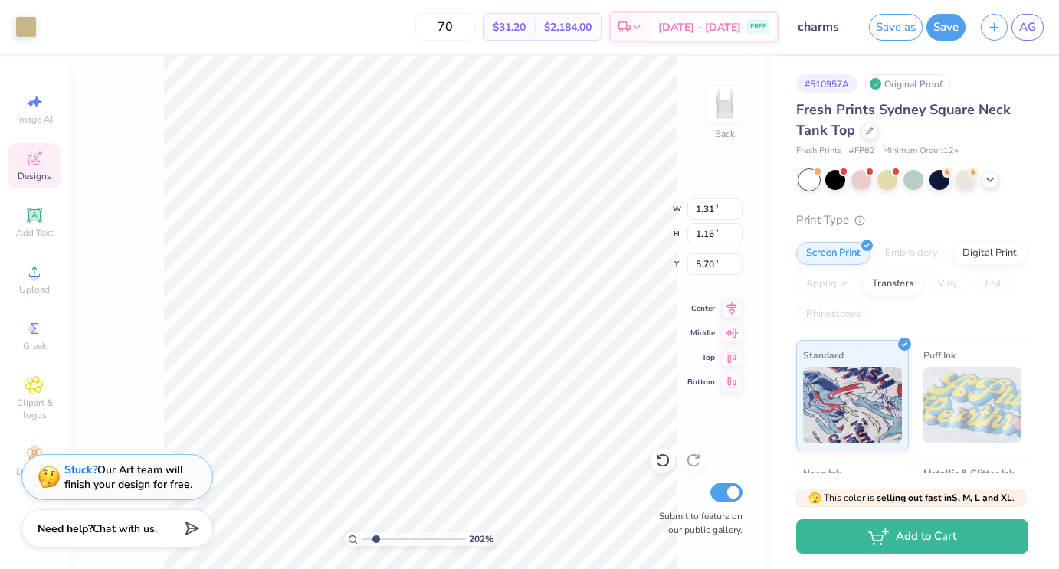
type input "1.47"
type input "6.21"
click at [34, 25] on div at bounding box center [25, 25] width 21 height 21
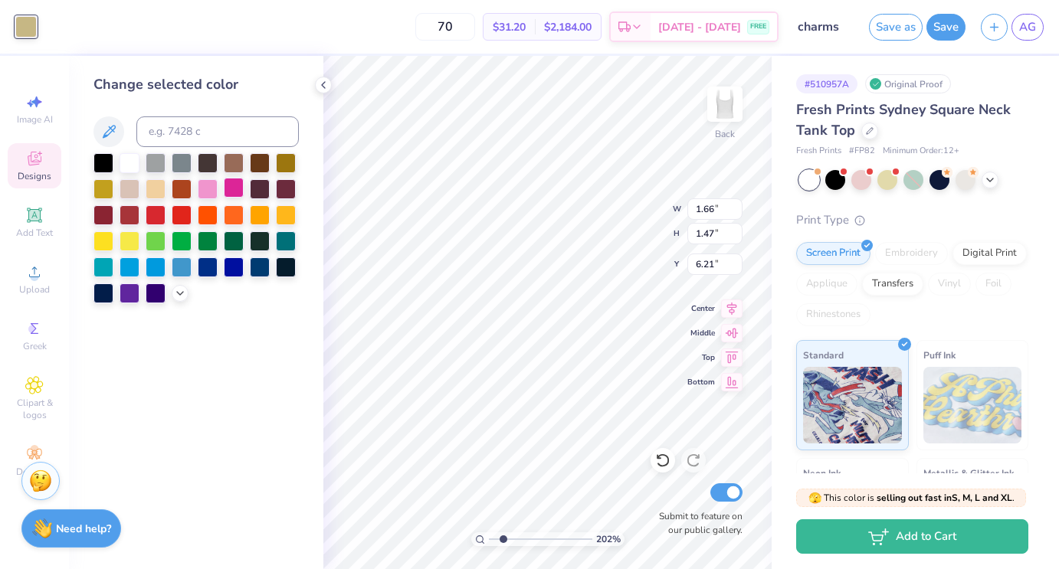
click at [229, 192] on div at bounding box center [234, 188] width 20 height 20
type input "0.88"
type input "0.78"
type input "7.15"
type input "1.18"
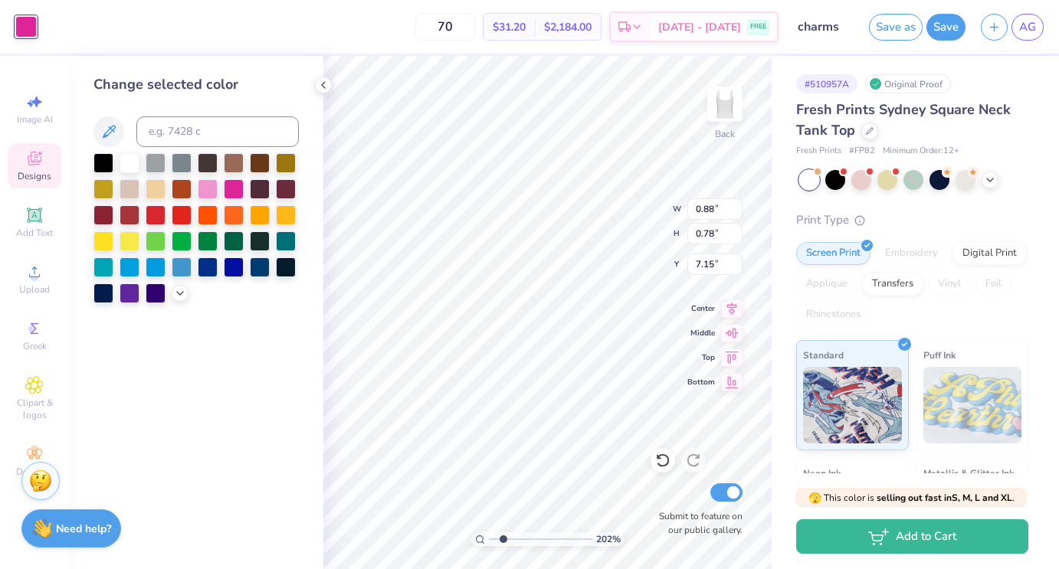
type input "1.04"
type input "6.88"
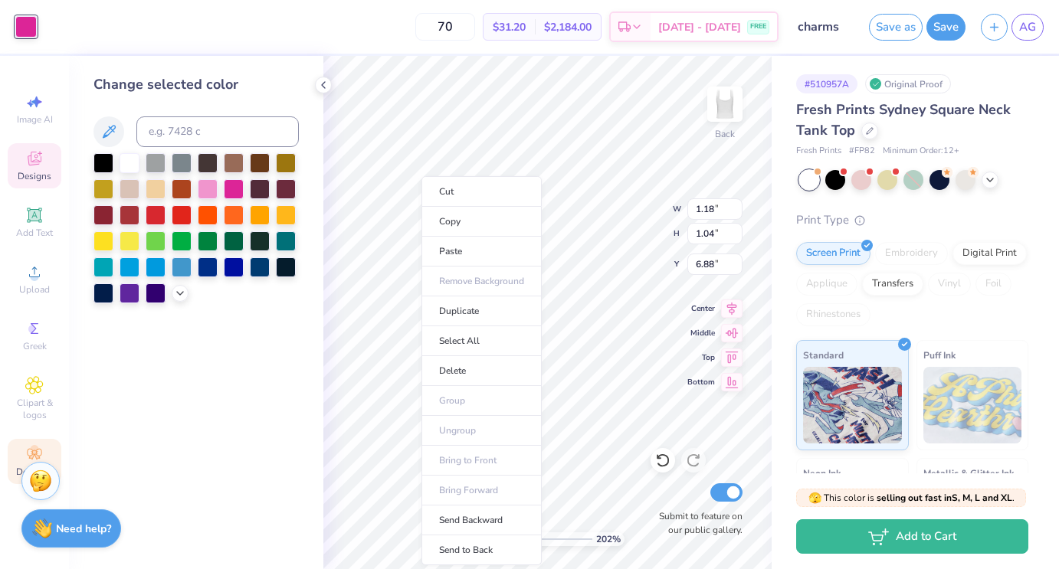
click at [42, 447] on icon at bounding box center [34, 454] width 18 height 18
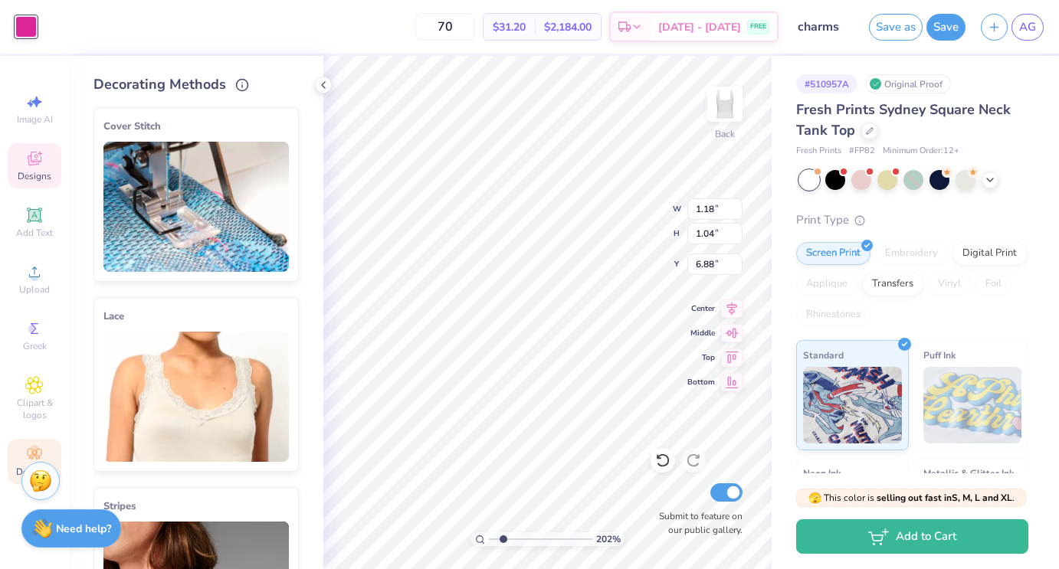
click at [43, 162] on div "Designs" at bounding box center [35, 165] width 54 height 45
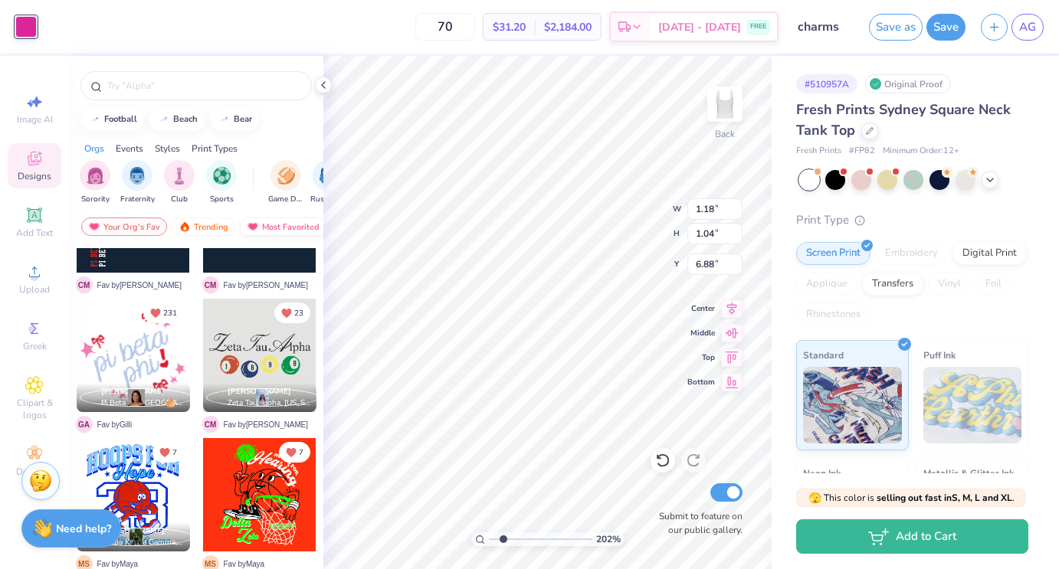
scroll to position [0, 0]
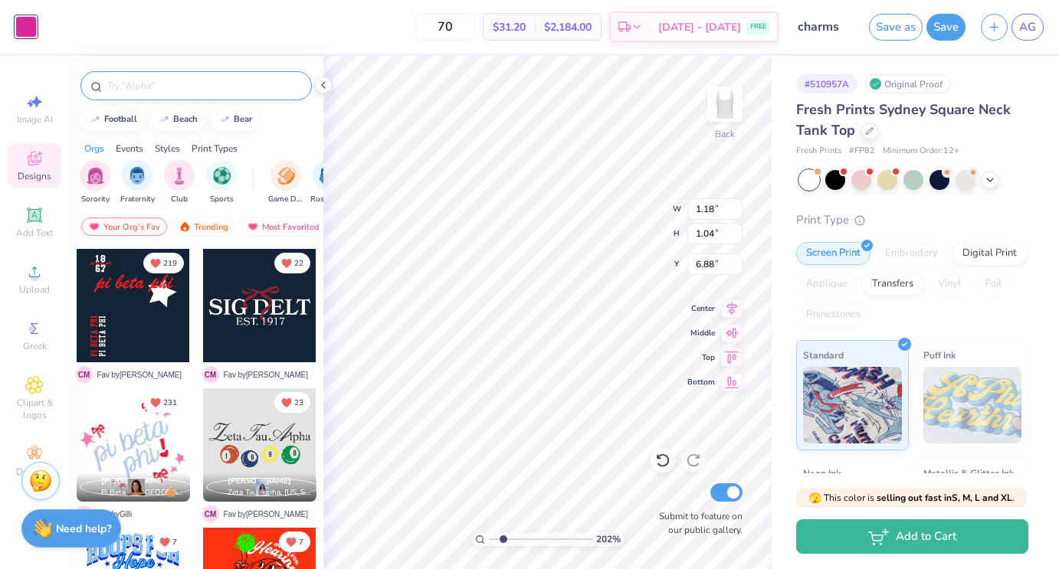
click at [170, 80] on input "text" at bounding box center [204, 85] width 196 height 15
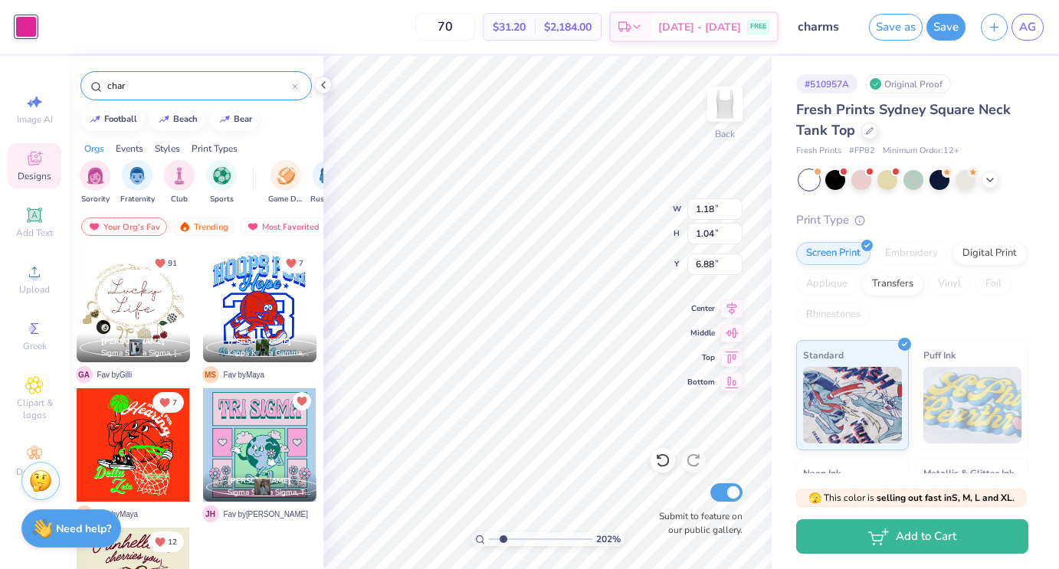
type input "char"
drag, startPoint x: 506, startPoint y: 537, endPoint x: 481, endPoint y: 537, distance: 24.5
click at [489, 537] on input "range" at bounding box center [540, 540] width 103 height 14
drag, startPoint x: 494, startPoint y: 540, endPoint x: 502, endPoint y: 539, distance: 8.5
type input "1.94"
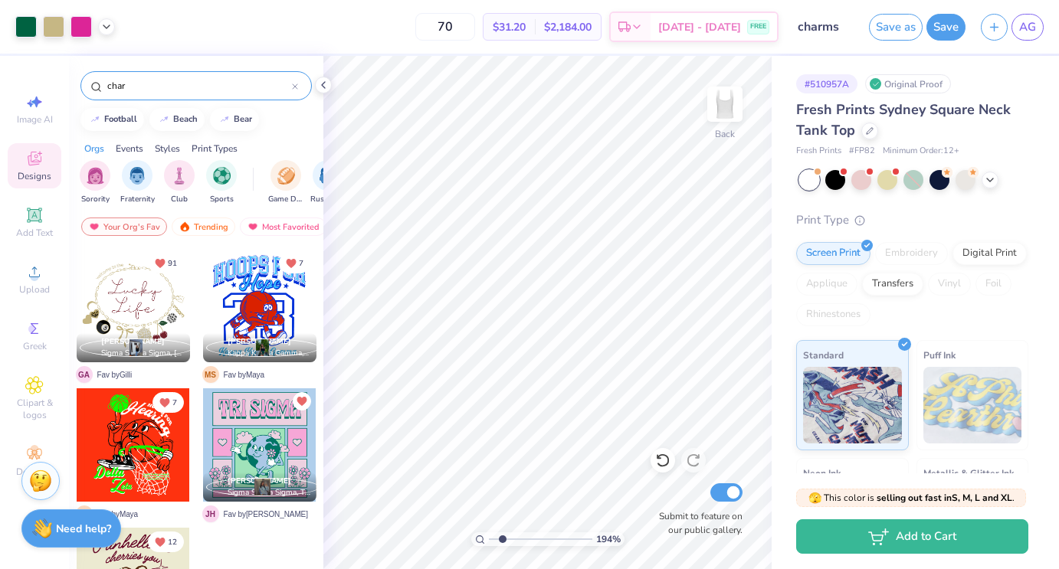
click at [502, 539] on input "range" at bounding box center [540, 540] width 103 height 14
type input "1.10"
type input "1.13"
type input "4.96"
type input "0.86"
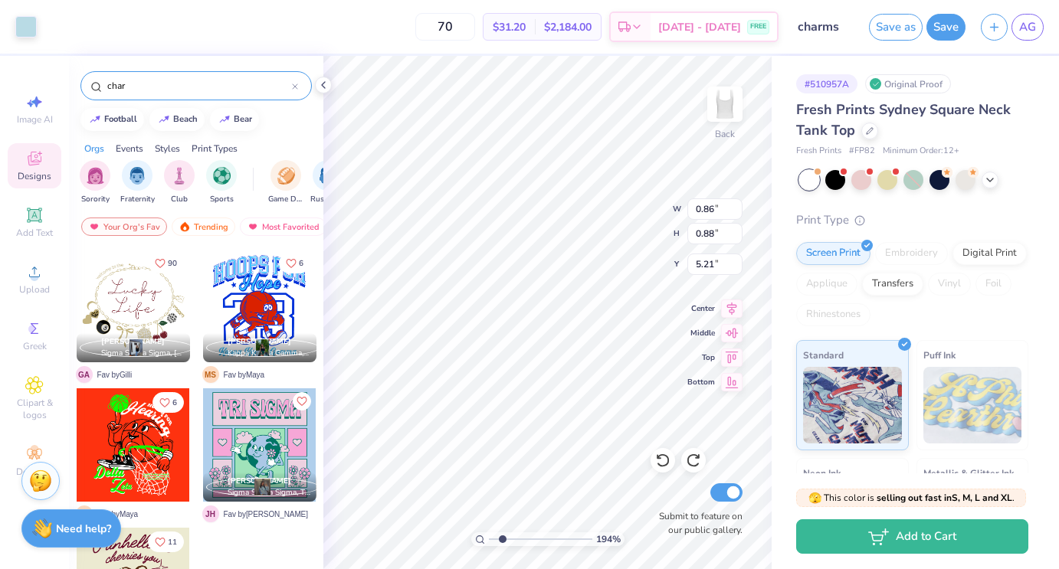
type input "0.88"
type input "5.21"
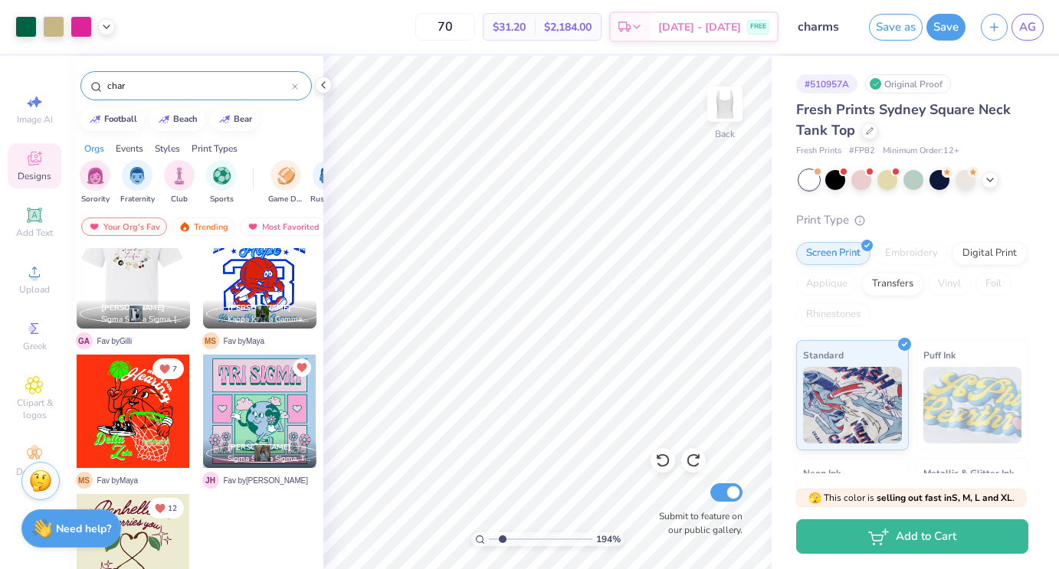
scroll to position [40, 0]
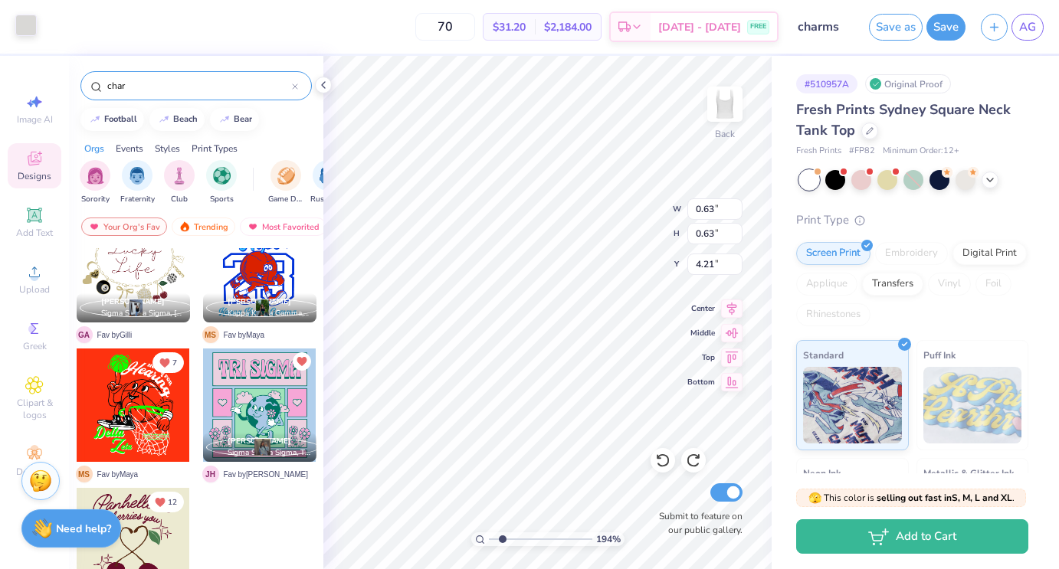
click at [34, 31] on div at bounding box center [25, 25] width 21 height 21
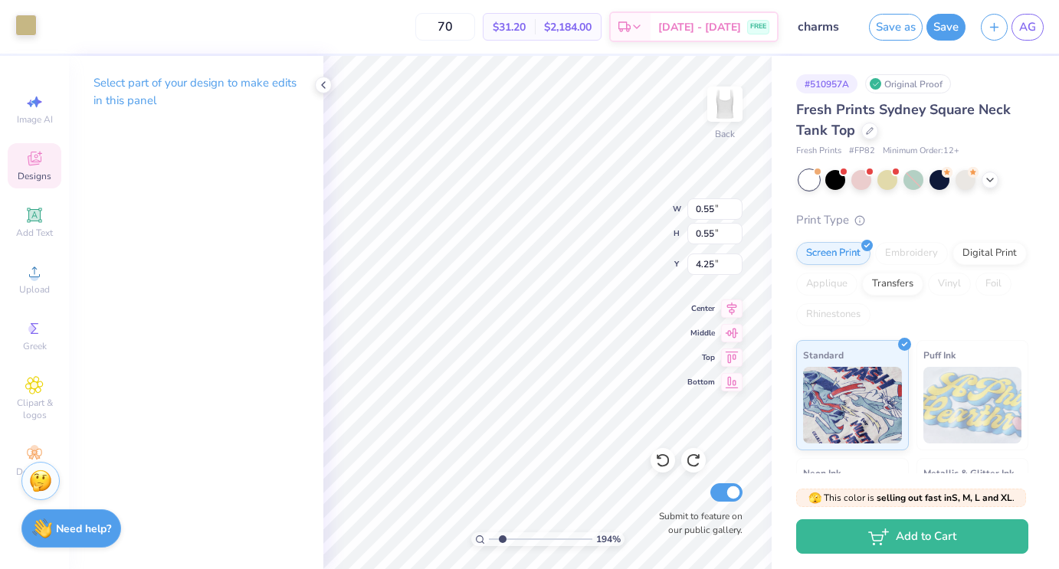
click at [31, 25] on div at bounding box center [25, 25] width 21 height 21
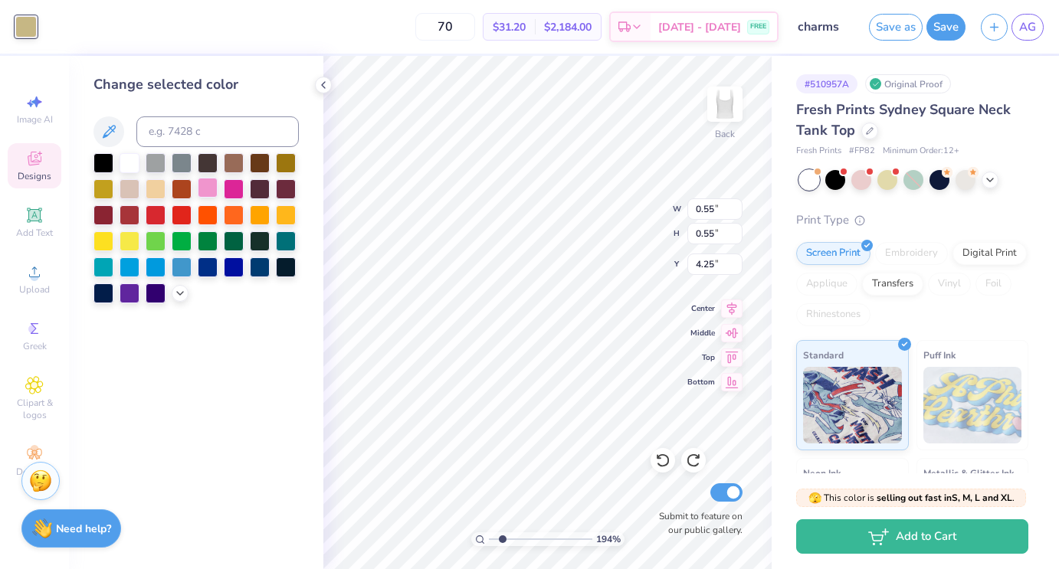
click at [208, 185] on div at bounding box center [208, 188] width 20 height 20
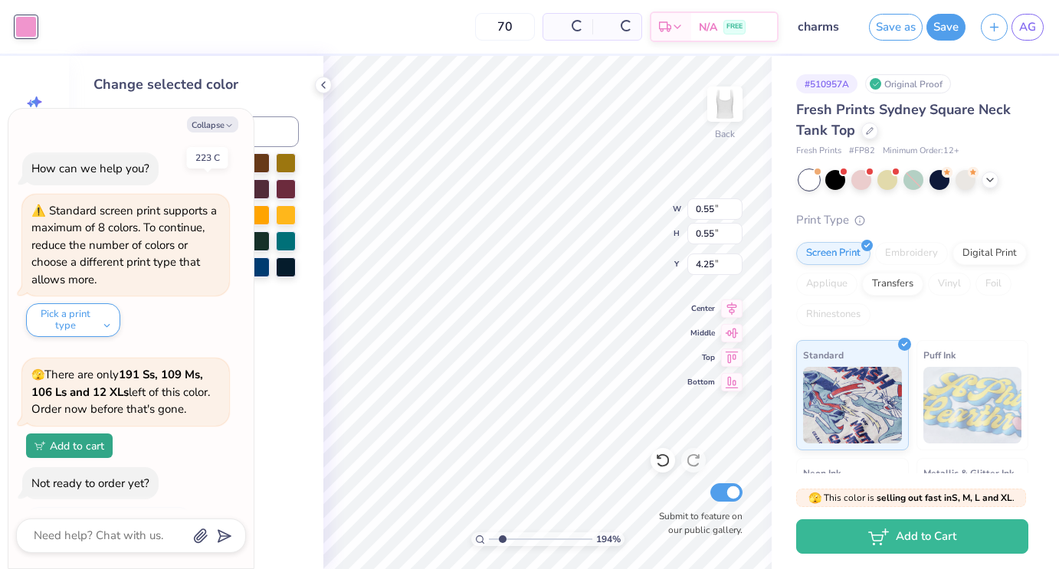
scroll to position [1525, 0]
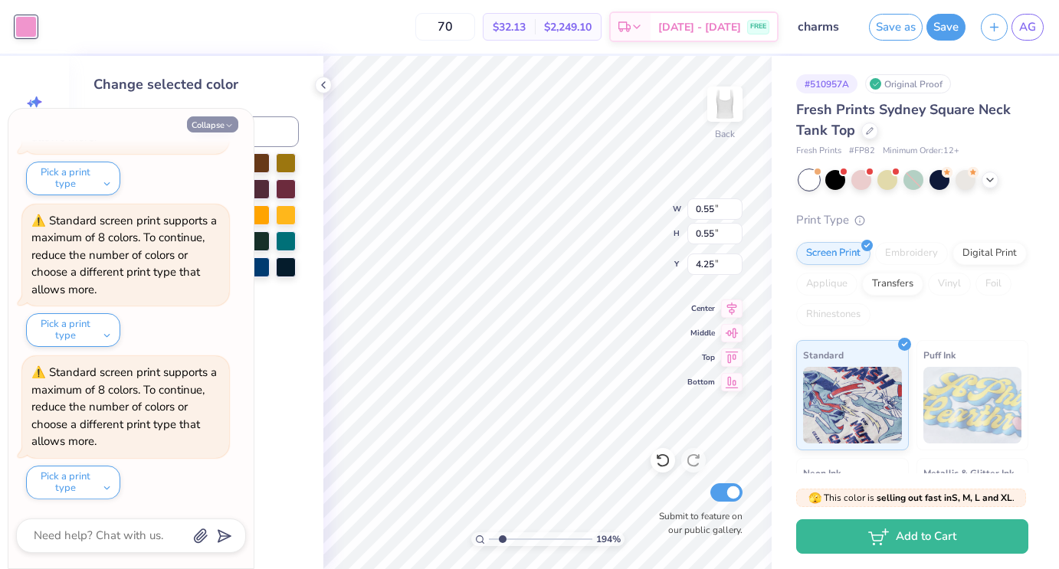
click at [227, 126] on icon "button" at bounding box center [229, 125] width 9 height 9
type textarea "x"
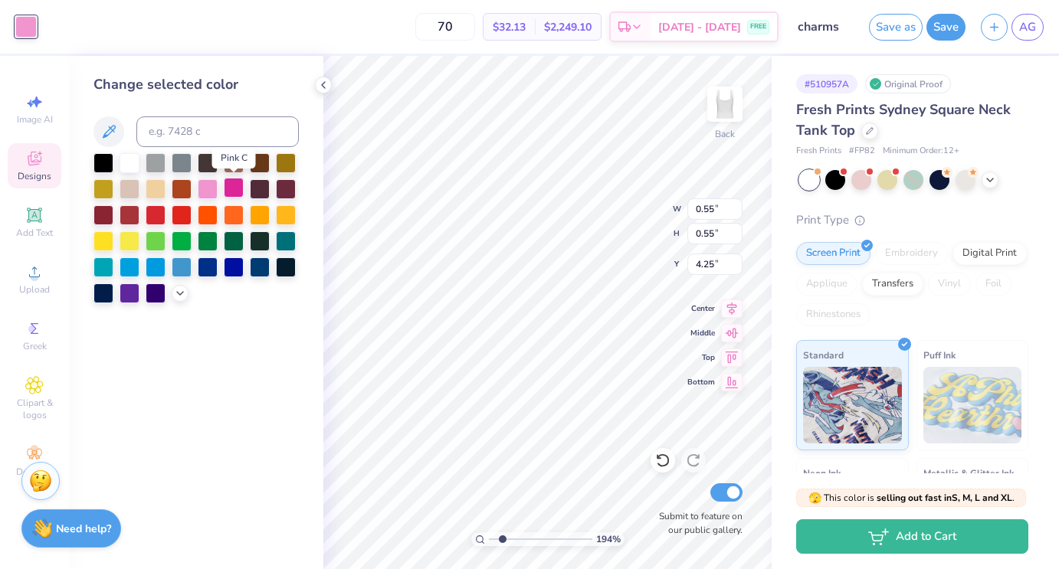
click at [235, 192] on div at bounding box center [234, 188] width 20 height 20
type input "3.10"
type input "1.21"
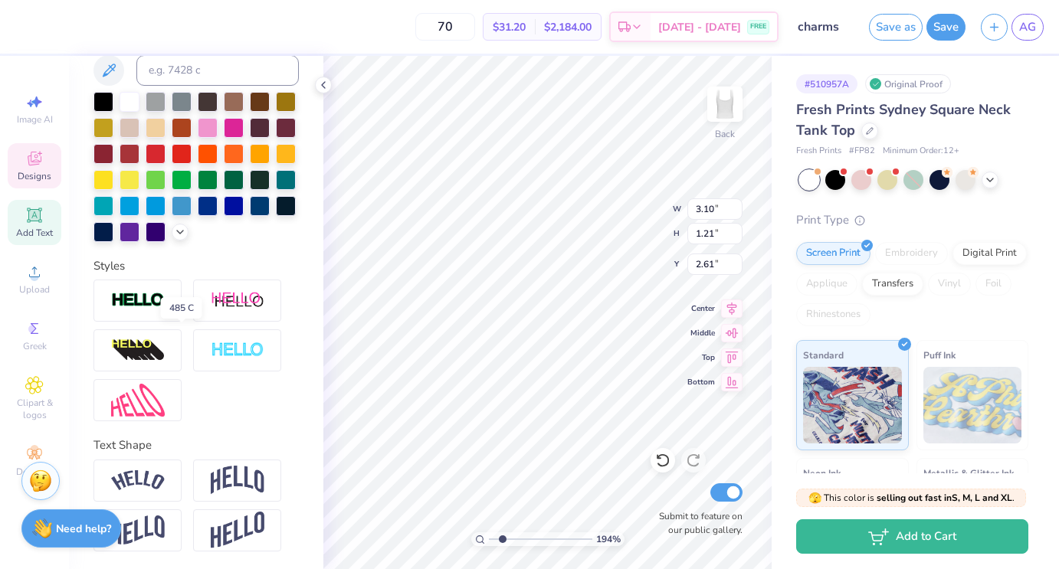
scroll to position [0, 0]
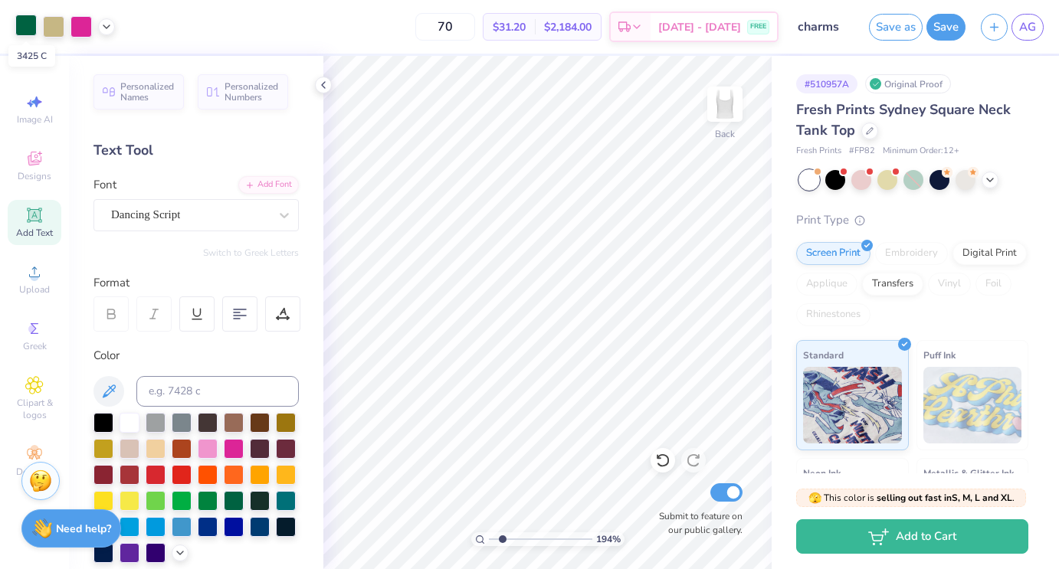
click at [26, 32] on div at bounding box center [25, 25] width 21 height 21
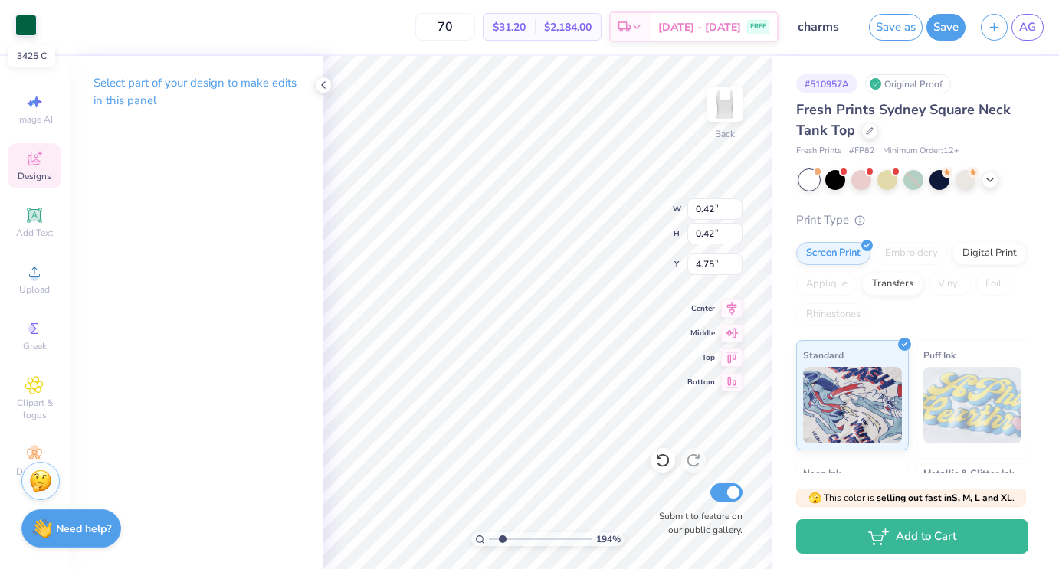
click at [29, 19] on div at bounding box center [25, 25] width 21 height 21
click at [36, 39] on div "Art colors" at bounding box center [18, 27] width 37 height 54
click at [28, 32] on div at bounding box center [25, 25] width 21 height 21
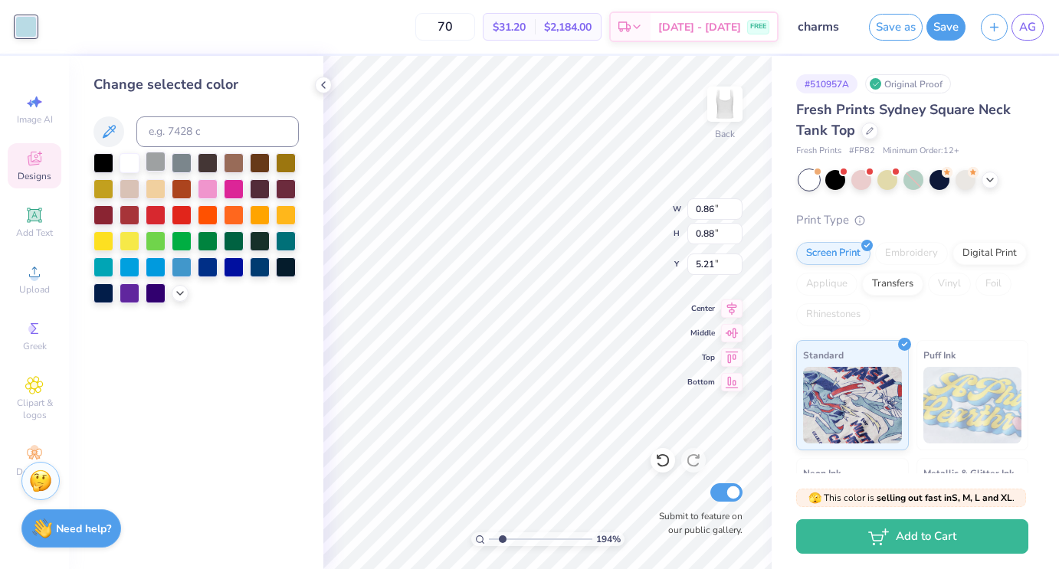
click at [159, 161] on div at bounding box center [156, 162] width 20 height 20
click at [183, 162] on div at bounding box center [182, 162] width 20 height 20
click at [180, 292] on polyline at bounding box center [180, 291] width 6 height 3
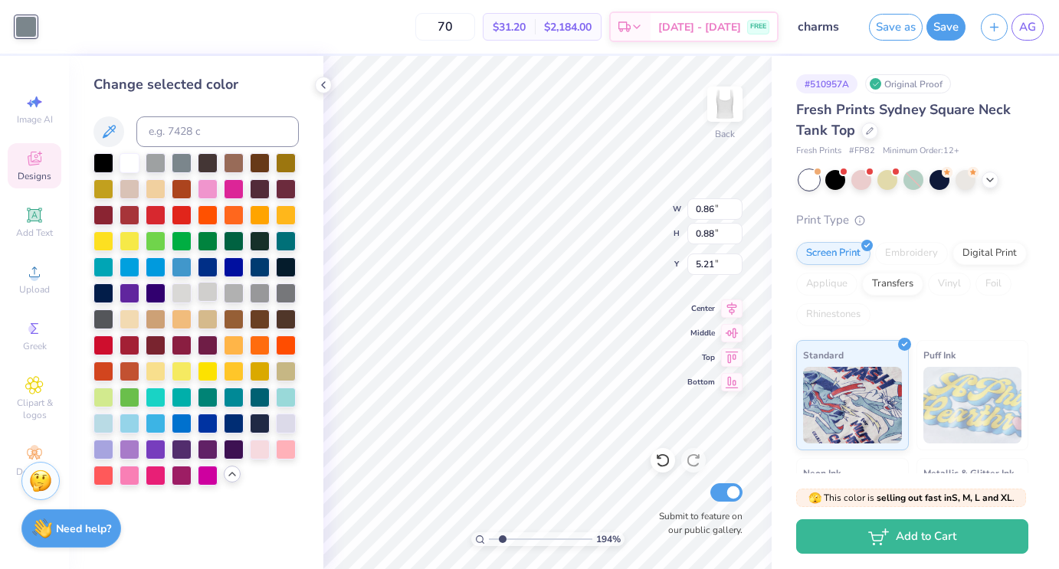
click at [211, 288] on div at bounding box center [208, 292] width 20 height 20
click at [231, 290] on div at bounding box center [234, 292] width 20 height 20
click at [185, 298] on div at bounding box center [182, 292] width 20 height 20
click at [110, 190] on div at bounding box center [104, 188] width 20 height 20
click at [184, 293] on div at bounding box center [182, 292] width 20 height 20
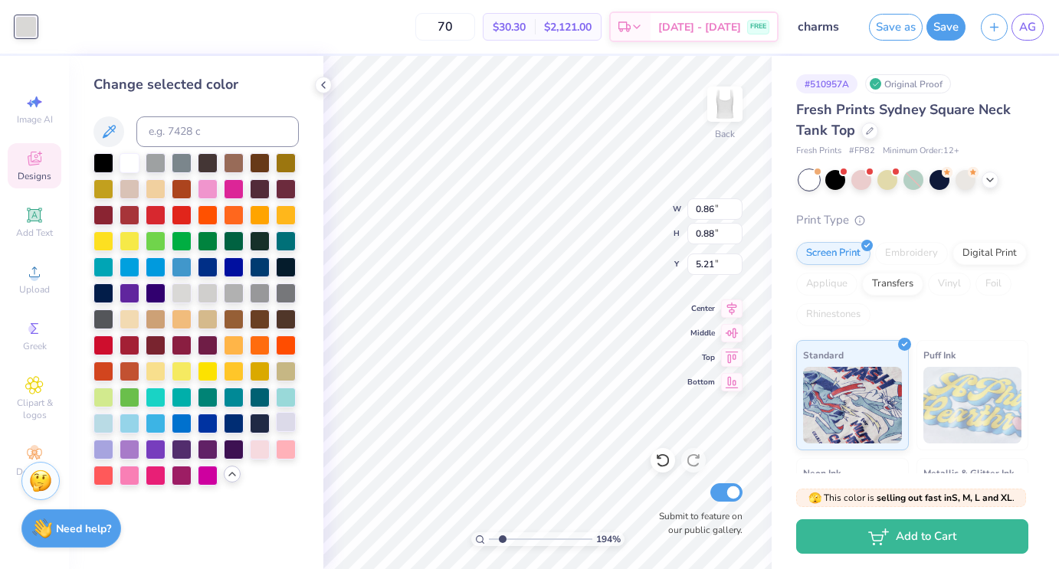
click at [282, 425] on div at bounding box center [286, 422] width 20 height 20
click at [205, 291] on div at bounding box center [208, 292] width 20 height 20
click at [188, 292] on div at bounding box center [182, 292] width 20 height 20
click at [123, 168] on div at bounding box center [130, 162] width 20 height 20
click at [208, 292] on div at bounding box center [208, 292] width 20 height 20
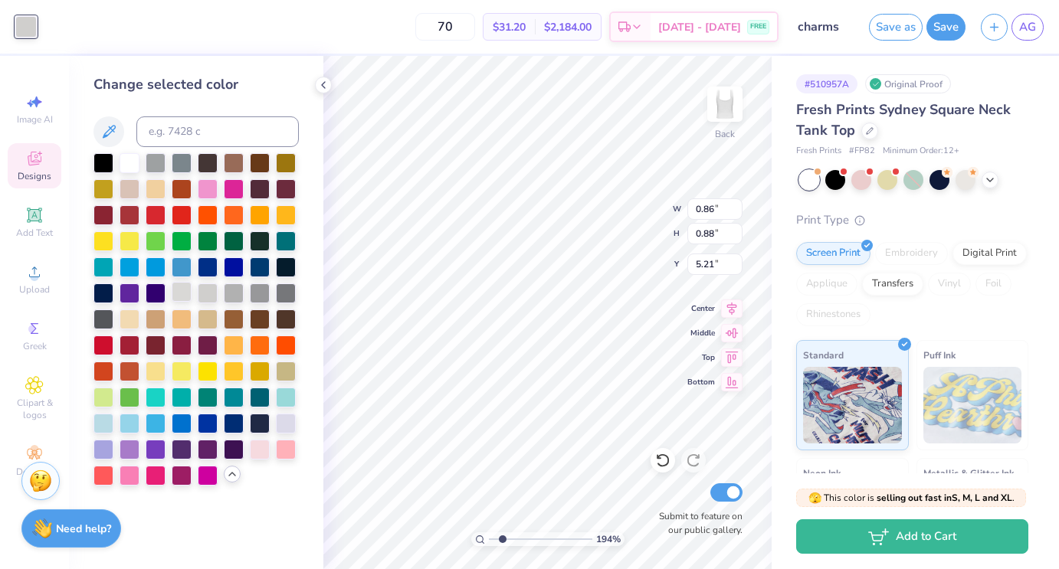
click at [184, 289] on div at bounding box center [182, 292] width 20 height 20
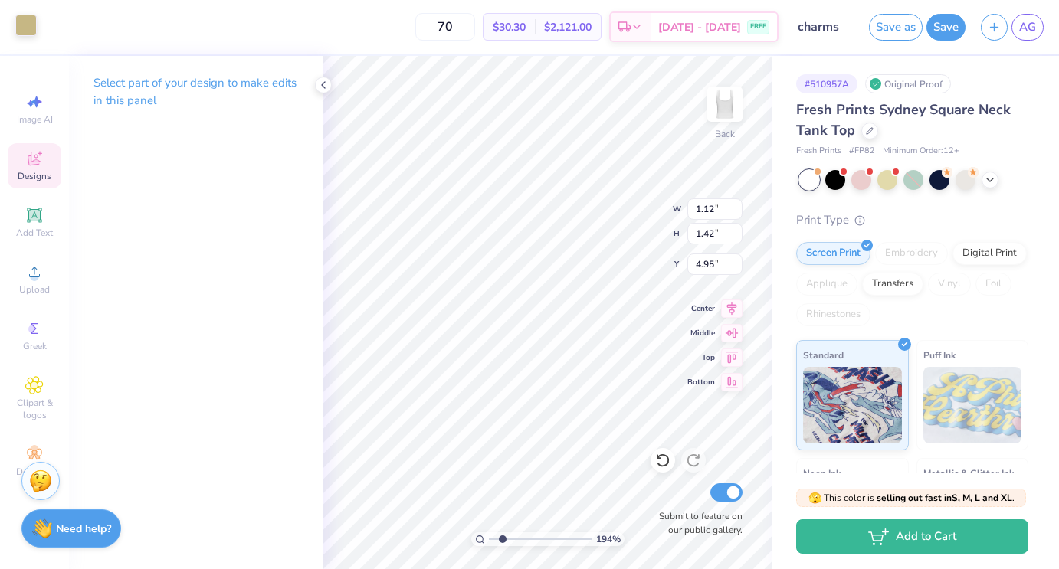
drag, startPoint x: 38, startPoint y: 33, endPoint x: 24, endPoint y: 24, distance: 16.6
click at [37, 33] on div at bounding box center [25, 25] width 21 height 21
click at [24, 24] on div at bounding box center [25, 25] width 21 height 21
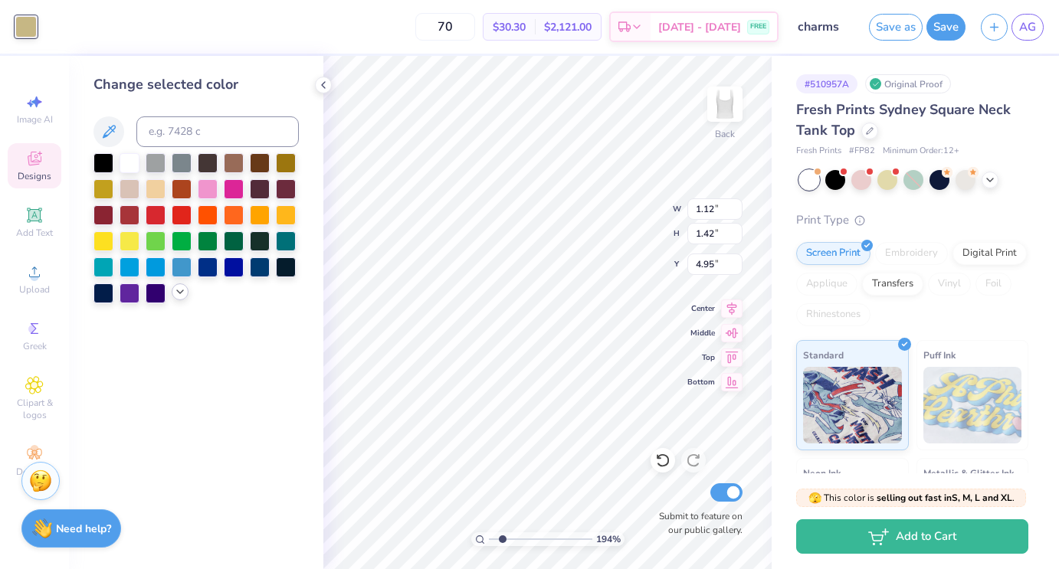
click at [181, 290] on icon at bounding box center [180, 292] width 12 height 12
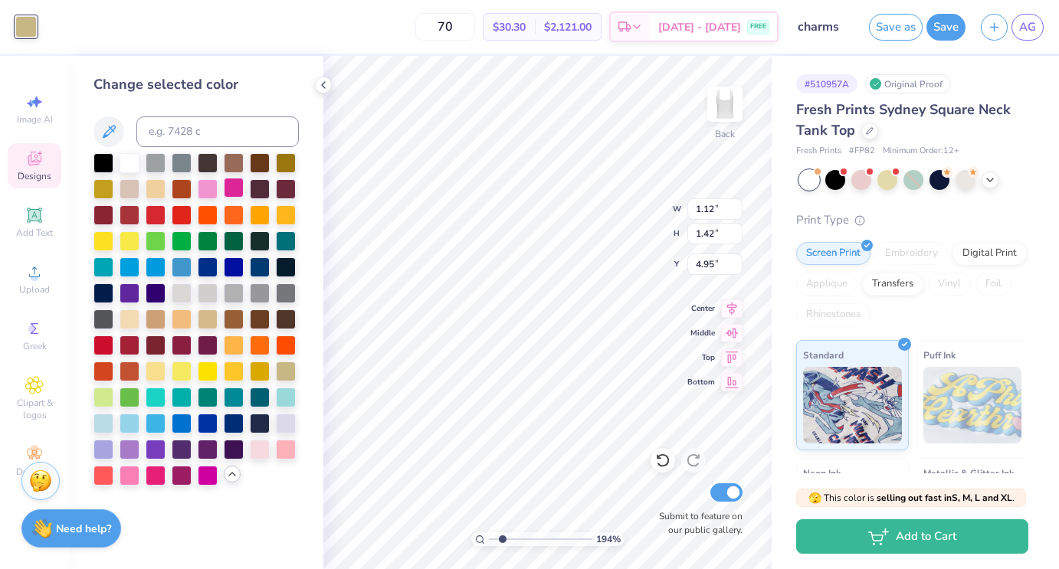
click at [234, 195] on div at bounding box center [234, 188] width 20 height 20
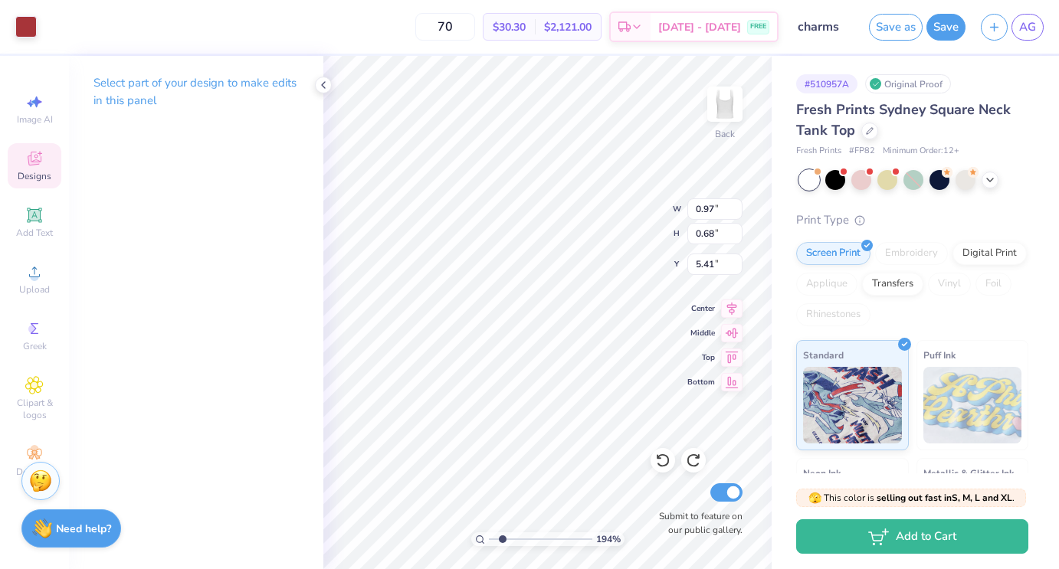
click at [44, 25] on div "Art colors 70 $30.30 Per Item $2,121.00 Total Est. Delivery [DATE] - [DATE] FRE…" at bounding box center [529, 27] width 1059 height 54
click at [31, 25] on div at bounding box center [25, 25] width 21 height 21
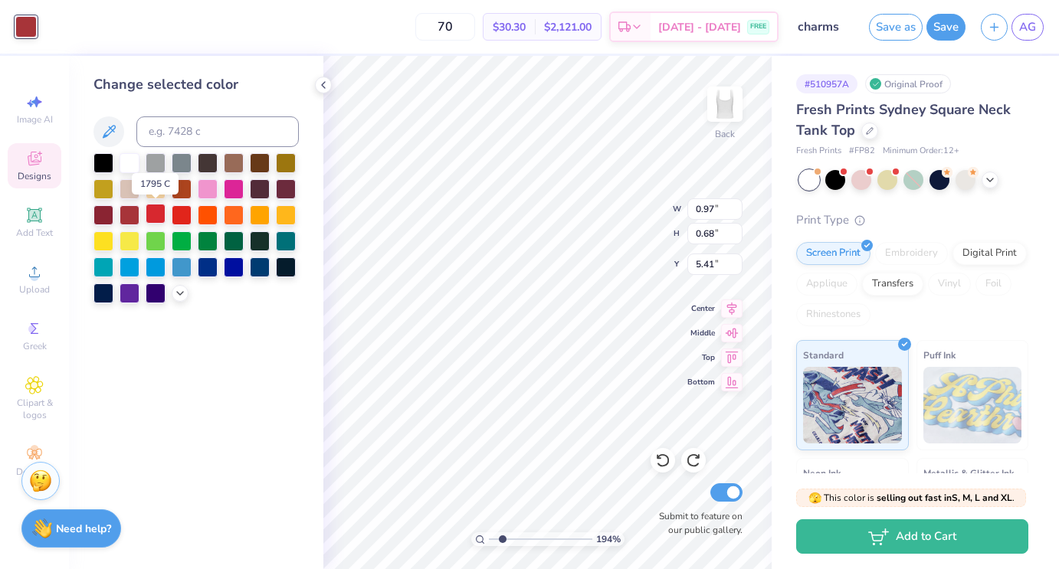
click at [159, 215] on div at bounding box center [156, 214] width 20 height 20
click at [185, 294] on icon at bounding box center [180, 292] width 12 height 12
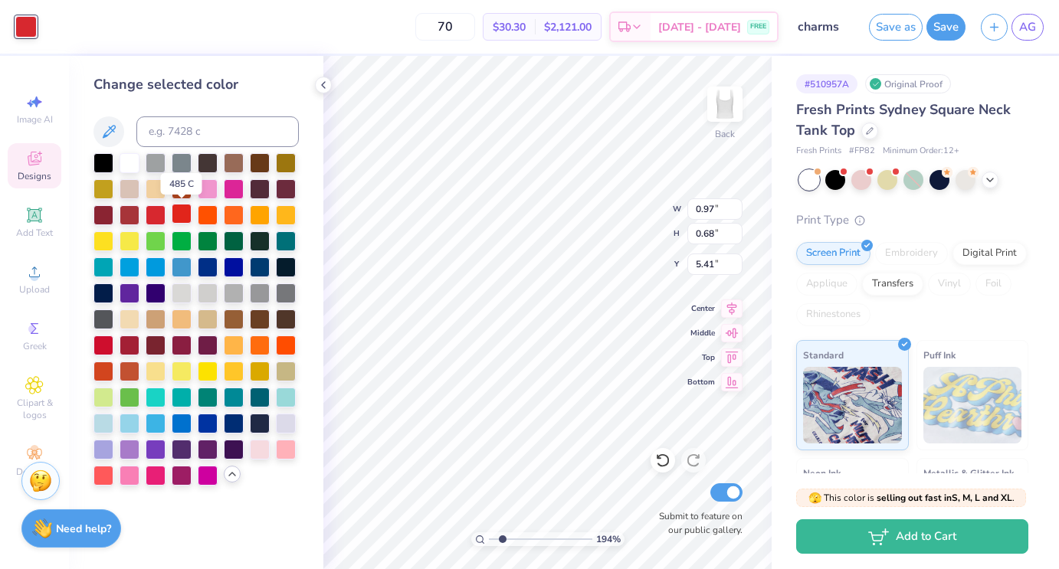
click at [187, 214] on div at bounding box center [182, 214] width 20 height 20
click at [157, 217] on div at bounding box center [156, 214] width 20 height 20
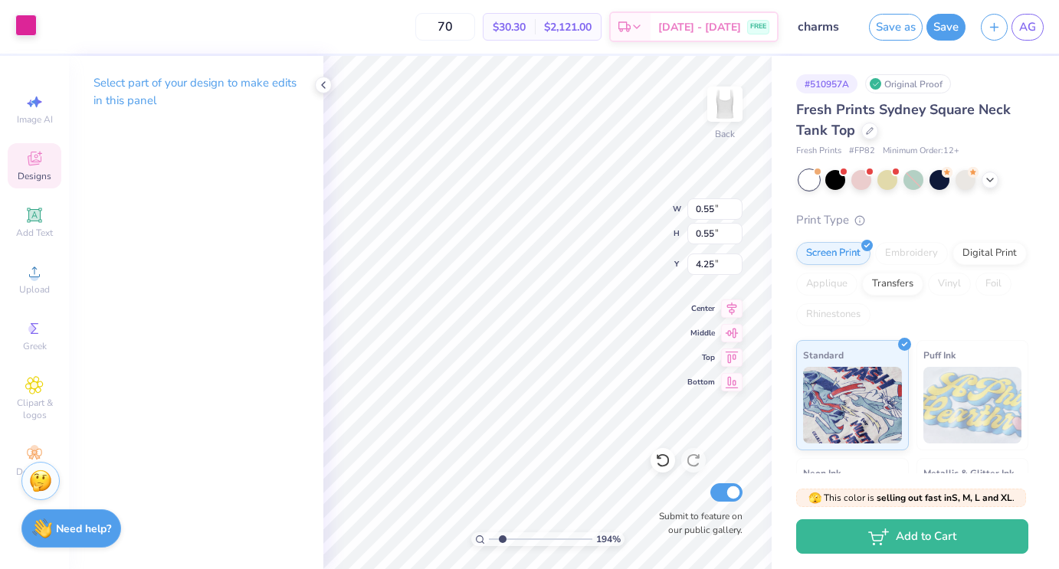
click at [18, 31] on div at bounding box center [25, 25] width 21 height 21
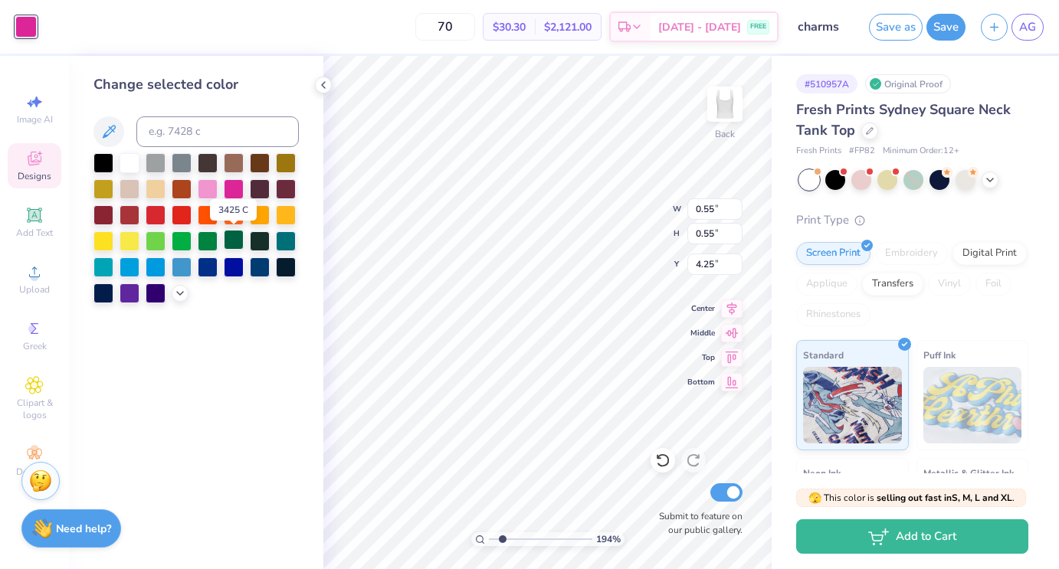
click at [235, 244] on div at bounding box center [234, 240] width 20 height 20
click at [238, 303] on div at bounding box center [196, 228] width 205 height 150
click at [232, 340] on div "Change selected color" at bounding box center [196, 313] width 254 height 514
click at [321, 88] on icon at bounding box center [323, 85] width 12 height 12
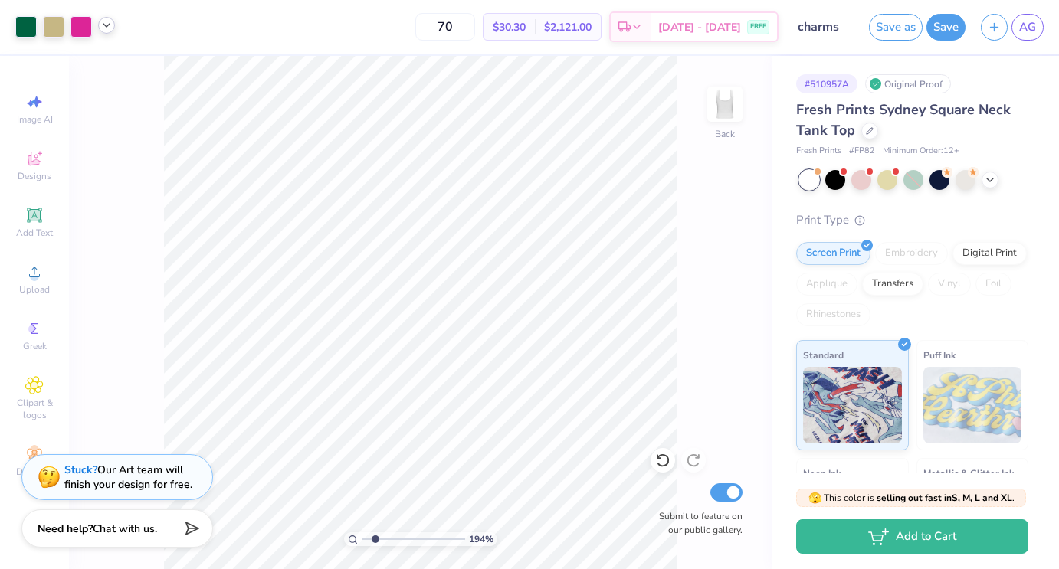
click at [106, 21] on icon at bounding box center [106, 25] width 12 height 12
click at [85, 26] on div at bounding box center [81, 25] width 21 height 21
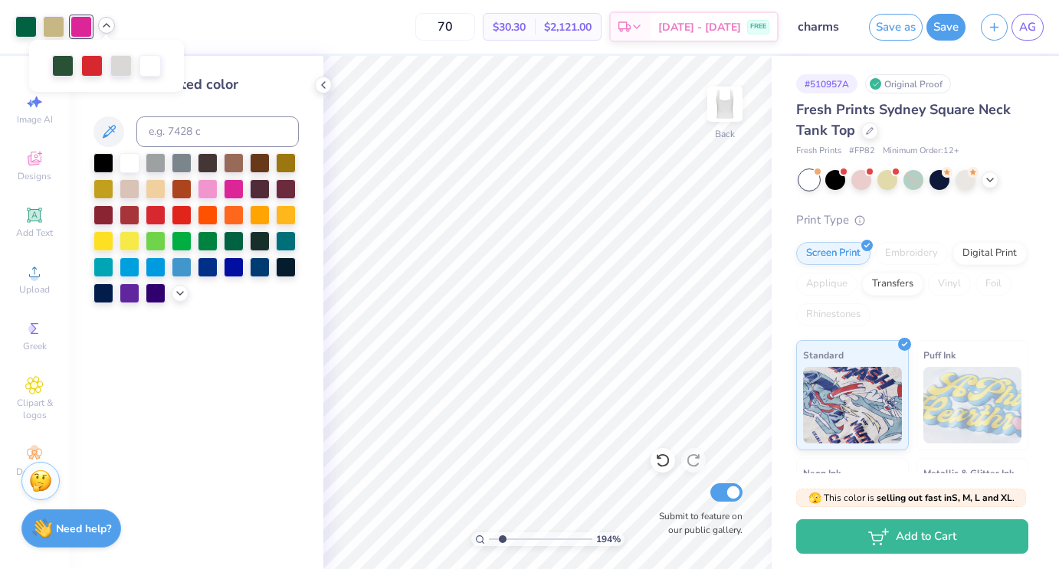
click at [179, 18] on div "70 $30.30 Per Item $2,121.00 Total Est. Delivery [DATE] - [DATE] FREE" at bounding box center [451, 27] width 656 height 54
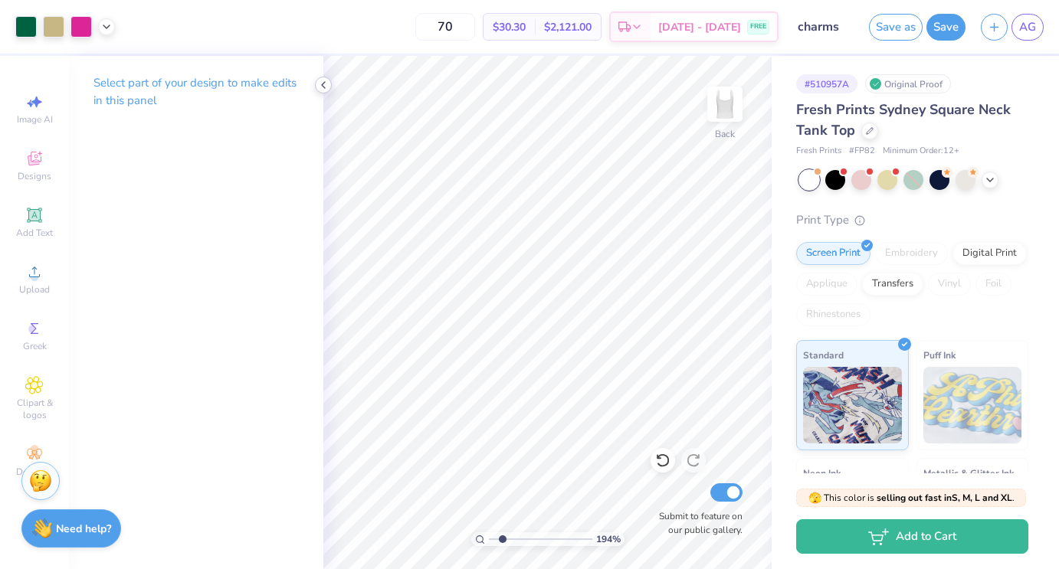
click at [325, 86] on icon at bounding box center [323, 85] width 12 height 12
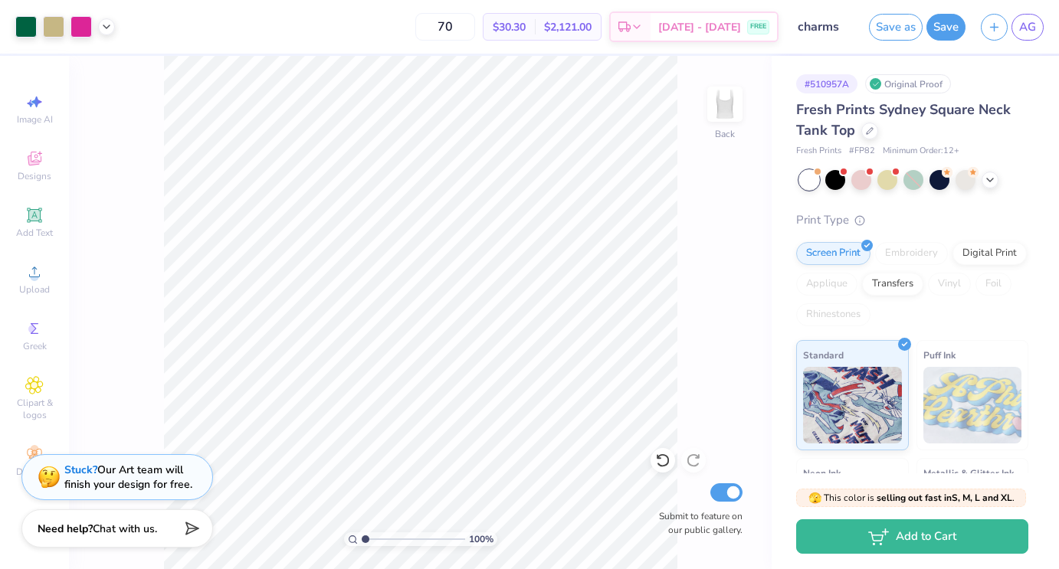
drag, startPoint x: 376, startPoint y: 538, endPoint x: 358, endPoint y: 540, distance: 17.7
click at [362, 540] on input "range" at bounding box center [413, 540] width 103 height 14
drag, startPoint x: 365, startPoint y: 538, endPoint x: 378, endPoint y: 538, distance: 13.0
click at [378, 538] on input "range" at bounding box center [413, 540] width 103 height 14
click at [113, 28] on div at bounding box center [106, 25] width 17 height 17
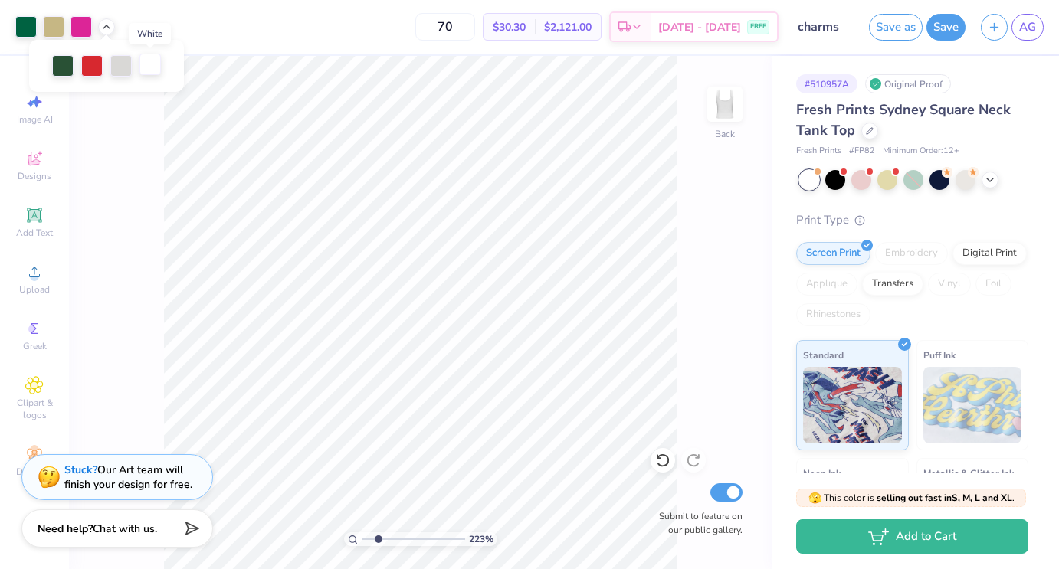
click at [160, 63] on div at bounding box center [150, 64] width 21 height 21
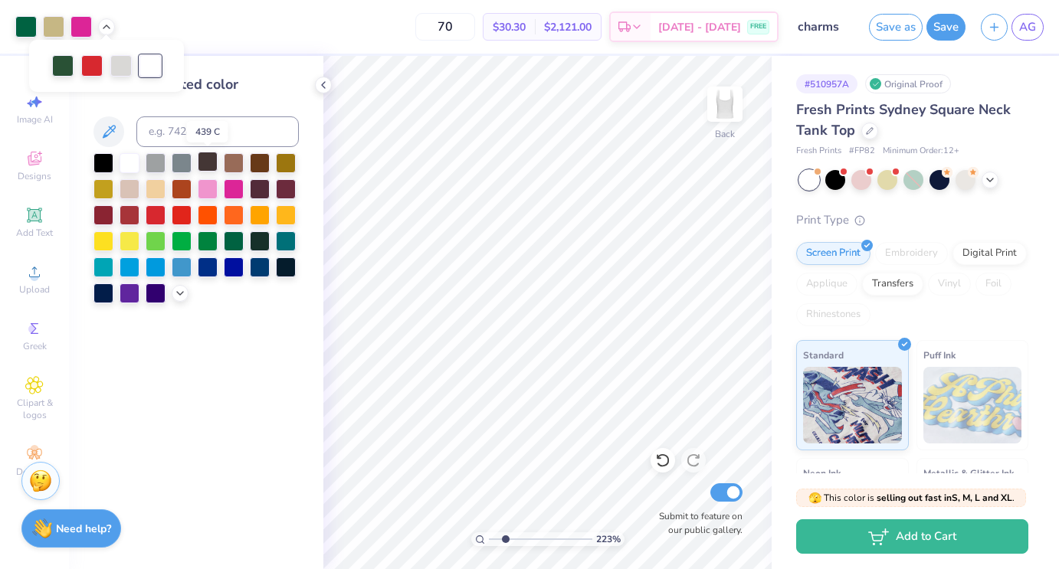
click at [210, 158] on div at bounding box center [208, 162] width 20 height 20
click at [129, 154] on div at bounding box center [130, 162] width 20 height 20
click at [121, 64] on div at bounding box center [120, 64] width 21 height 21
click at [158, 210] on div at bounding box center [156, 214] width 20 height 20
click at [156, 166] on div at bounding box center [156, 162] width 20 height 20
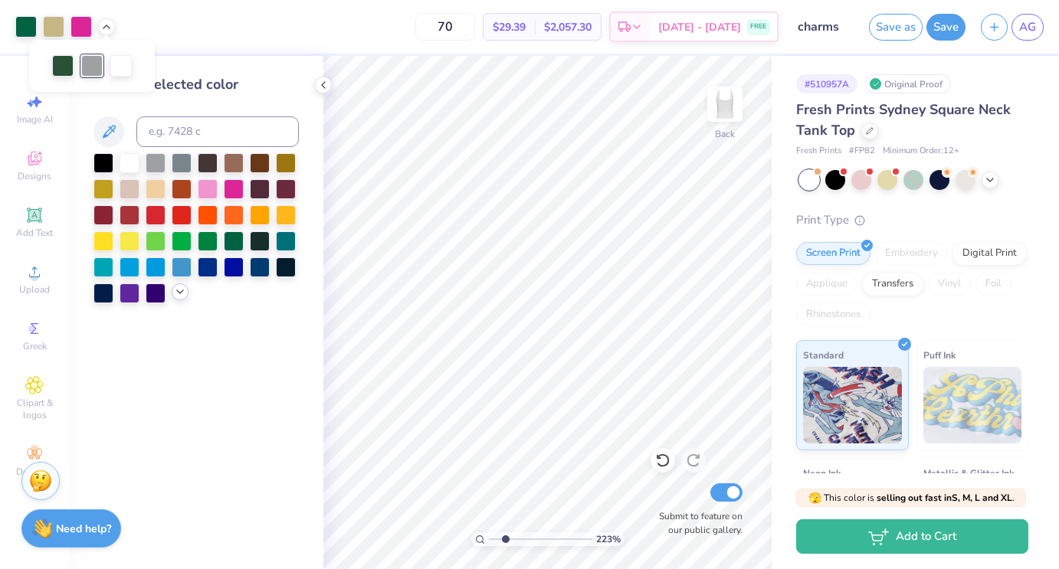
click at [182, 294] on icon at bounding box center [180, 292] width 12 height 12
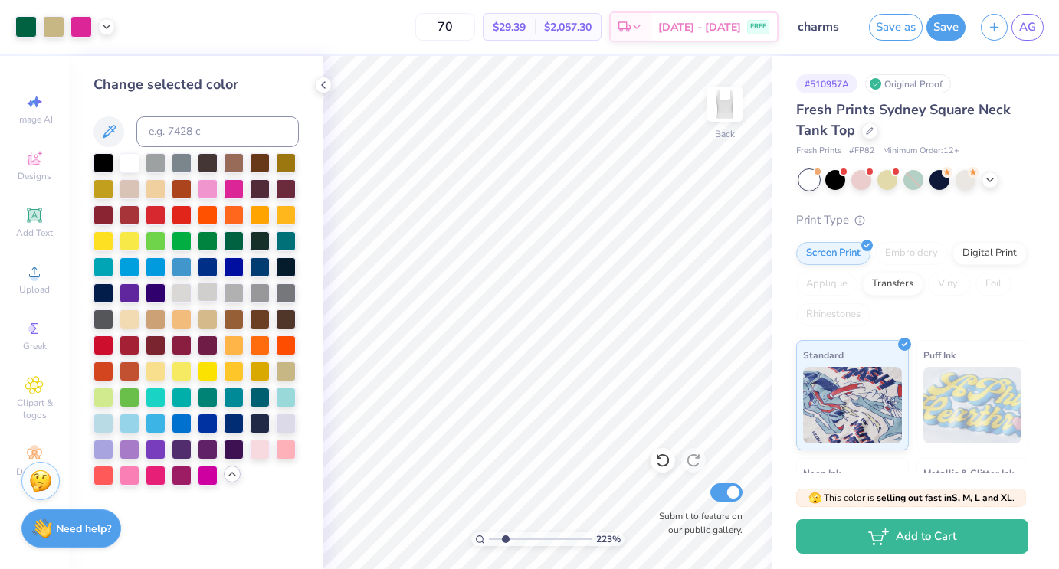
click at [209, 292] on div at bounding box center [208, 292] width 20 height 20
click at [189, 293] on div at bounding box center [182, 292] width 20 height 20
click at [707, 362] on div "223 % Back Submit to feature on our public gallery." at bounding box center [547, 313] width 448 height 514
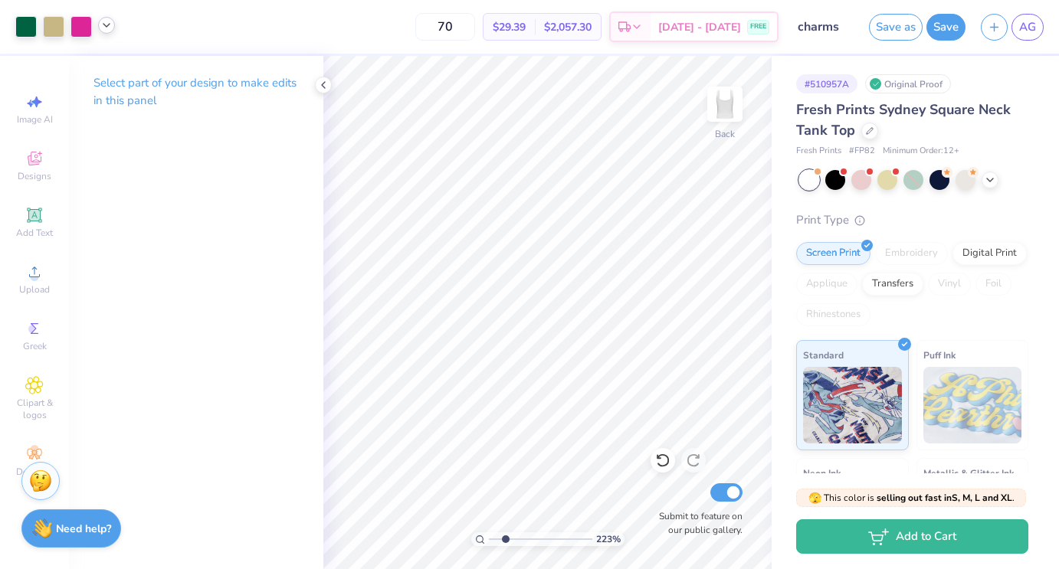
click at [107, 28] on icon at bounding box center [106, 25] width 12 height 12
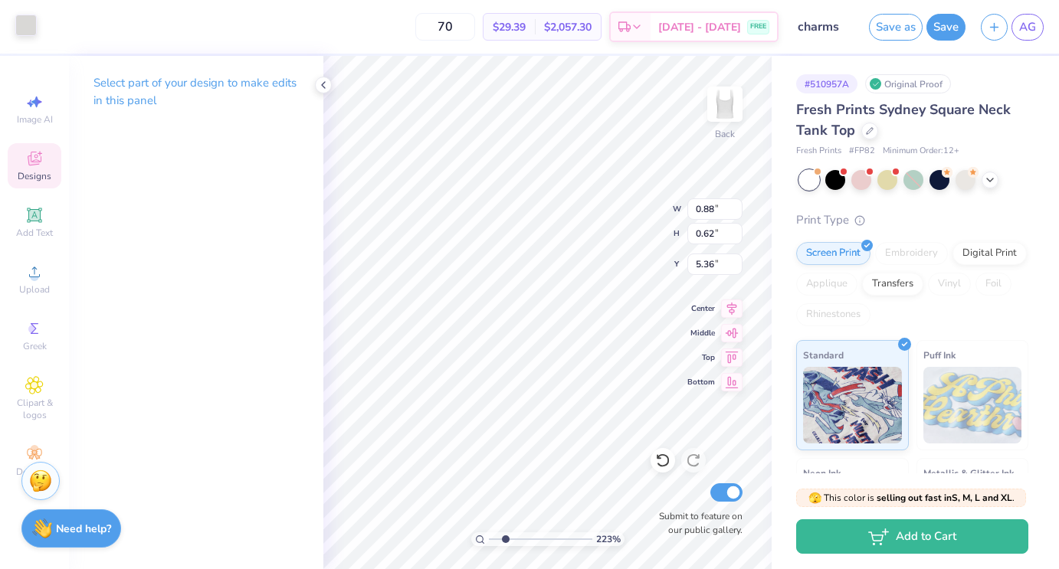
click at [27, 26] on div at bounding box center [25, 25] width 21 height 21
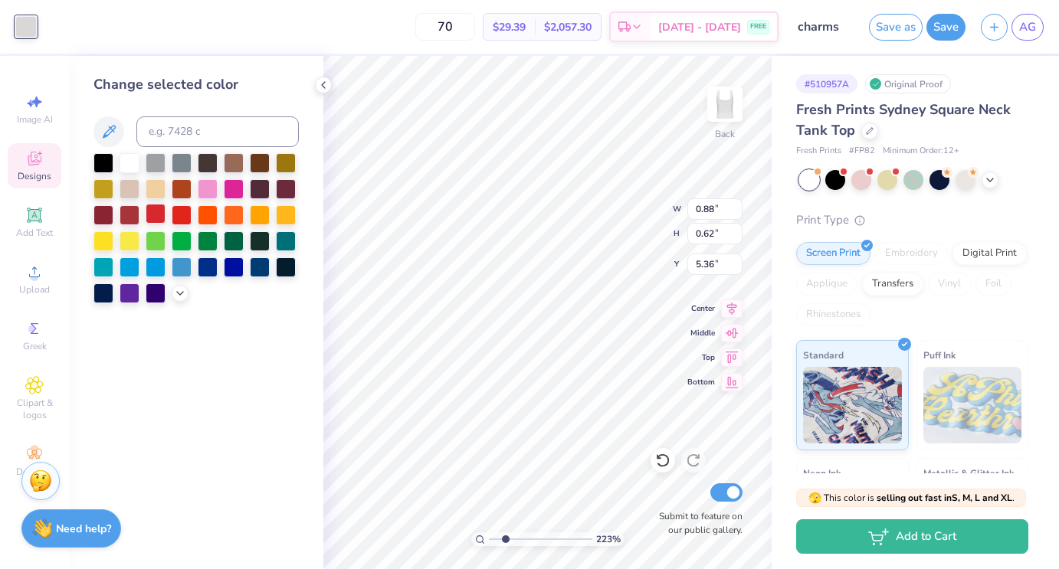
click at [162, 212] on div at bounding box center [156, 214] width 20 height 20
click at [218, 373] on div "Change selected color" at bounding box center [196, 313] width 254 height 514
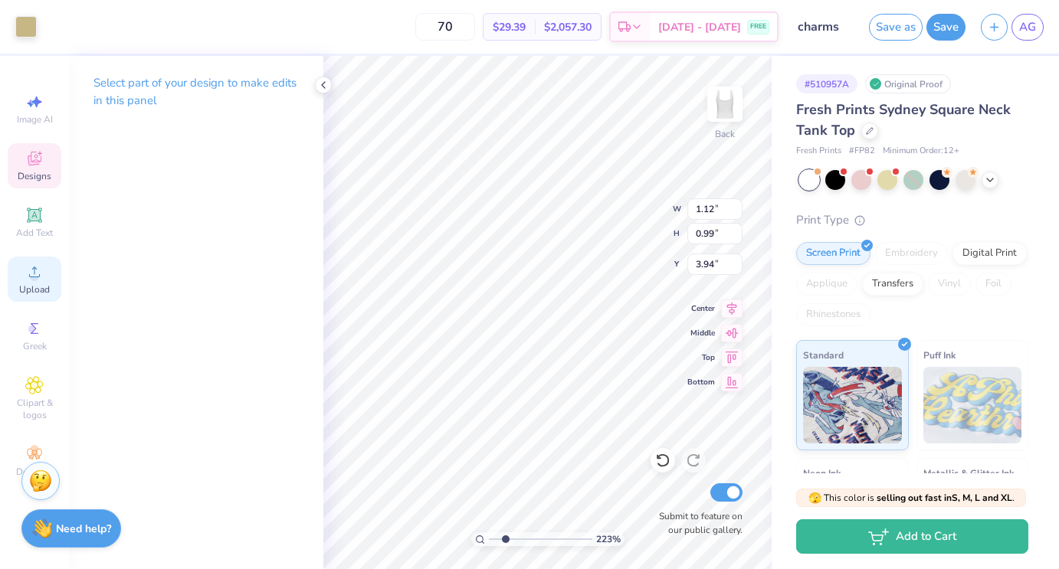
click at [50, 279] on div "Upload" at bounding box center [35, 279] width 54 height 45
click at [243, 288] on div "Select part of your design to make edits in this panel" at bounding box center [196, 313] width 254 height 514
click at [729, 109] on img at bounding box center [724, 104] width 61 height 61
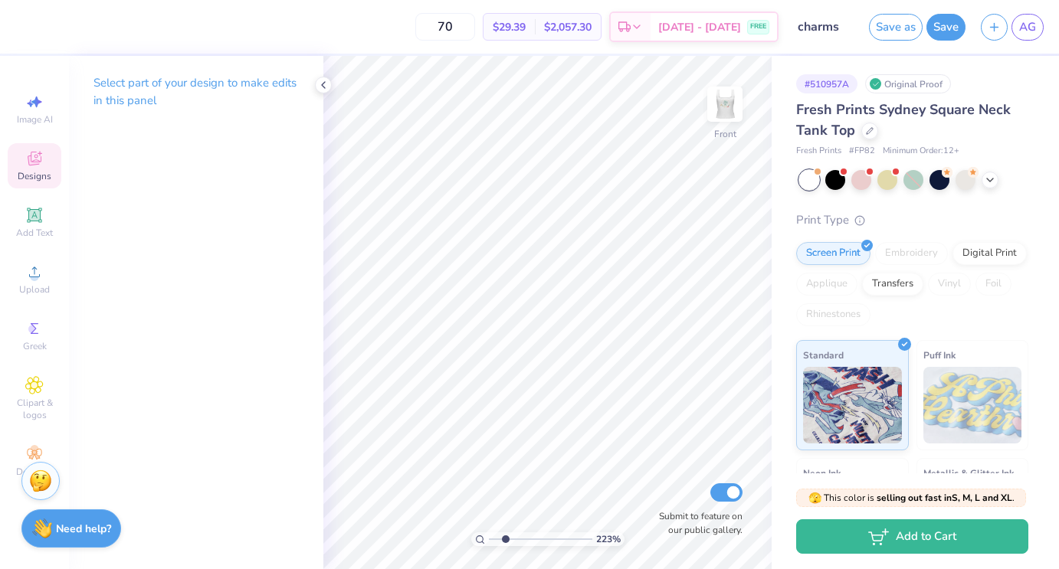
click at [39, 167] on icon at bounding box center [34, 158] width 18 height 18
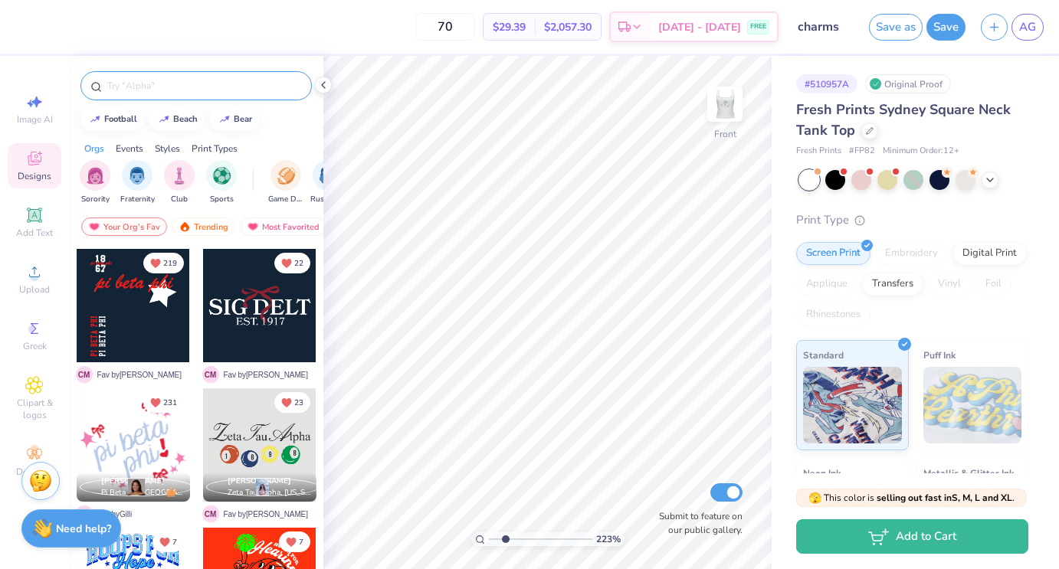
click at [184, 84] on input "text" at bounding box center [204, 85] width 196 height 15
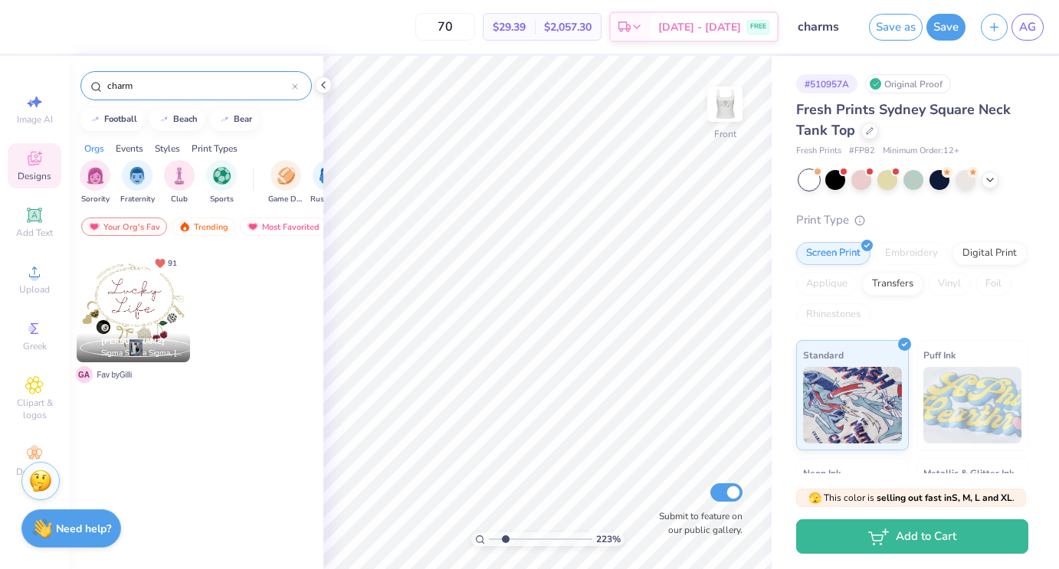
click at [146, 293] on div at bounding box center [133, 305] width 113 height 113
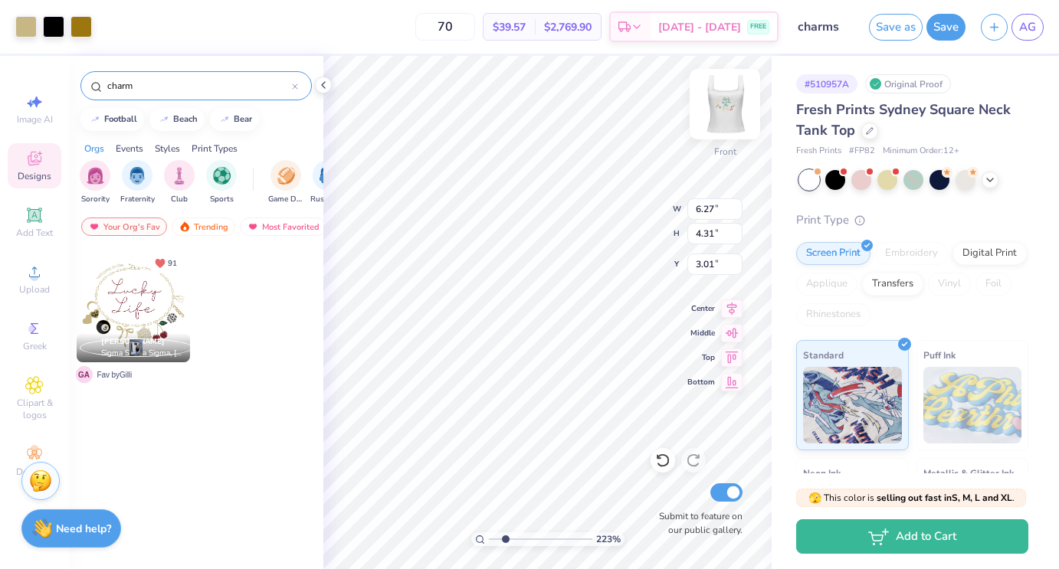
click at [736, 103] on img at bounding box center [724, 104] width 61 height 61
click at [30, 22] on div at bounding box center [25, 25] width 21 height 21
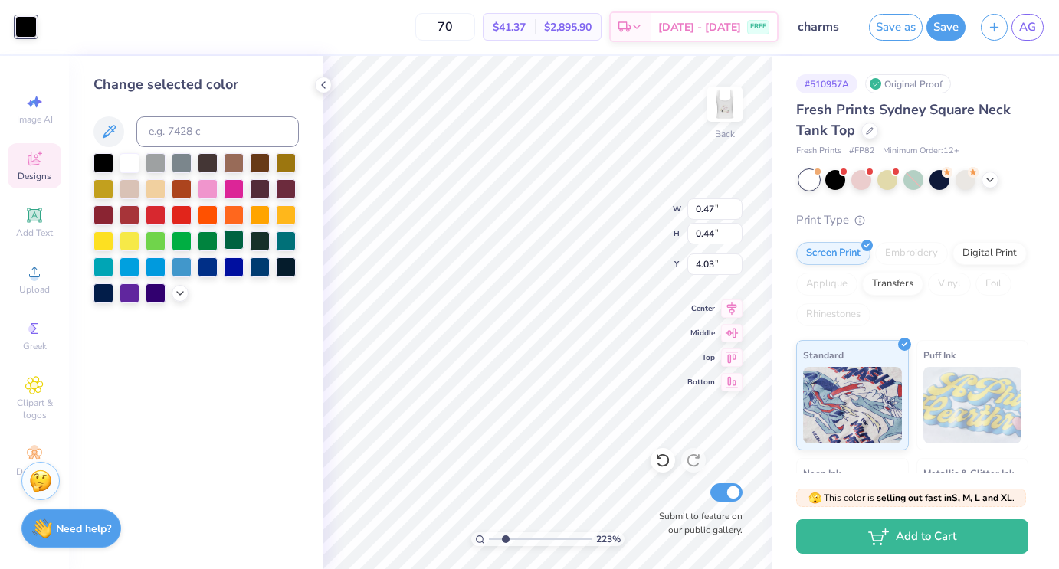
click at [230, 242] on div at bounding box center [234, 240] width 20 height 20
click at [231, 191] on div at bounding box center [234, 188] width 20 height 20
click at [233, 238] on div at bounding box center [234, 240] width 20 height 20
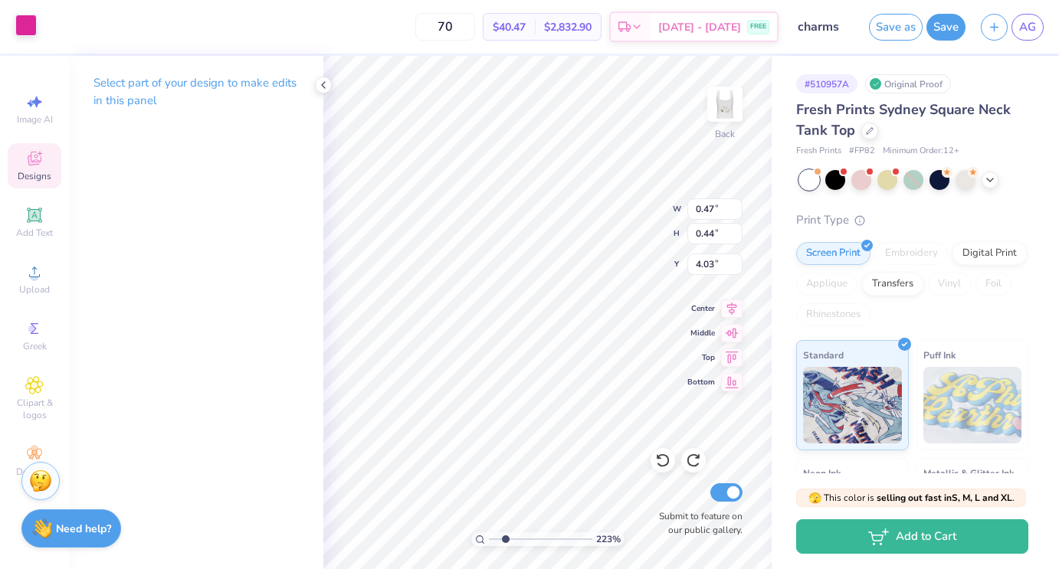
click at [19, 27] on div at bounding box center [25, 25] width 21 height 21
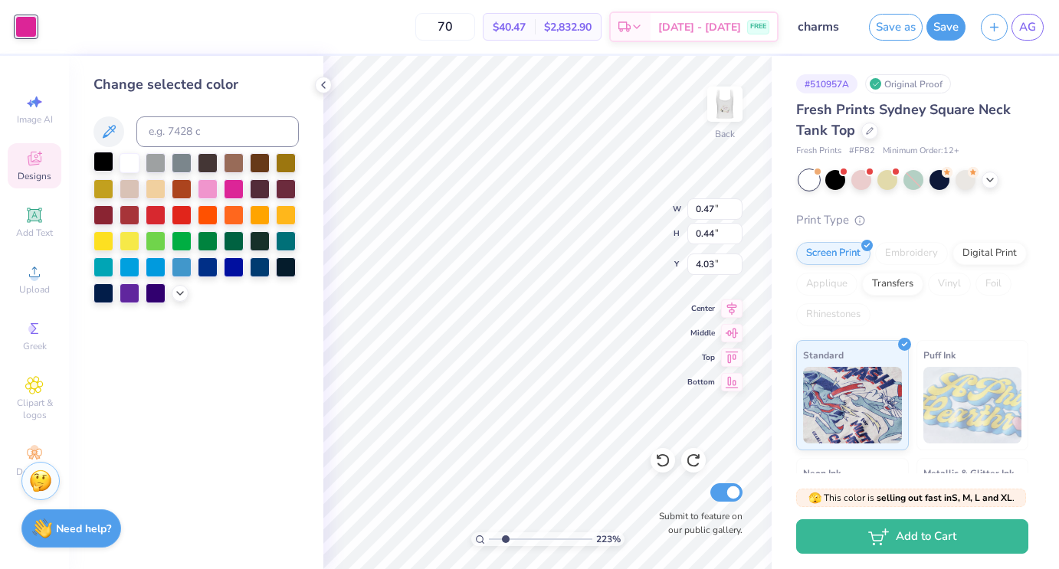
click at [105, 161] on div at bounding box center [104, 162] width 20 height 20
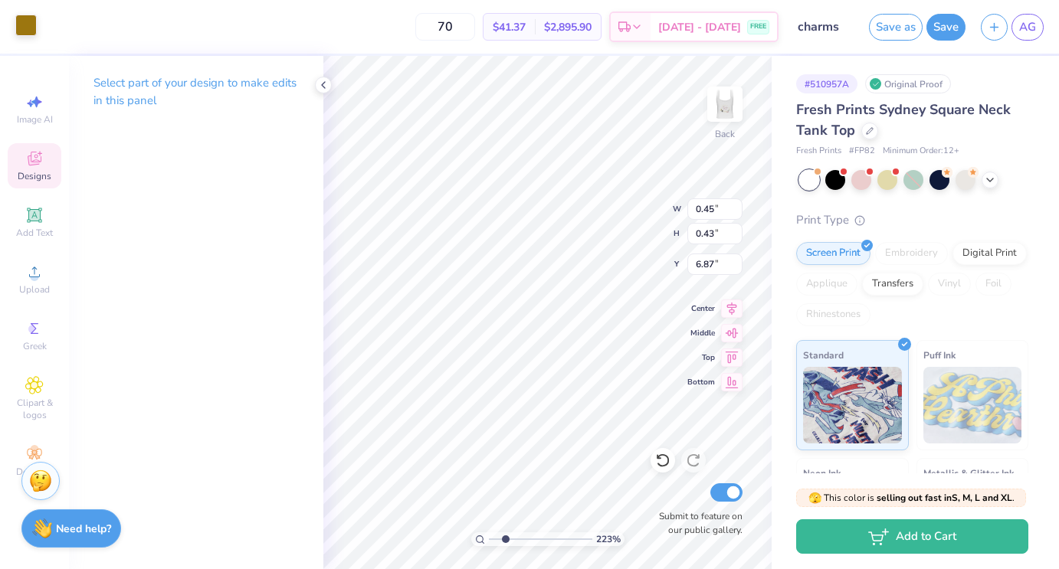
click at [19, 20] on div at bounding box center [25, 25] width 21 height 21
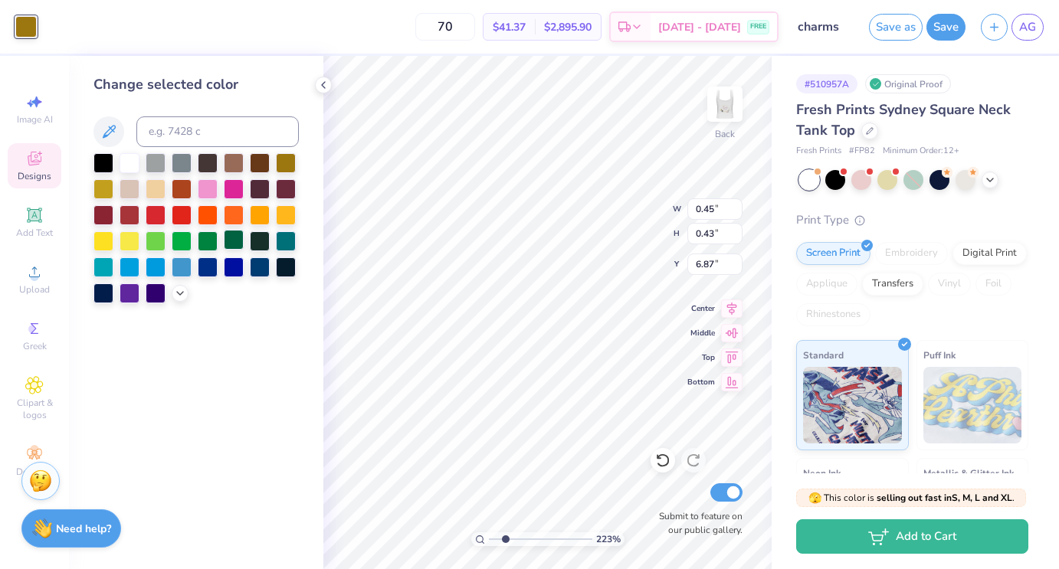
click at [233, 241] on div at bounding box center [234, 240] width 20 height 20
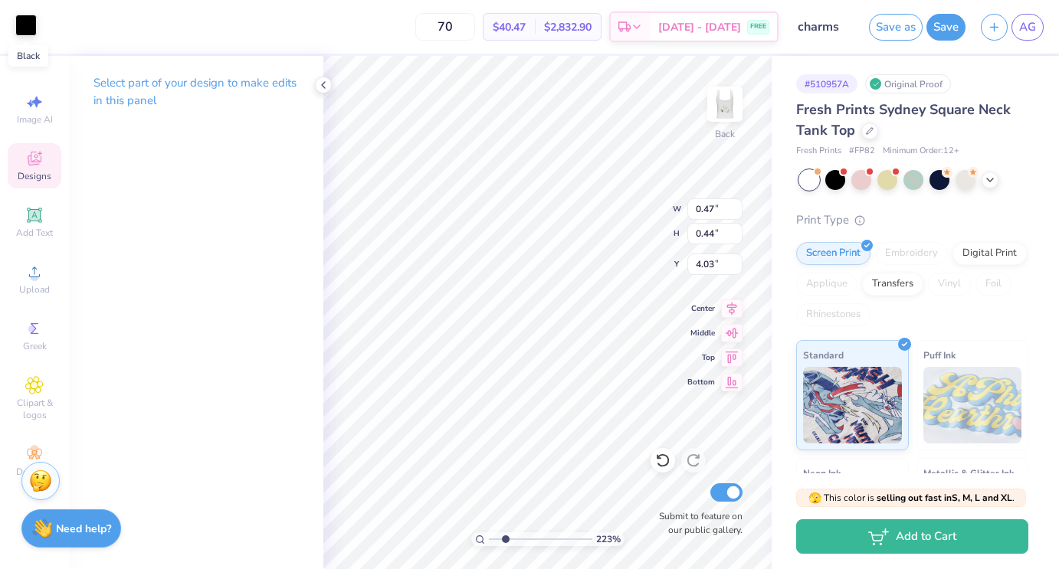
click at [29, 34] on div at bounding box center [25, 25] width 21 height 21
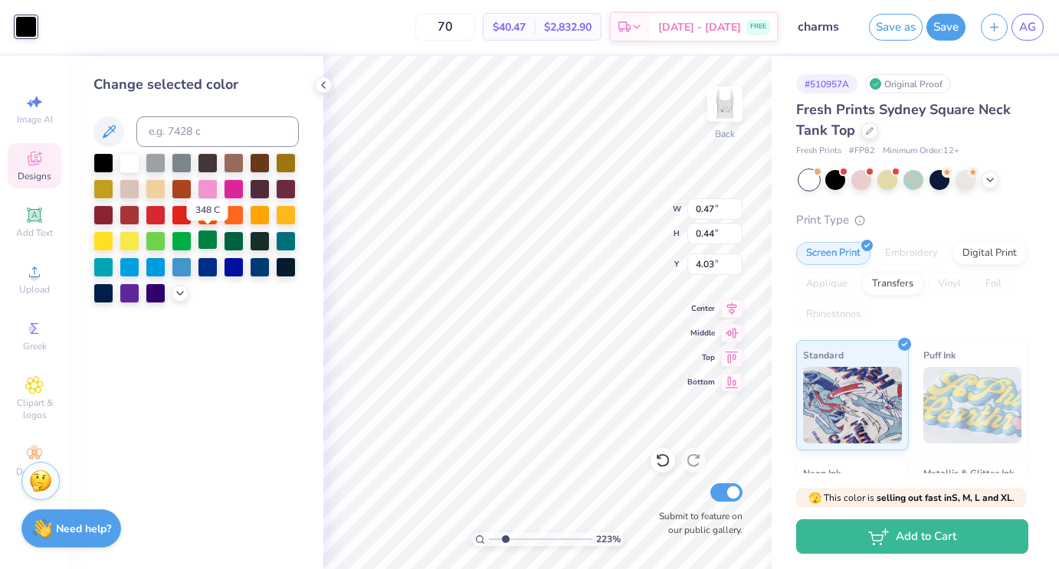
click at [213, 246] on div at bounding box center [208, 240] width 20 height 20
click at [238, 247] on div at bounding box center [234, 240] width 20 height 20
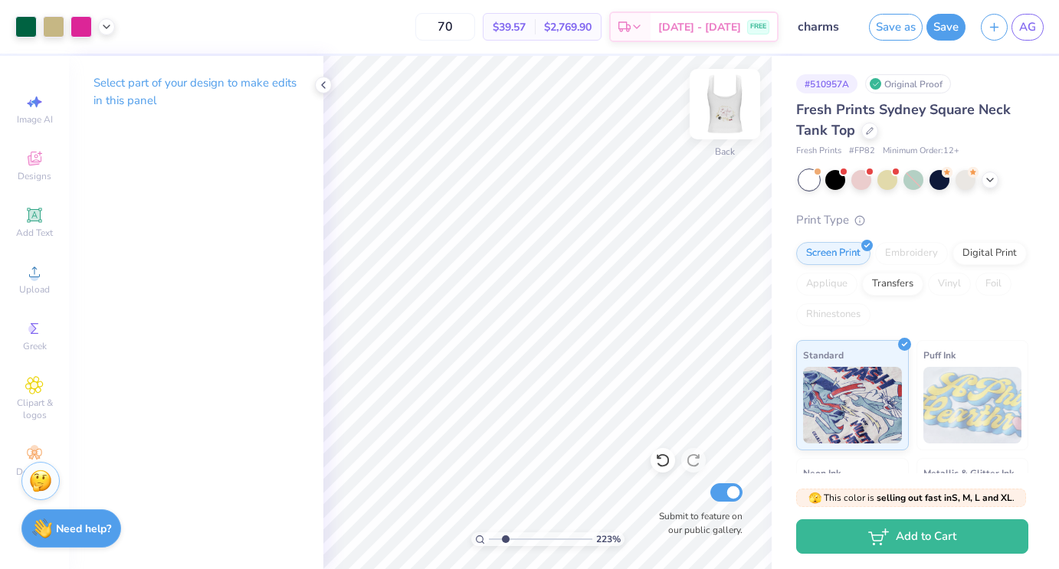
click at [731, 112] on img at bounding box center [724, 104] width 61 height 61
drag, startPoint x: 507, startPoint y: 537, endPoint x: 492, endPoint y: 537, distance: 14.6
click at [492, 537] on input "range" at bounding box center [540, 540] width 103 height 14
click at [727, 117] on img at bounding box center [724, 104] width 61 height 61
click at [515, 543] on input "range" at bounding box center [540, 540] width 103 height 14
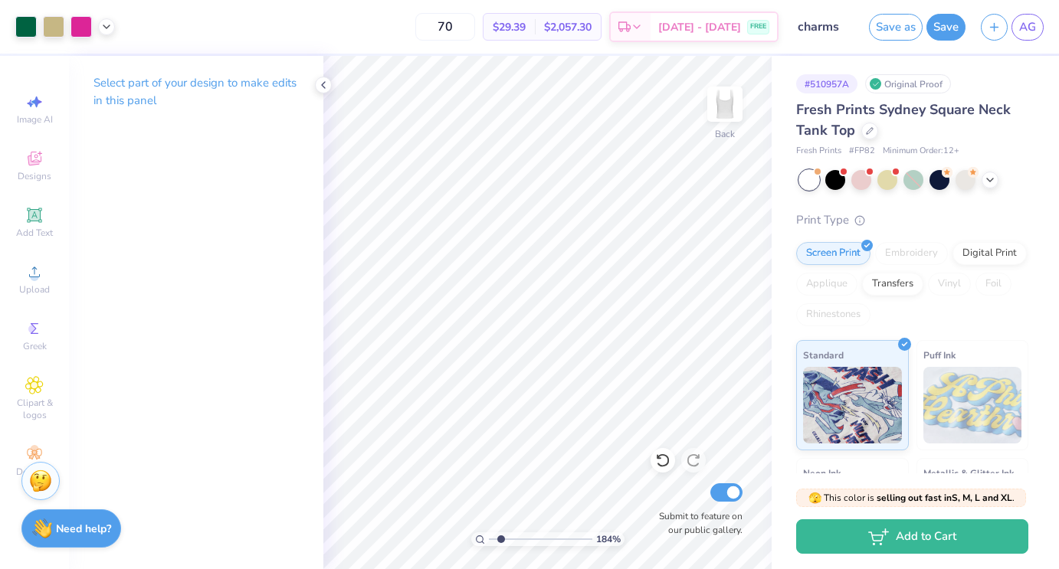
drag, startPoint x: 516, startPoint y: 540, endPoint x: 501, endPoint y: 540, distance: 14.6
click at [501, 540] on input "range" at bounding box center [540, 540] width 103 height 14
click at [106, 25] on icon at bounding box center [106, 25] width 12 height 12
click at [77, 28] on div at bounding box center [81, 25] width 21 height 21
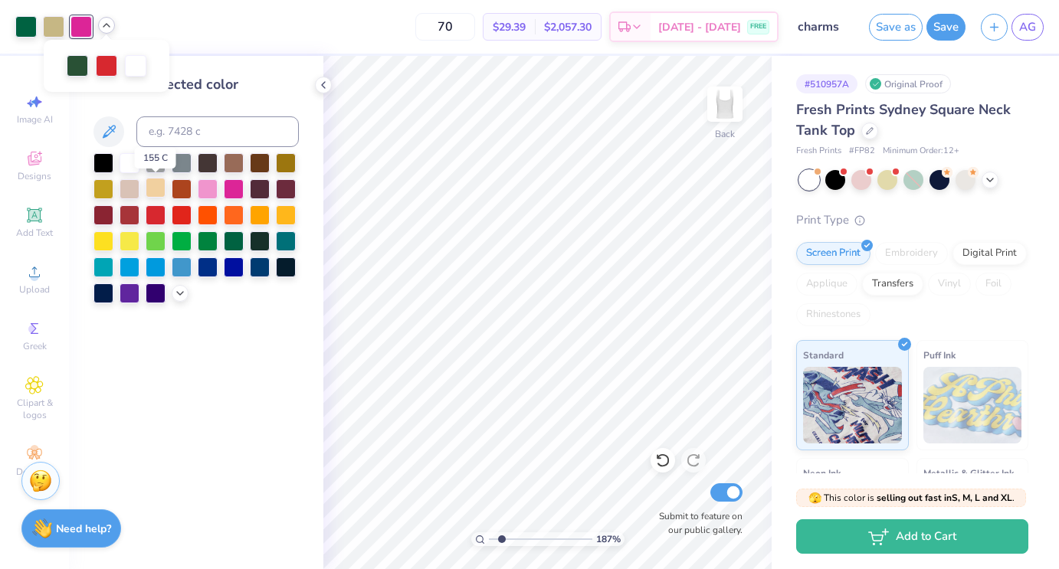
click at [160, 185] on div at bounding box center [156, 188] width 20 height 20
click at [205, 223] on div at bounding box center [208, 214] width 20 height 20
click at [242, 222] on div at bounding box center [234, 214] width 20 height 20
click at [255, 209] on div at bounding box center [260, 214] width 20 height 20
click at [288, 208] on div at bounding box center [286, 214] width 20 height 20
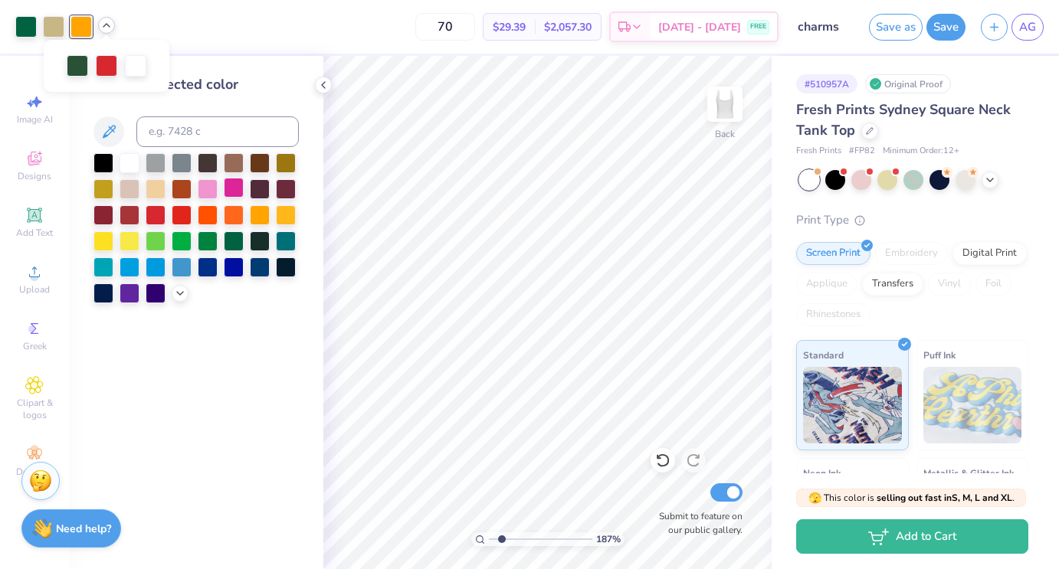
click at [284, 166] on div at bounding box center [286, 163] width 20 height 20
click at [225, 193] on div at bounding box center [234, 188] width 20 height 20
click at [188, 224] on div at bounding box center [182, 214] width 20 height 20
click at [195, 242] on div at bounding box center [196, 228] width 205 height 150
click at [87, 25] on div at bounding box center [81, 26] width 21 height 21
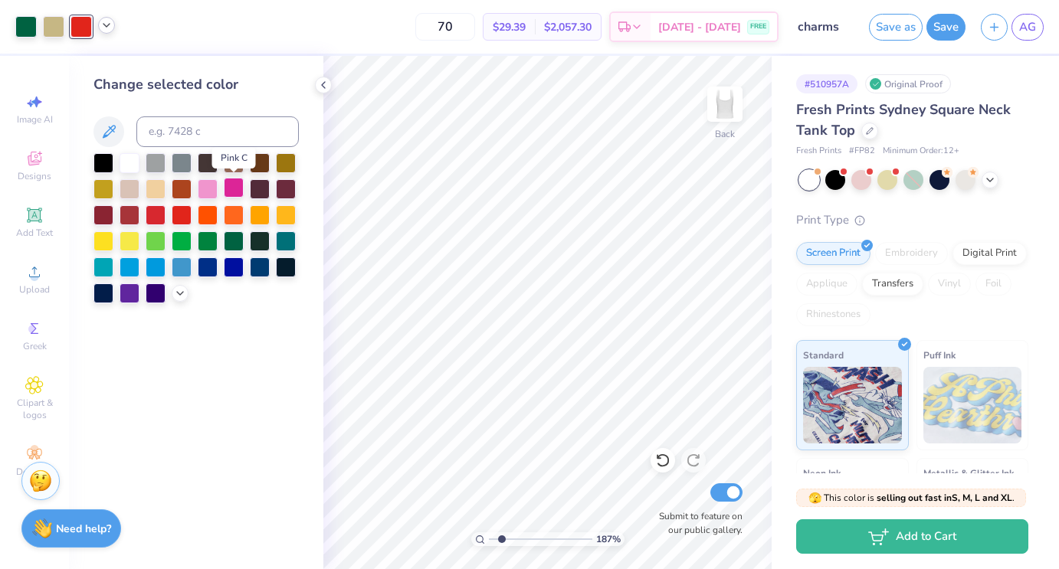
click at [238, 192] on div at bounding box center [234, 188] width 20 height 20
click at [105, 29] on icon at bounding box center [106, 25] width 12 height 12
click at [74, 106] on div "Change selected color" at bounding box center [196, 313] width 254 height 514
click at [151, 24] on div "70 $29.39 Per Item $2,057.30 Total Est. Delivery [DATE] - [DATE] FREE" at bounding box center [451, 27] width 656 height 54
click at [110, 26] on icon at bounding box center [106, 25] width 12 height 12
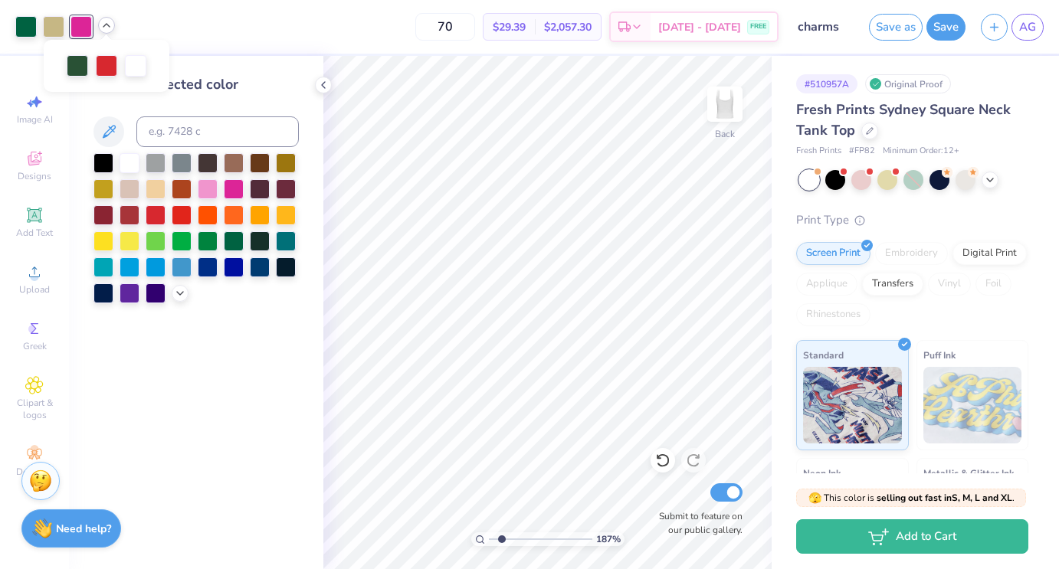
click at [233, 49] on div "70 $29.39 Per Item $2,057.30 Total Est. Delivery [DATE] - [DATE] FREE" at bounding box center [451, 27] width 656 height 54
drag, startPoint x: 501, startPoint y: 540, endPoint x: 492, endPoint y: 539, distance: 9.2
click at [492, 539] on input "range" at bounding box center [540, 540] width 103 height 14
drag, startPoint x: 494, startPoint y: 540, endPoint x: 504, endPoint y: 540, distance: 10.7
click at [505, 540] on input "range" at bounding box center [540, 540] width 103 height 14
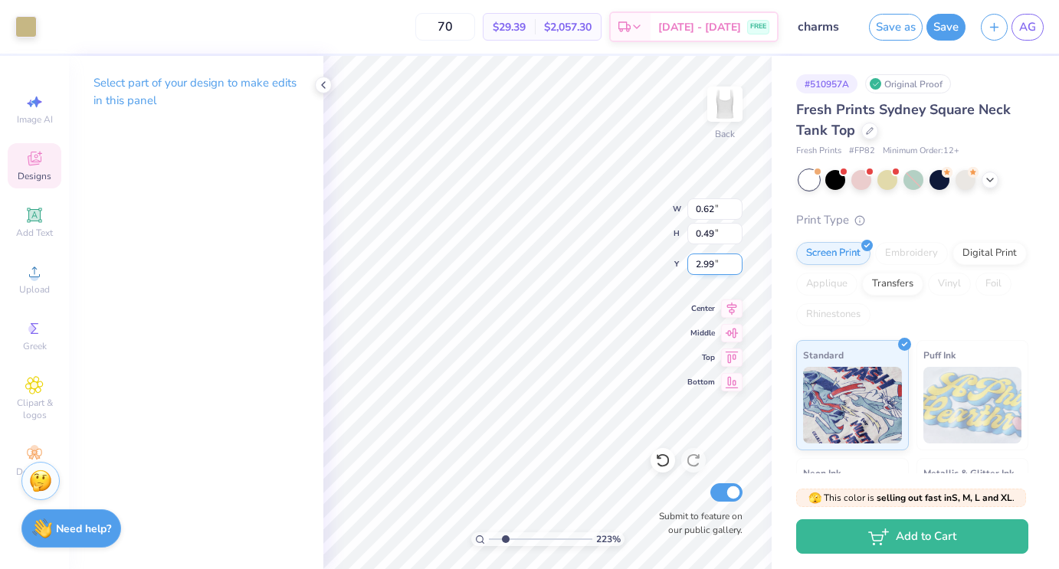
click at [737, 269] on input "2.99" at bounding box center [715, 264] width 55 height 21
click at [736, 258] on input "3" at bounding box center [715, 264] width 55 height 21
click at [736, 258] on input "3.01" at bounding box center [715, 264] width 55 height 21
click at [736, 258] on input "3.02" at bounding box center [715, 264] width 55 height 21
click at [736, 258] on input "3.03" at bounding box center [715, 264] width 55 height 21
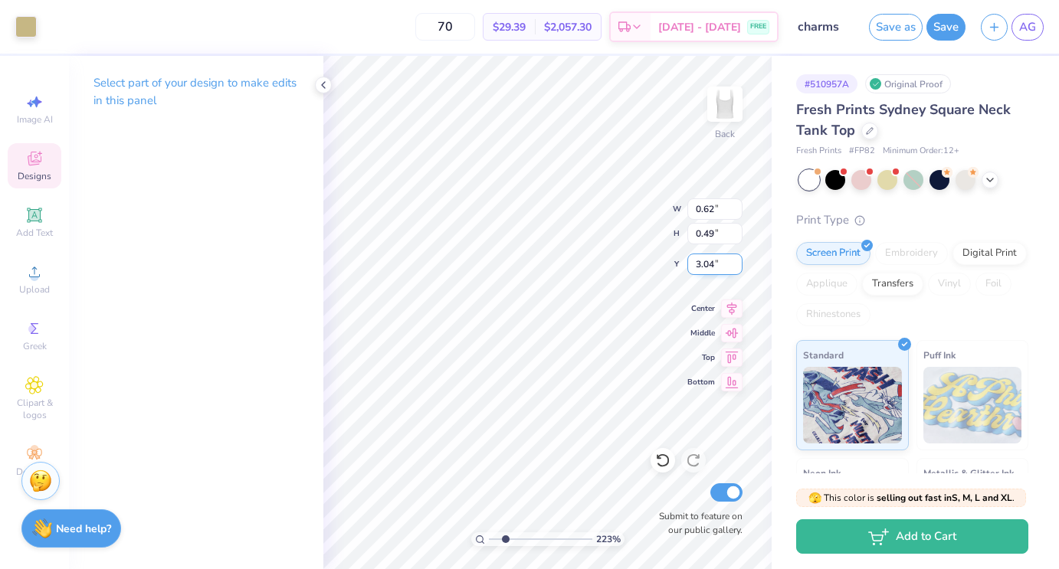
click at [736, 258] on input "3.04" at bounding box center [715, 264] width 55 height 21
click at [736, 258] on input "3.05" at bounding box center [715, 264] width 55 height 21
click at [736, 258] on input "3.06" at bounding box center [715, 264] width 55 height 21
click at [736, 258] on input "3.36" at bounding box center [715, 264] width 55 height 21
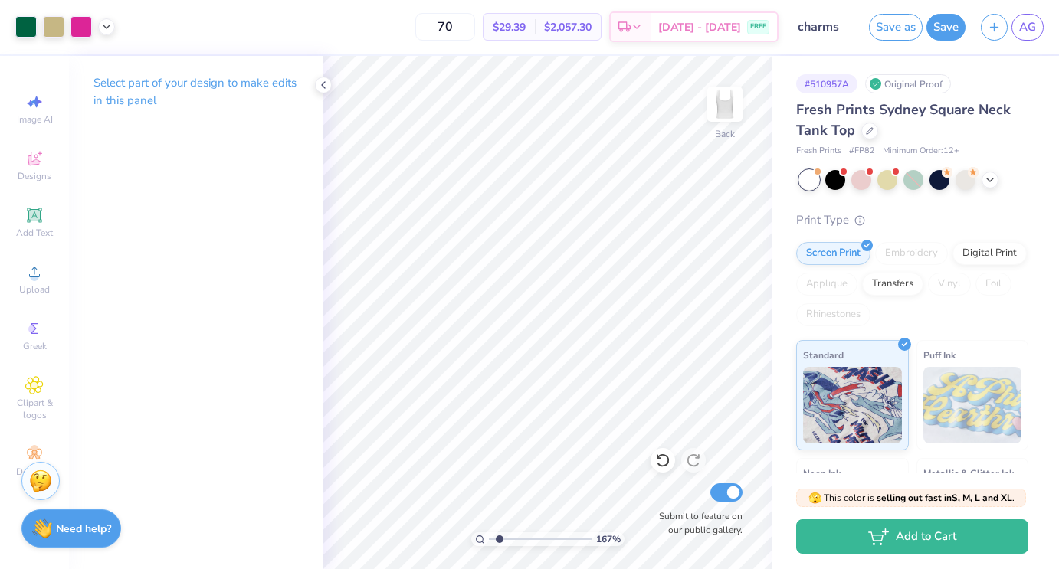
click at [499, 540] on input "range" at bounding box center [540, 540] width 103 height 14
click at [321, 86] on icon at bounding box center [323, 85] width 12 height 12
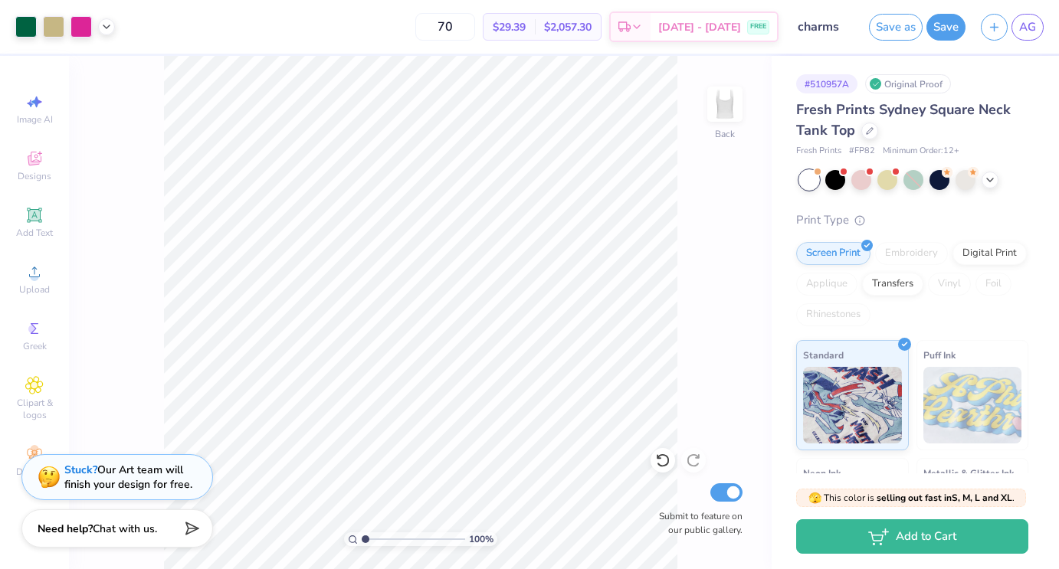
drag, startPoint x: 372, startPoint y: 539, endPoint x: 342, endPoint y: 539, distance: 29.9
click at [362, 539] on input "range" at bounding box center [413, 540] width 103 height 14
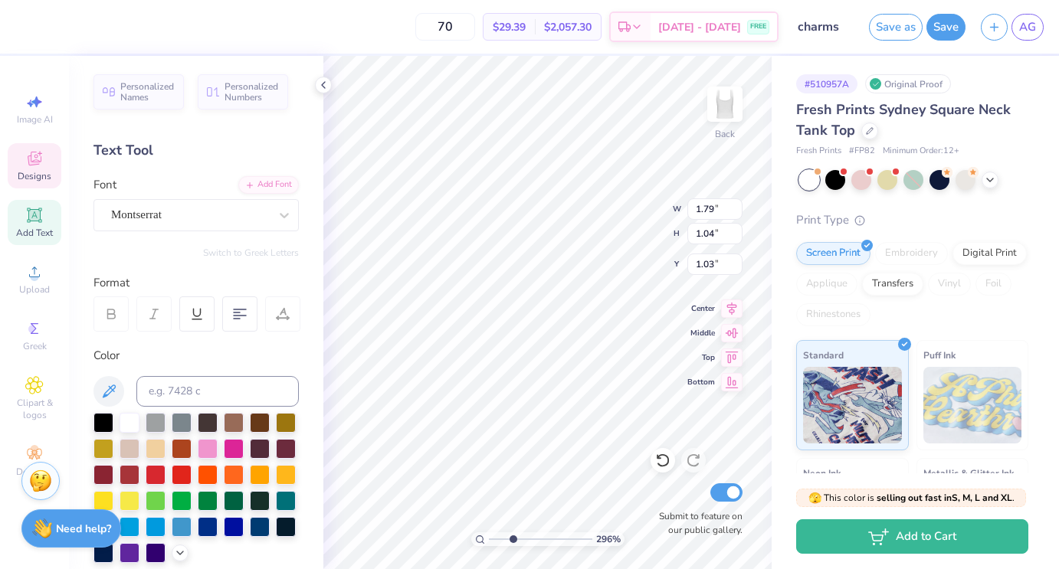
drag, startPoint x: 492, startPoint y: 538, endPoint x: 512, endPoint y: 538, distance: 19.9
click at [512, 538] on input "range" at bounding box center [540, 540] width 103 height 14
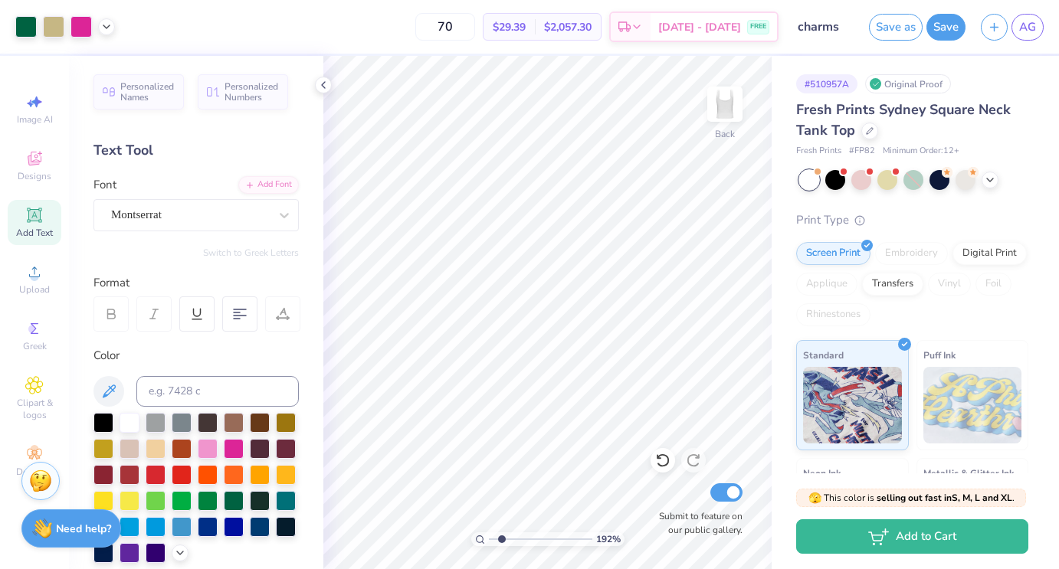
drag, startPoint x: 514, startPoint y: 540, endPoint x: 501, endPoint y: 540, distance: 12.3
click at [501, 540] on input "range" at bounding box center [540, 540] width 103 height 14
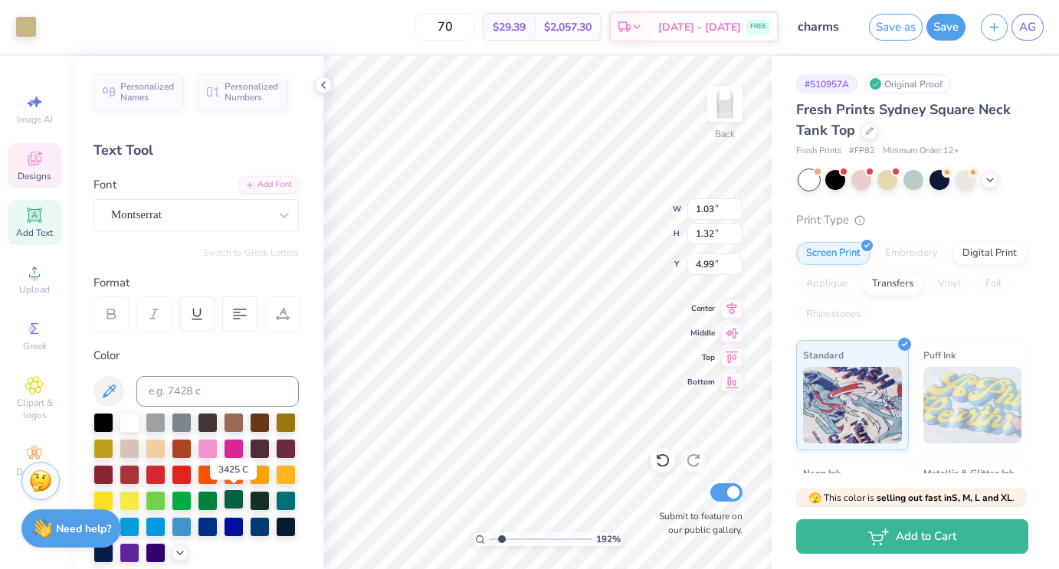
click at [235, 494] on div at bounding box center [234, 500] width 20 height 20
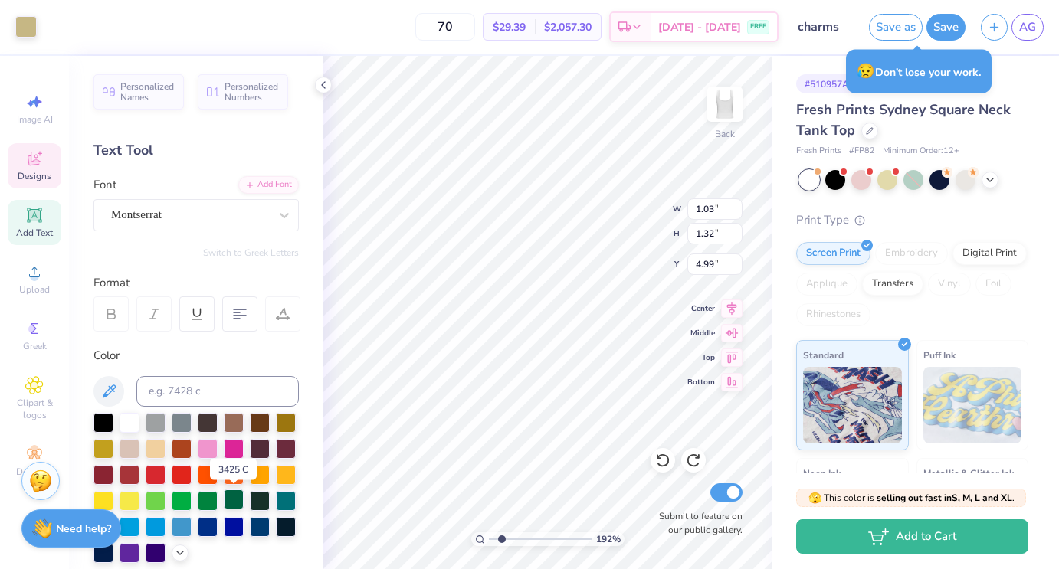
click at [231, 493] on div at bounding box center [234, 500] width 20 height 20
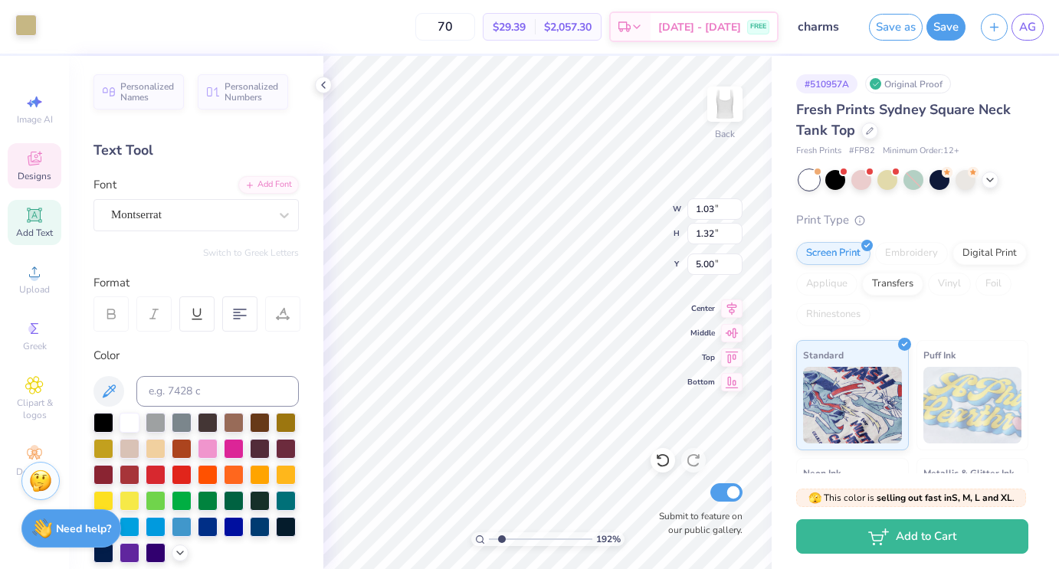
click at [34, 31] on div at bounding box center [25, 25] width 21 height 21
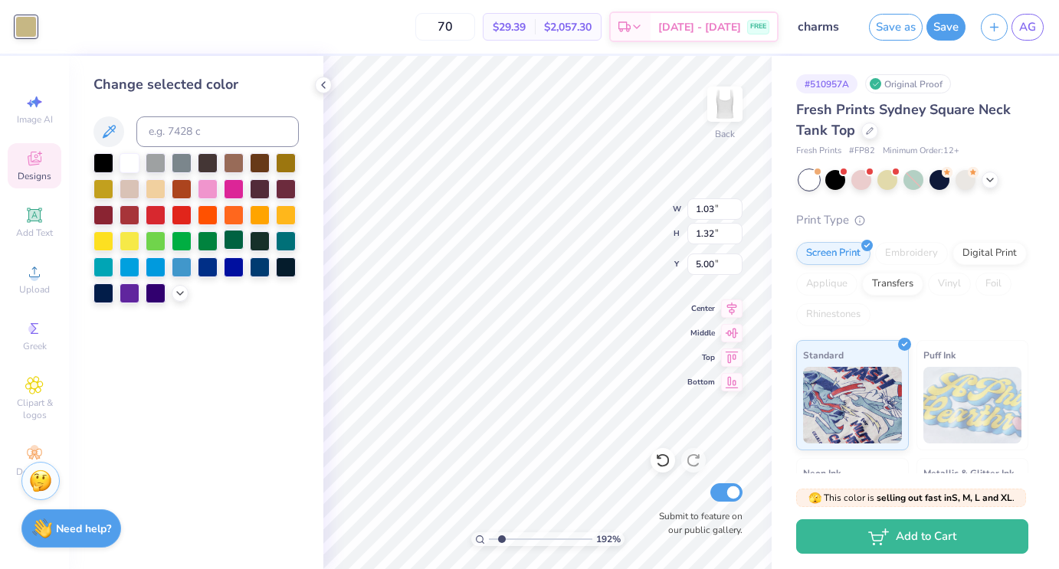
click at [235, 231] on div at bounding box center [234, 240] width 20 height 20
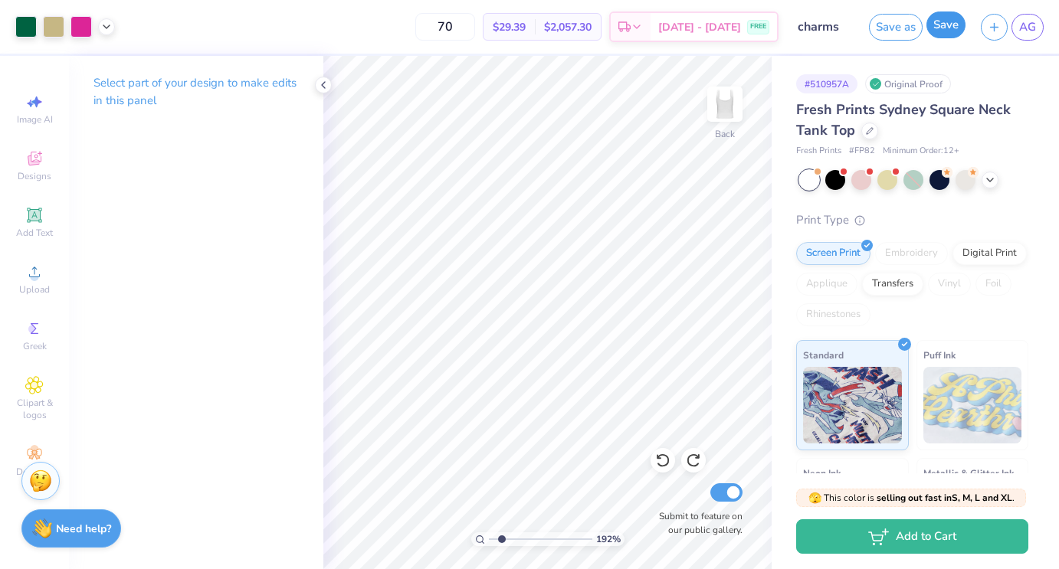
click at [937, 27] on button "Save" at bounding box center [946, 24] width 39 height 27
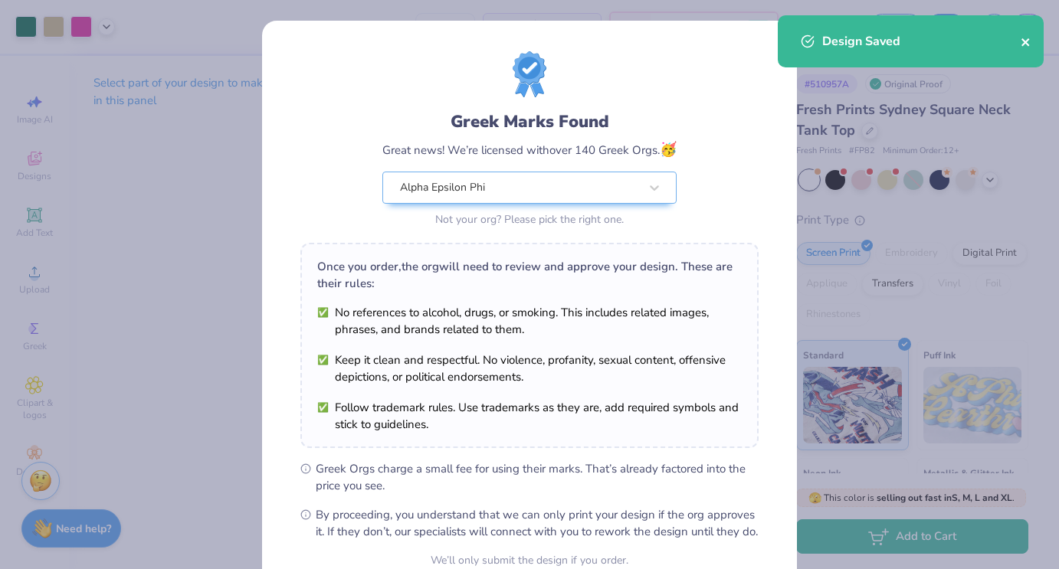
click at [1030, 44] on icon "close" at bounding box center [1026, 42] width 11 height 12
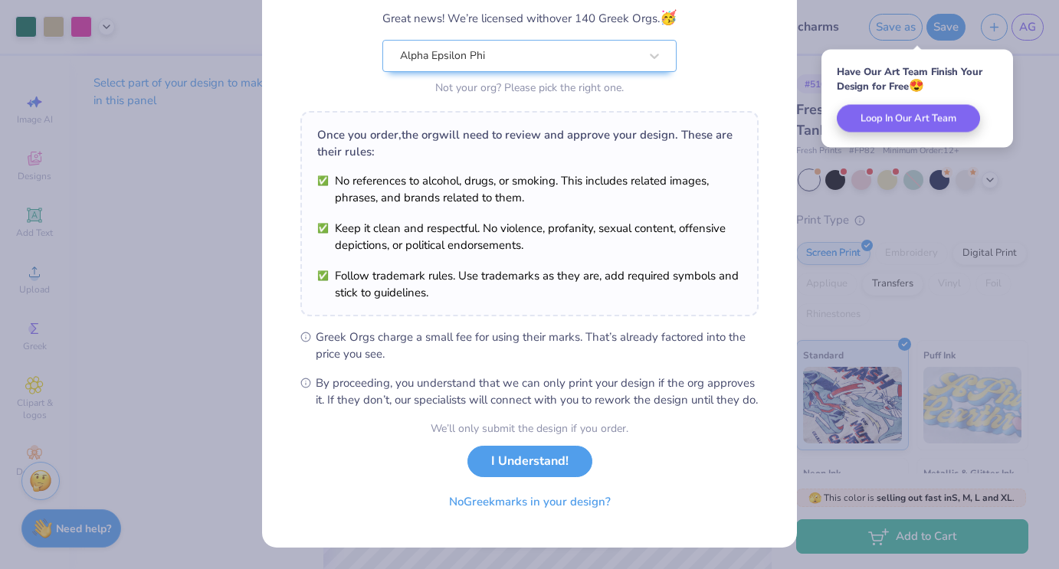
scroll to position [148, 0]
click at [528, 469] on button "I Understand!" at bounding box center [530, 457] width 125 height 31
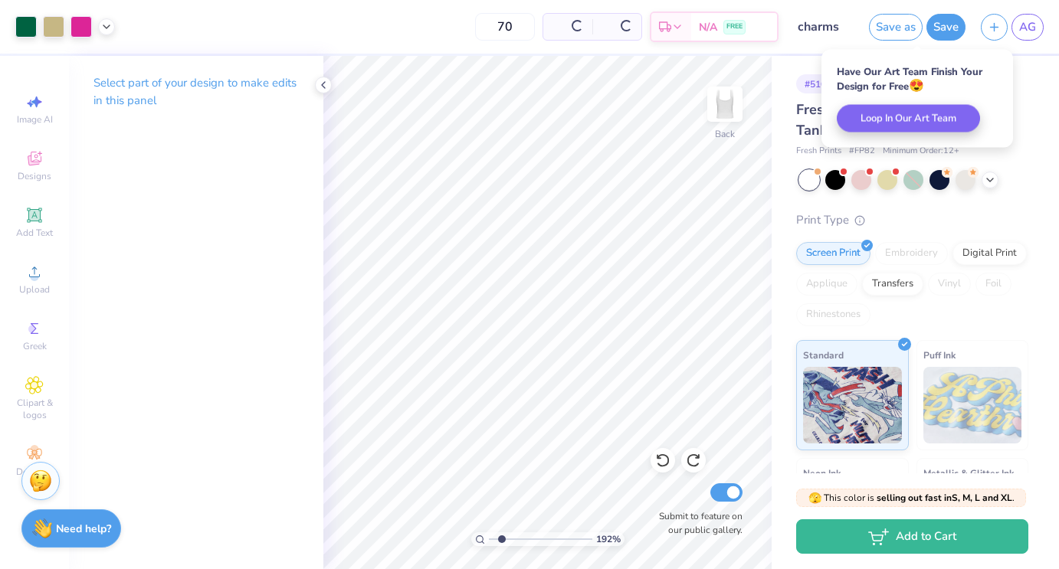
scroll to position [0, 0]
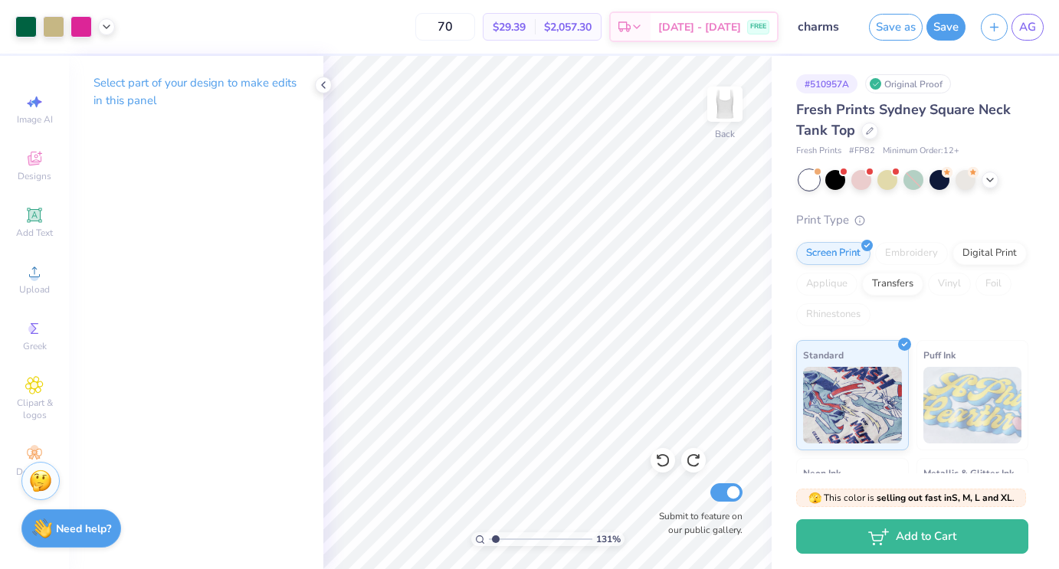
drag, startPoint x: 503, startPoint y: 540, endPoint x: 495, endPoint y: 541, distance: 7.7
click at [495, 541] on input "range" at bounding box center [540, 540] width 103 height 14
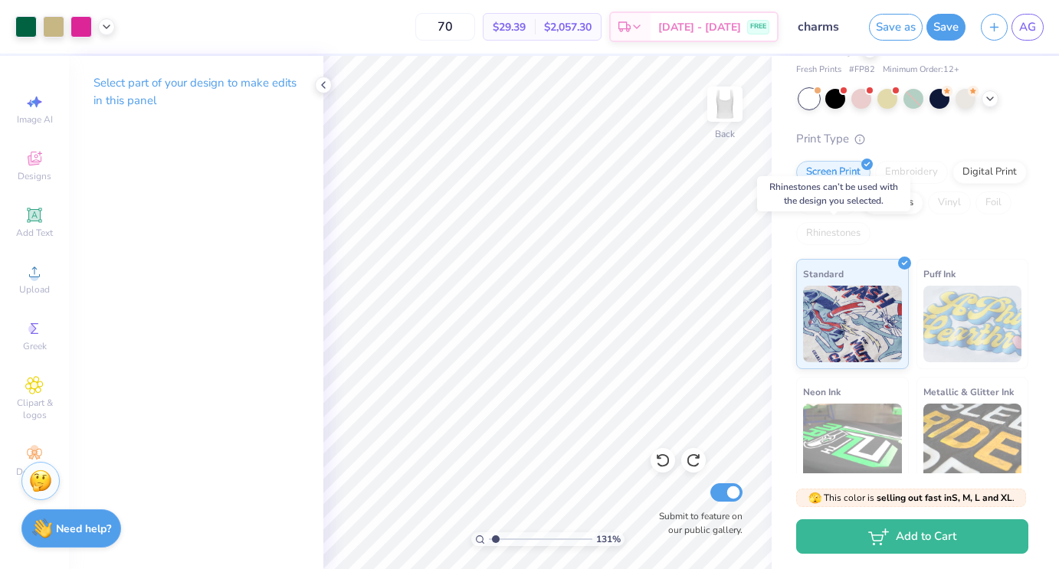
scroll to position [92, 0]
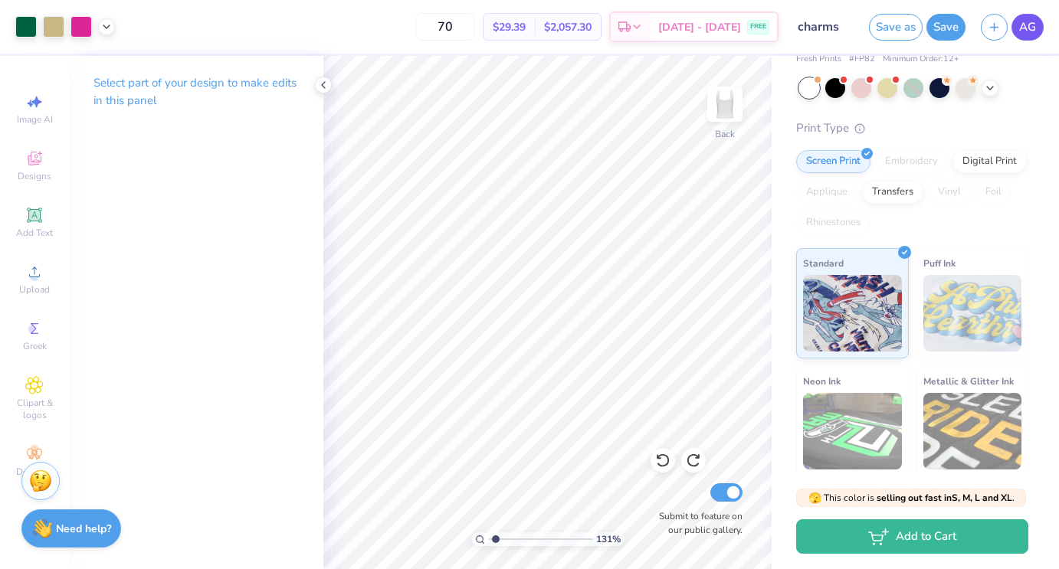
click at [1036, 26] on link "AG" at bounding box center [1028, 27] width 32 height 27
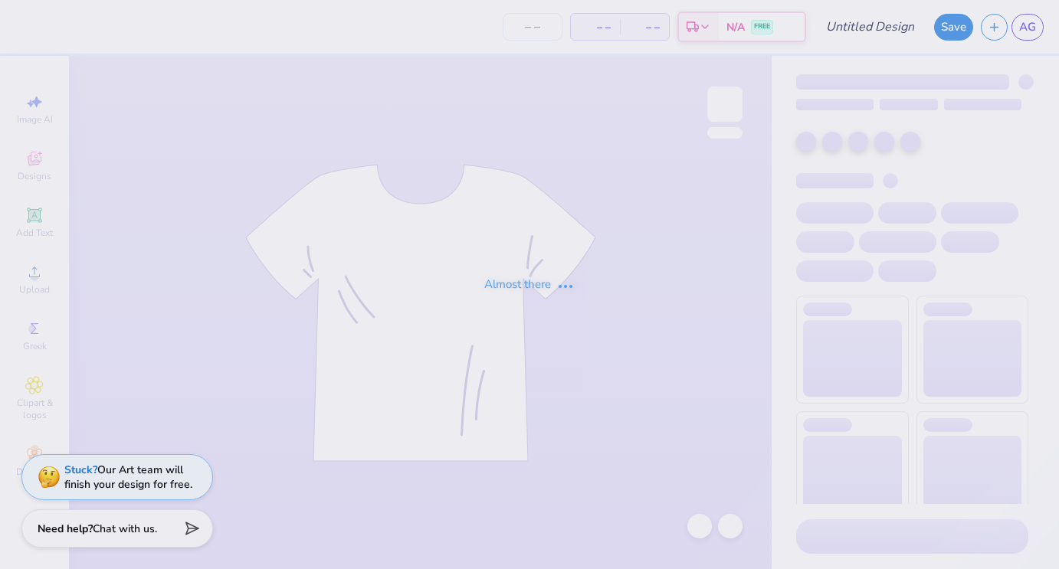
type input "charms"
type input "70"
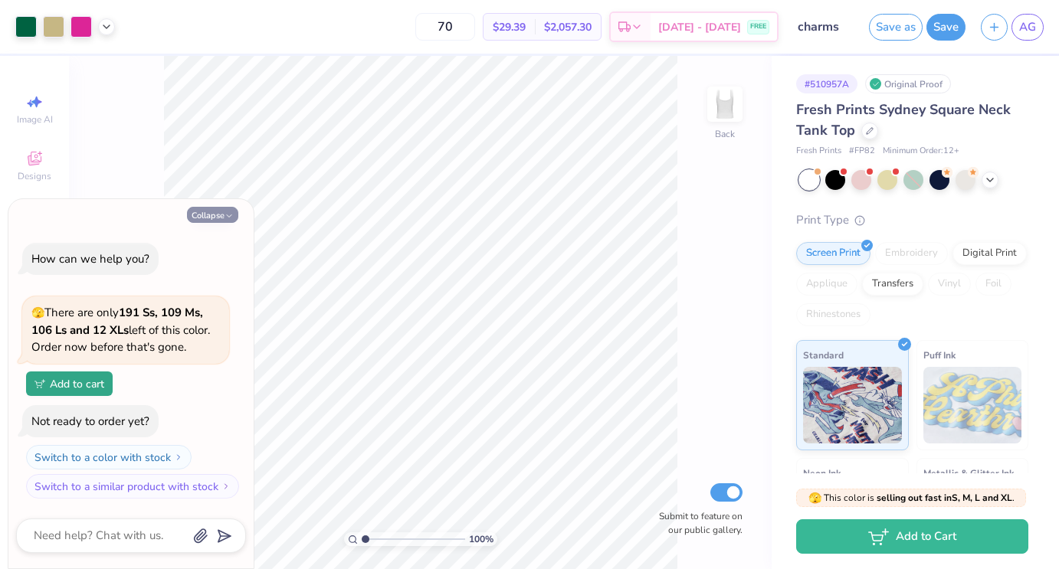
click at [229, 218] on icon "button" at bounding box center [229, 216] width 9 height 9
type textarea "x"
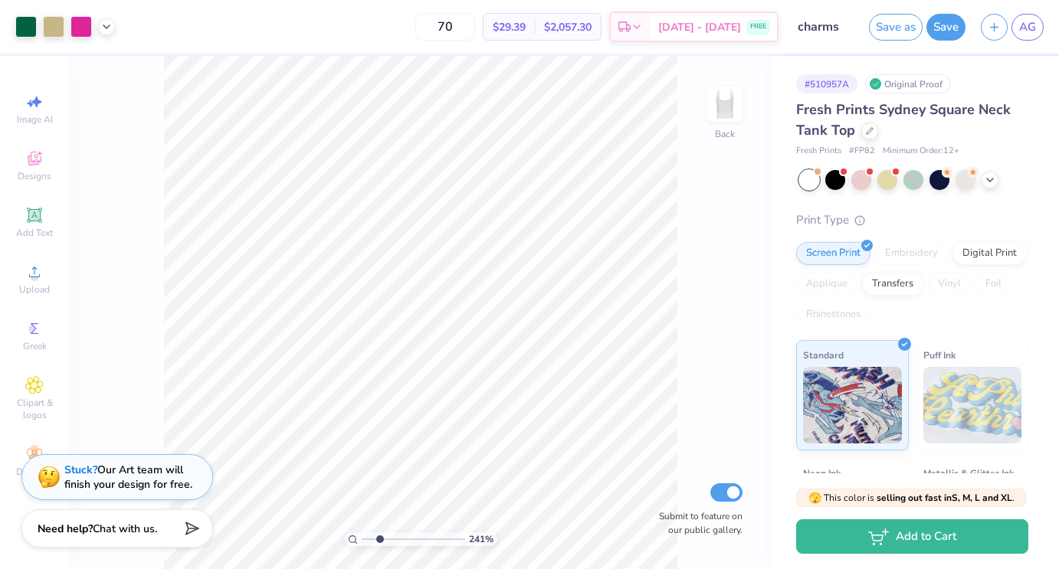
drag, startPoint x: 367, startPoint y: 540, endPoint x: 379, endPoint y: 539, distance: 12.3
type input "2.41"
click at [379, 539] on input "range" at bounding box center [413, 540] width 103 height 14
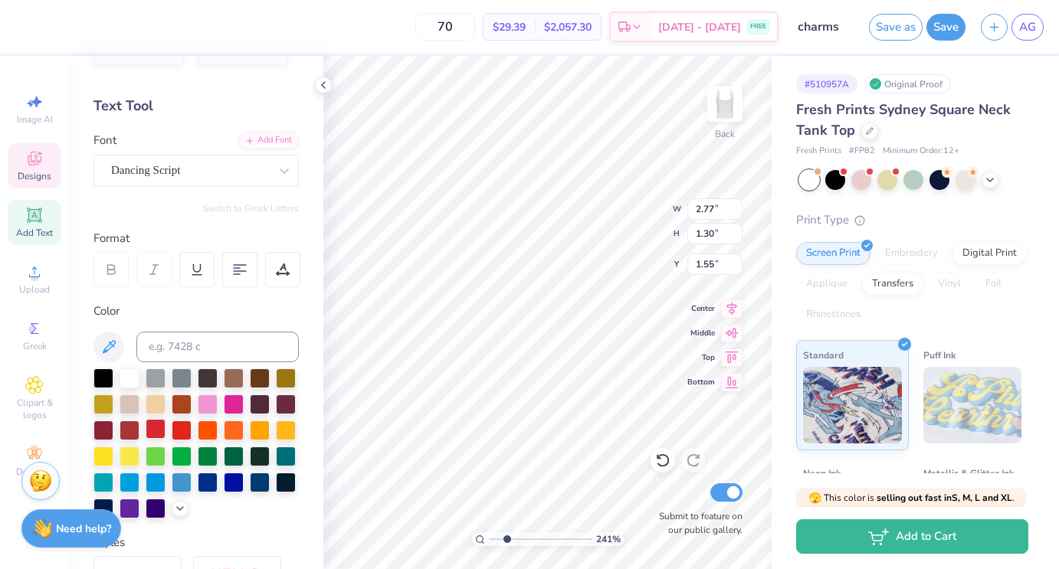
scroll to position [53, 0]
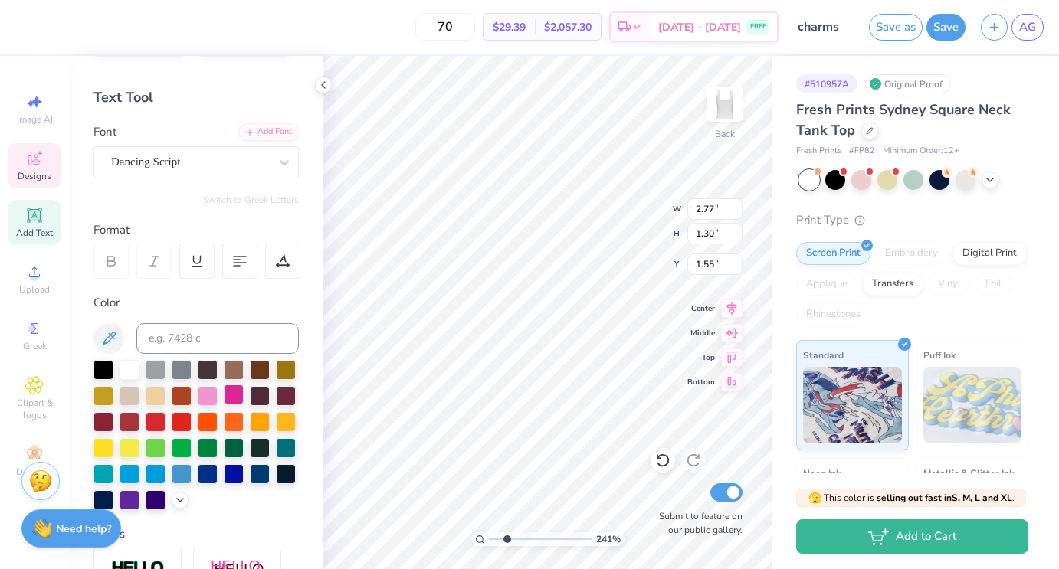
click at [239, 392] on div at bounding box center [234, 395] width 20 height 20
click at [237, 396] on div at bounding box center [234, 395] width 20 height 20
type input "1.56"
type input "1.00"
type input "3.75"
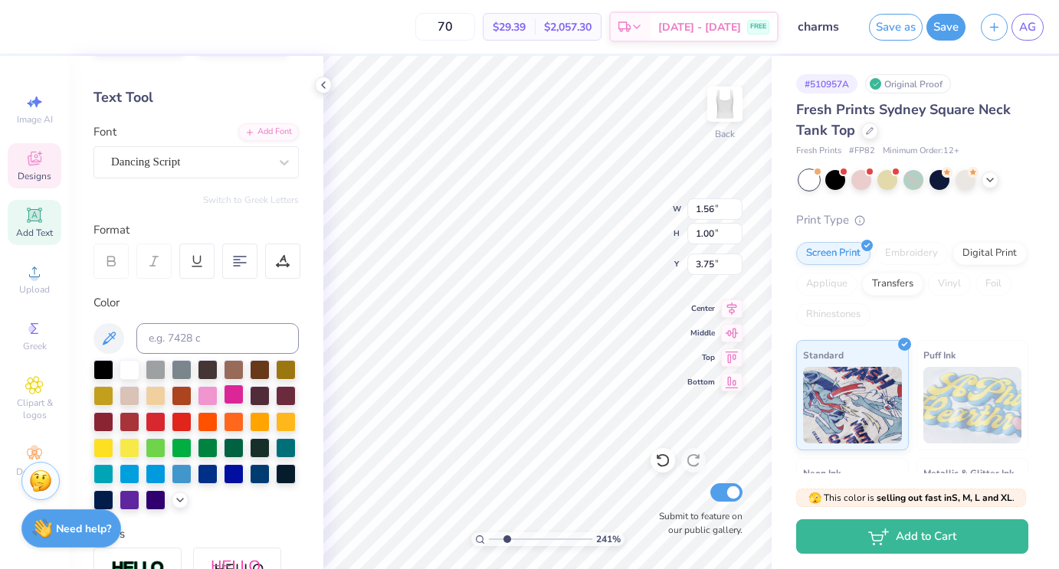
click at [238, 387] on div at bounding box center [234, 395] width 20 height 20
click at [31, 33] on div at bounding box center [25, 25] width 21 height 21
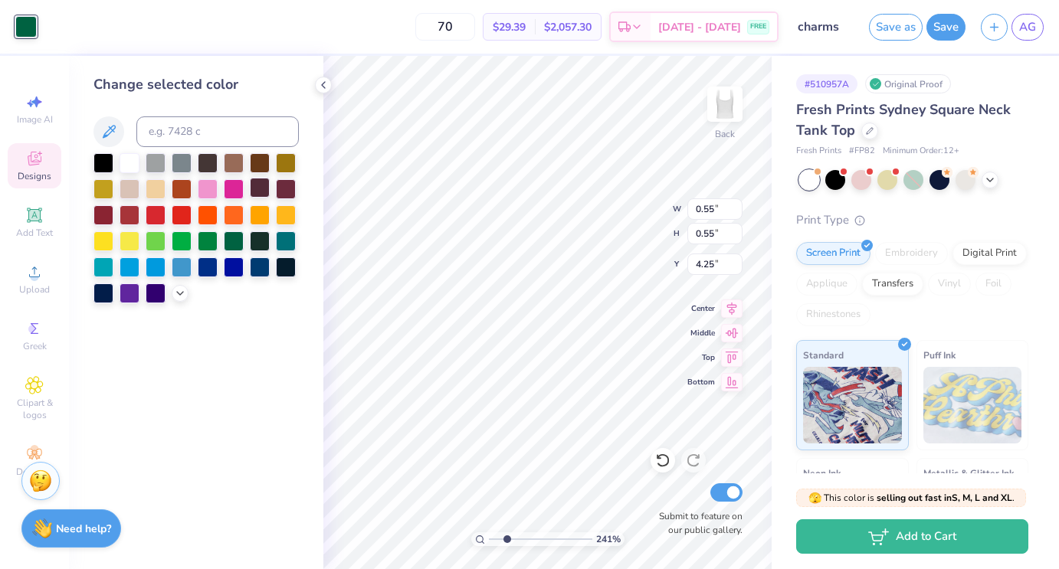
click at [231, 184] on div at bounding box center [234, 189] width 20 height 20
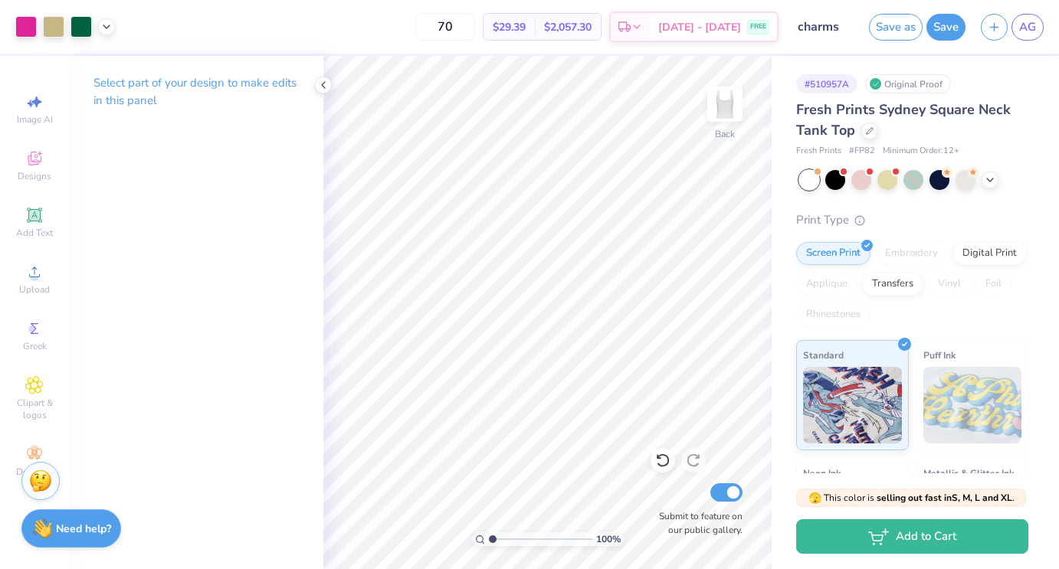
drag, startPoint x: 505, startPoint y: 538, endPoint x: 445, endPoint y: 537, distance: 60.6
type input "1"
click at [489, 537] on input "range" at bounding box center [540, 540] width 103 height 14
click at [322, 90] on icon at bounding box center [323, 85] width 12 height 12
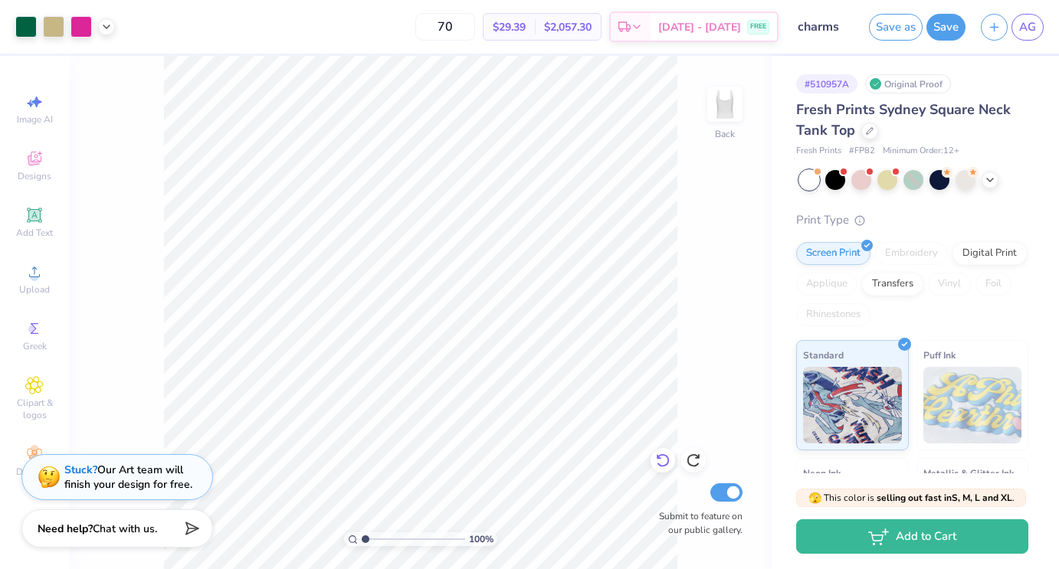
click at [658, 461] on icon at bounding box center [662, 460] width 15 height 15
click at [108, 27] on icon at bounding box center [106, 25] width 12 height 12
click at [77, 21] on div at bounding box center [81, 25] width 21 height 21
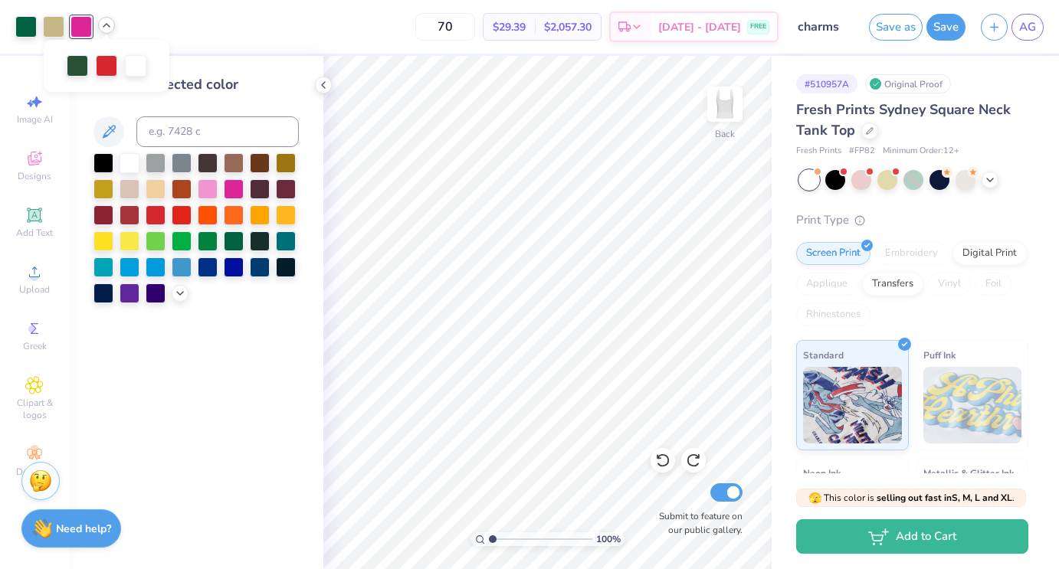
drag, startPoint x: 77, startPoint y: 21, endPoint x: 84, endPoint y: 28, distance: 10.3
click at [84, 28] on div at bounding box center [81, 26] width 21 height 21
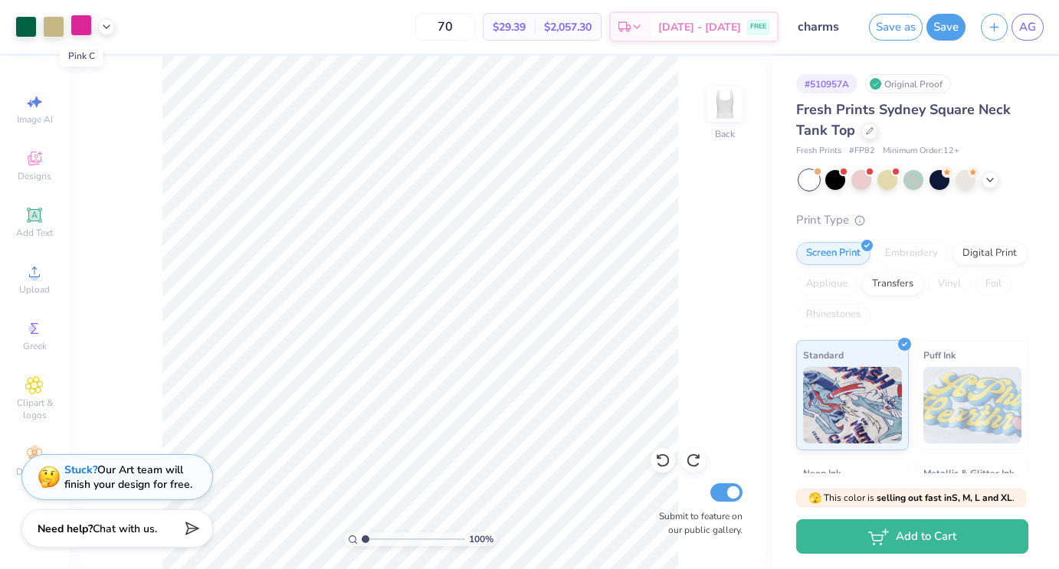
click at [77, 26] on div at bounding box center [81, 25] width 21 height 21
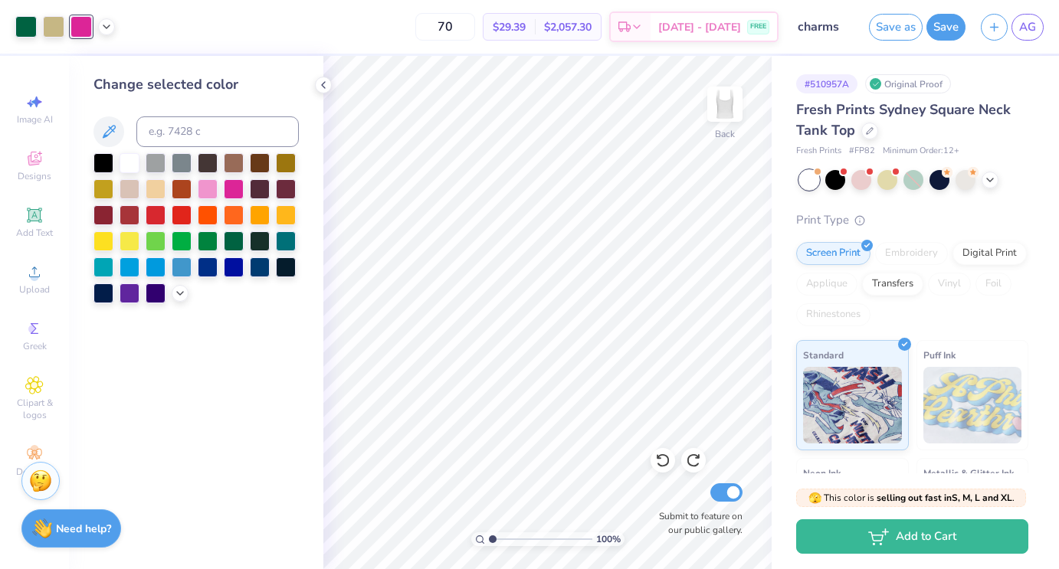
click at [399, 8] on div "70 $29.39 Per Item $2,057.30 Total Est. Delivery [DATE] - [DATE] FREE" at bounding box center [451, 27] width 656 height 54
click at [366, 32] on div "70 $29.39 Per Item $2,057.30 Total Est. Delivery [DATE] - [DATE] FREE" at bounding box center [451, 27] width 656 height 54
click at [954, 23] on button "Save" at bounding box center [946, 24] width 39 height 27
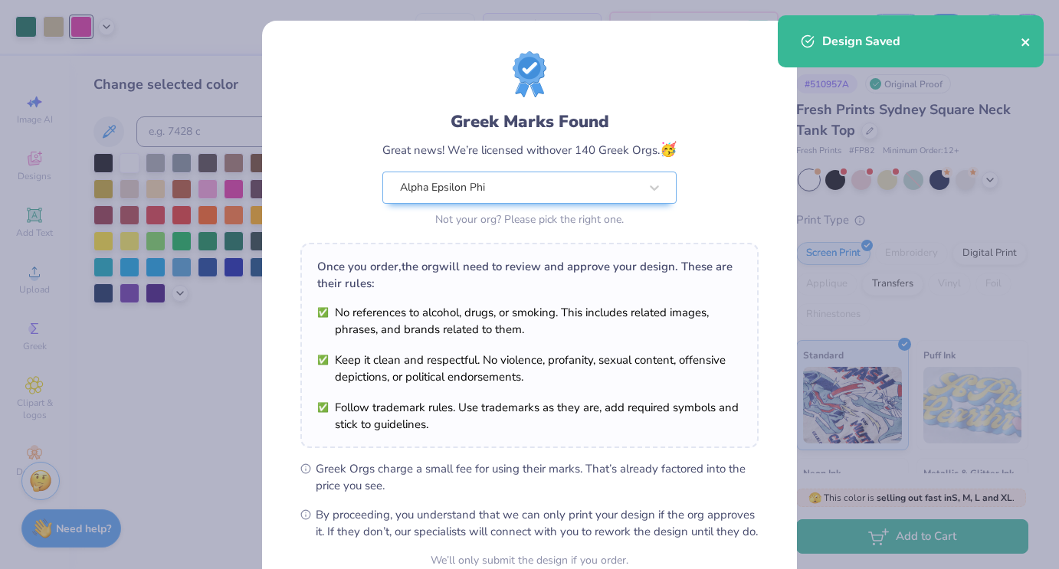
click at [1023, 42] on icon "close" at bounding box center [1026, 42] width 11 height 12
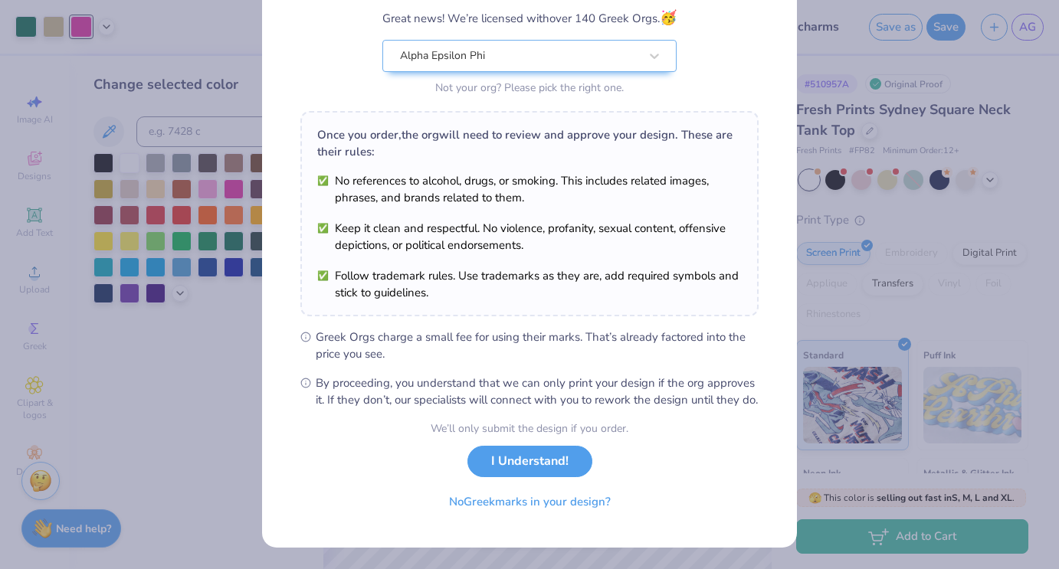
scroll to position [148, 0]
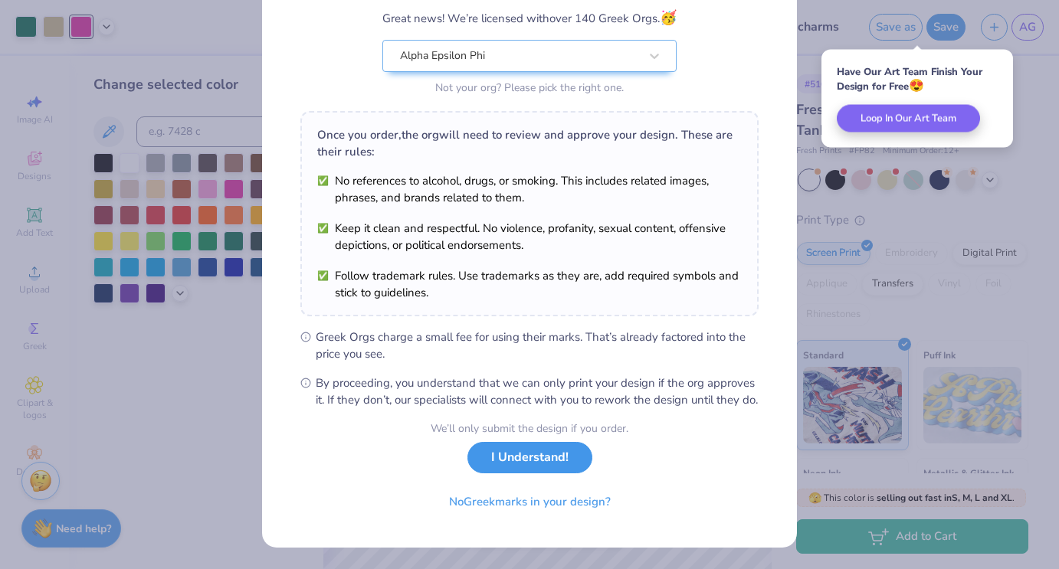
click at [524, 461] on button "I Understand!" at bounding box center [530, 457] width 125 height 31
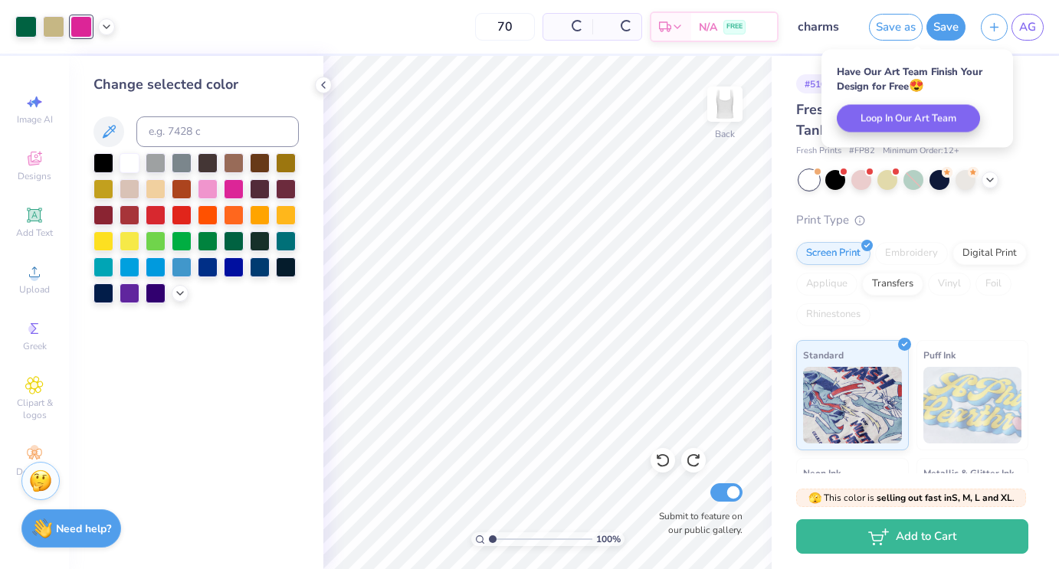
scroll to position [0, 0]
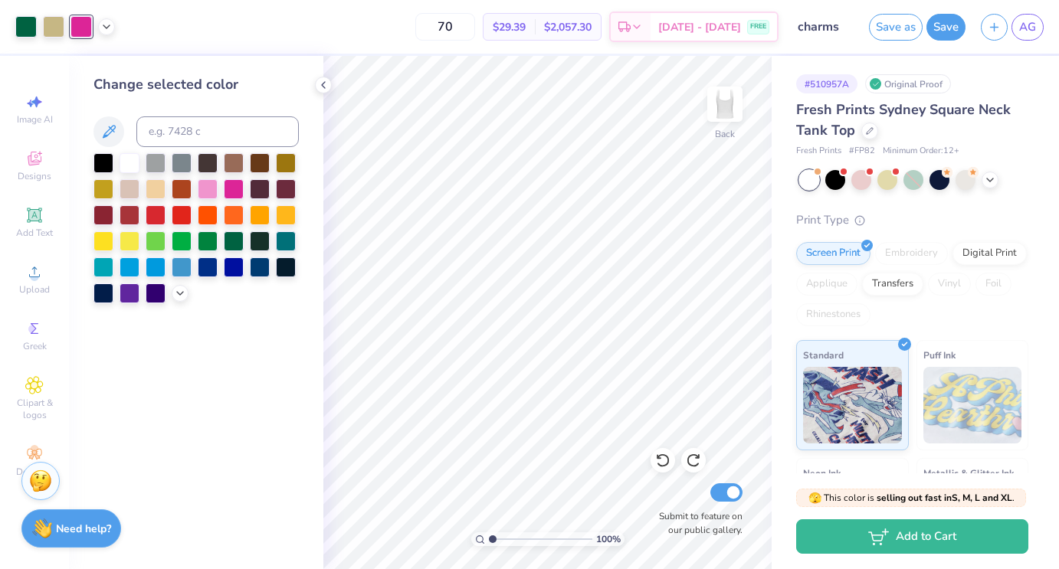
click at [825, 31] on input "charms" at bounding box center [823, 26] width 75 height 31
click at [996, 29] on icon "button" at bounding box center [994, 24] width 13 height 13
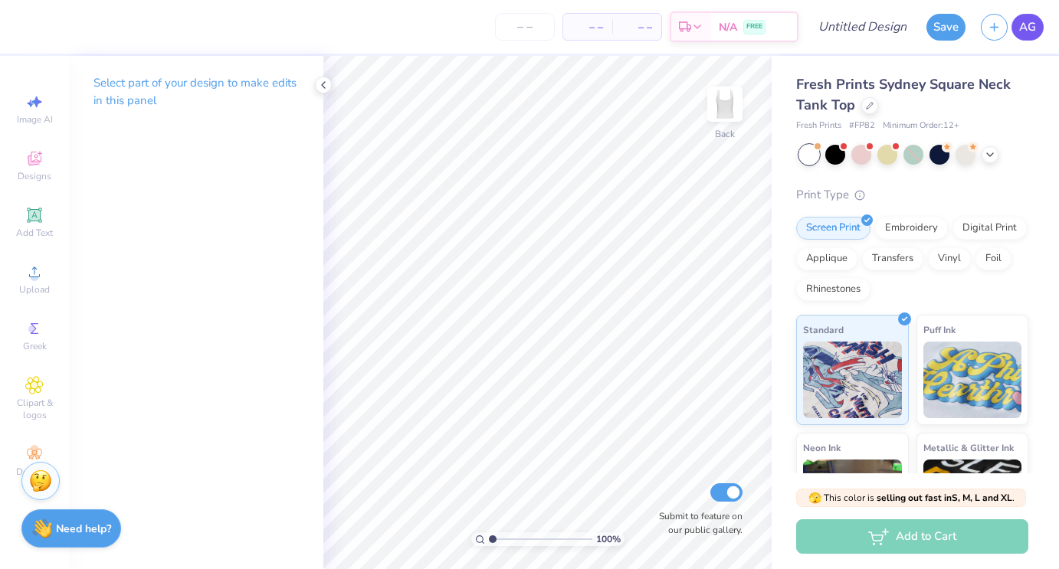
click at [1036, 35] on link "AG" at bounding box center [1028, 27] width 32 height 27
